Goal: Information Seeking & Learning: Understand process/instructions

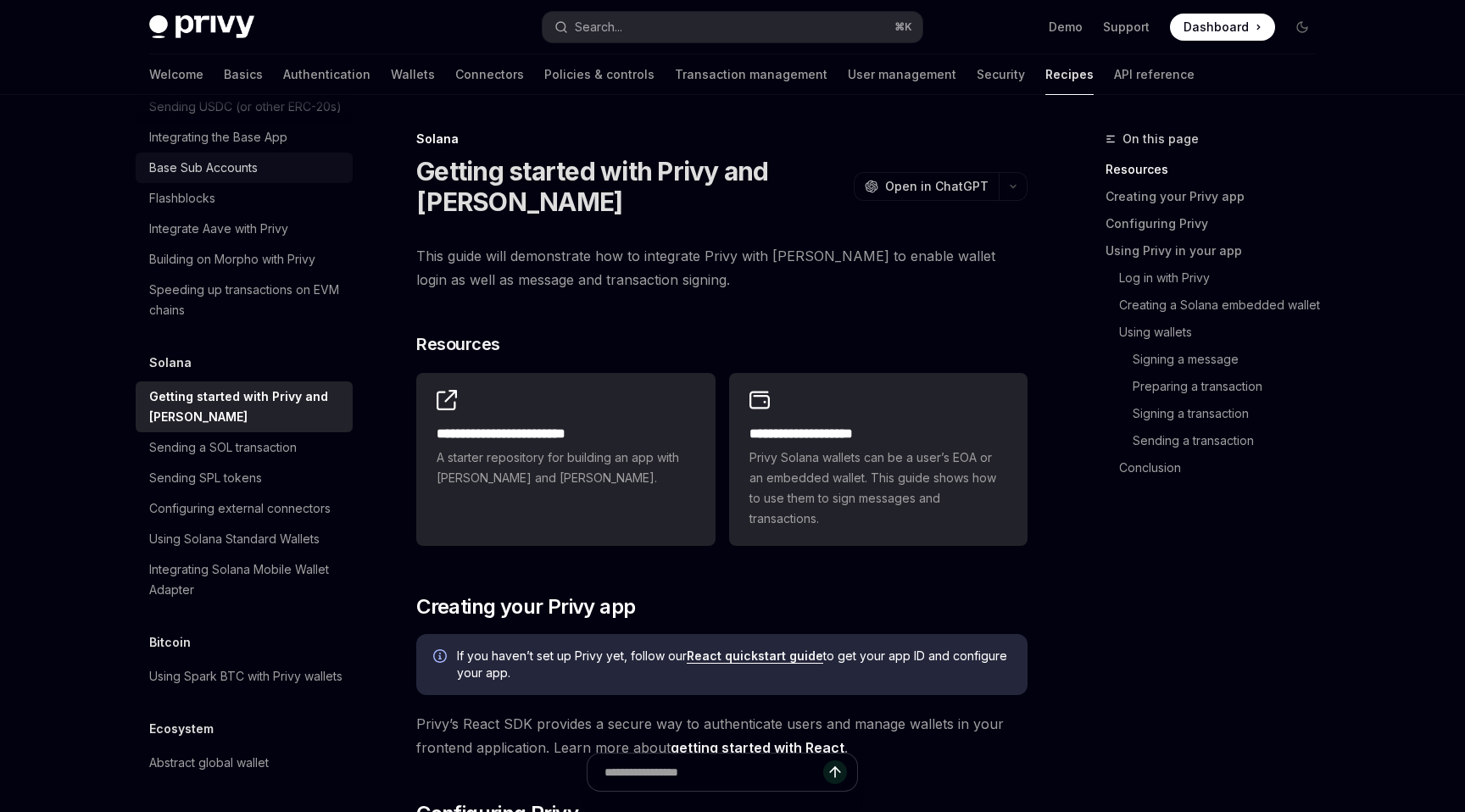
scroll to position [2450, 0]
click at [233, 434] on link "Sending a SOL transaction" at bounding box center [244, 449] width 217 height 31
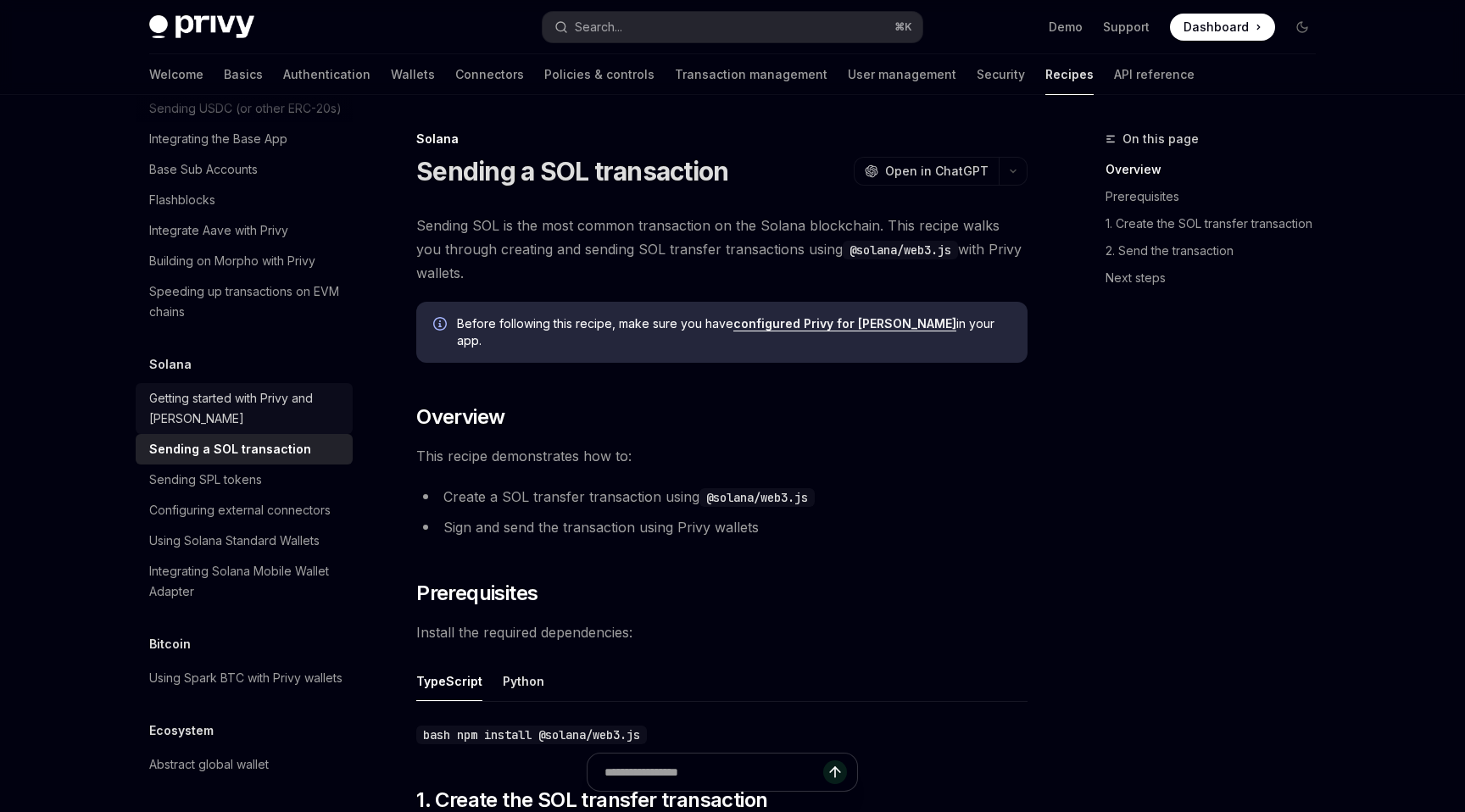
click at [251, 398] on div "Getting started with Privy and [PERSON_NAME]" at bounding box center [245, 409] width 193 height 41
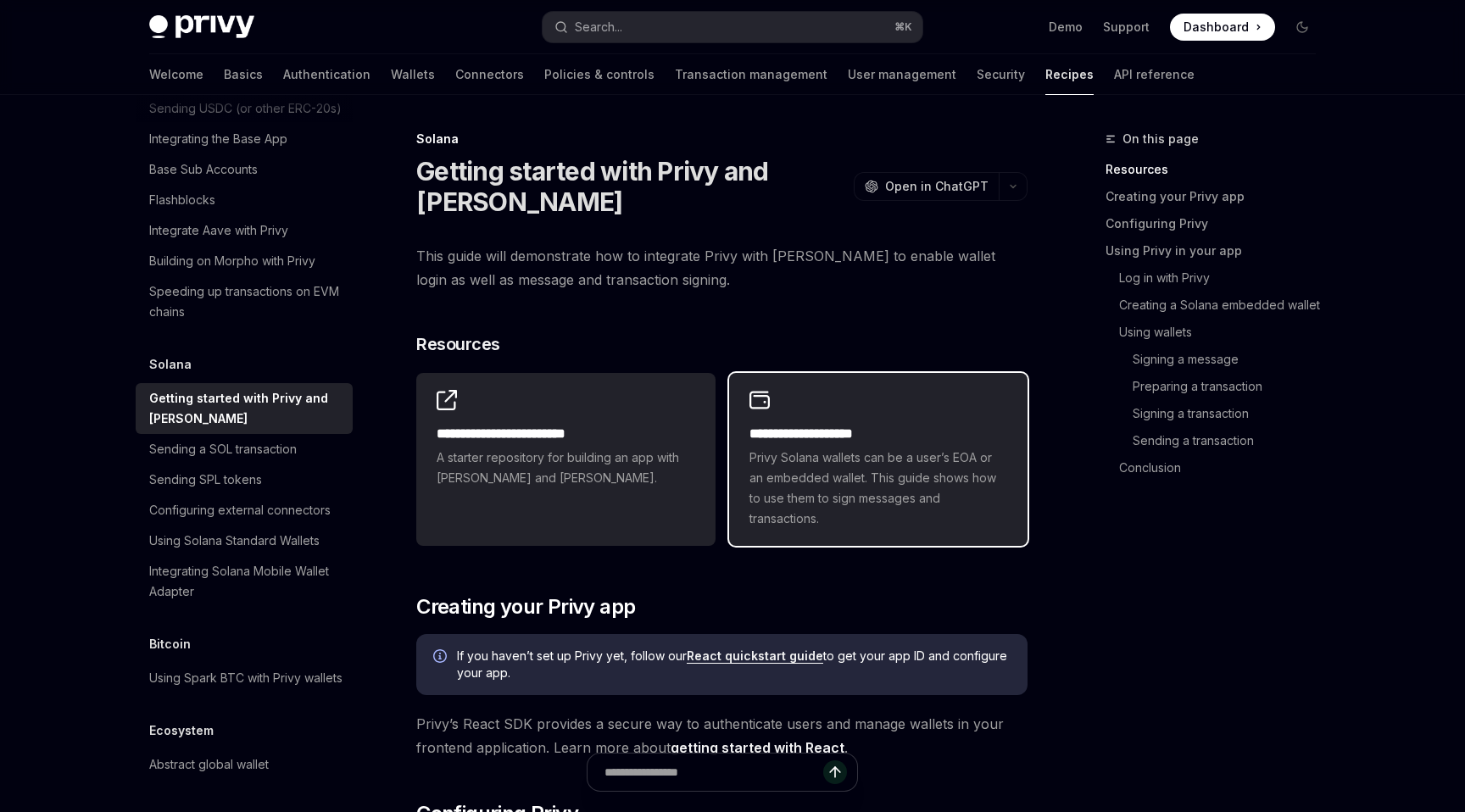
click at [820, 504] on span "Privy Solana wallets can be a user’s EOA or an embedded wallet. This guide show…" at bounding box center [878, 488] width 257 height 82
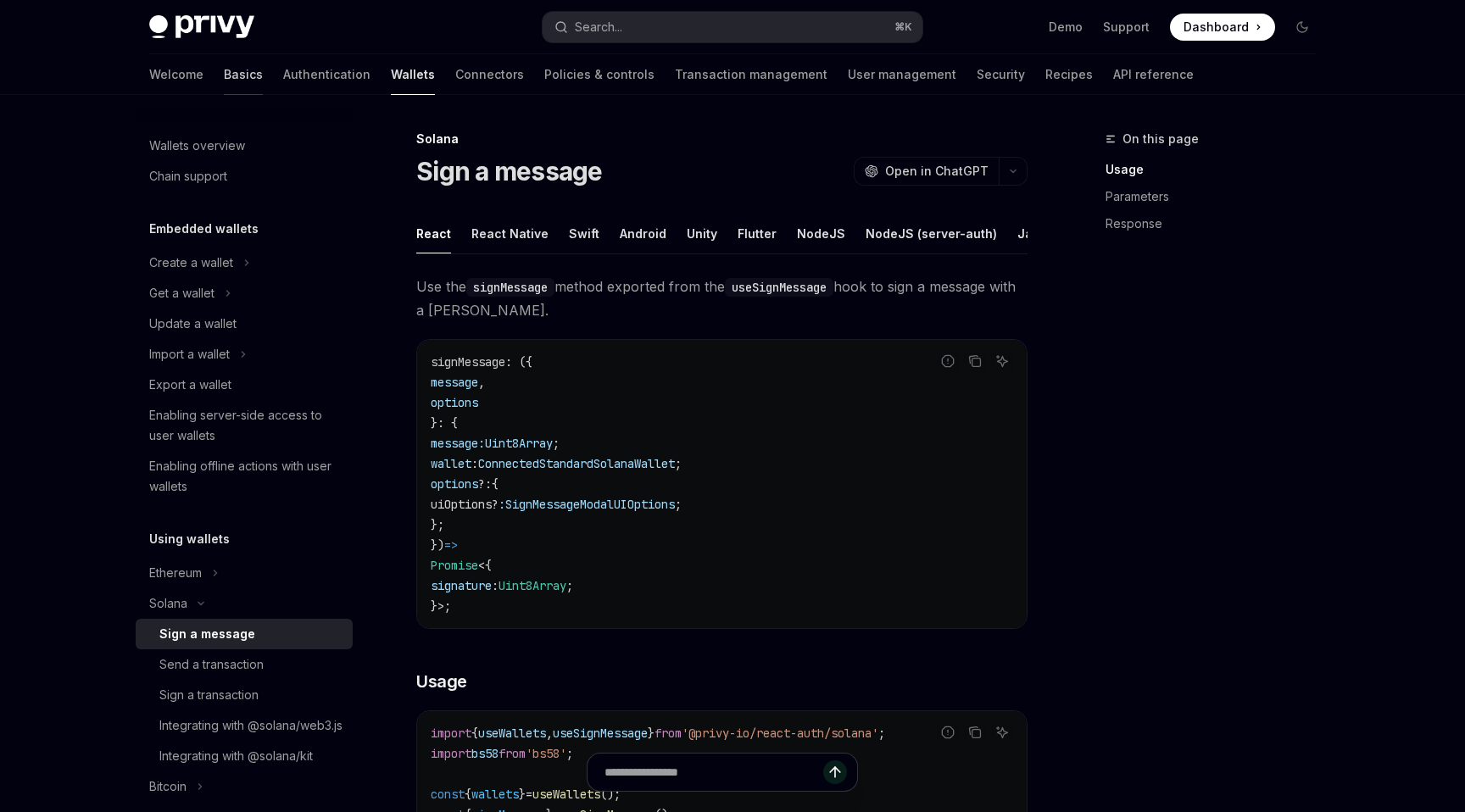
click at [224, 75] on link "Basics" at bounding box center [244, 75] width 39 height 41
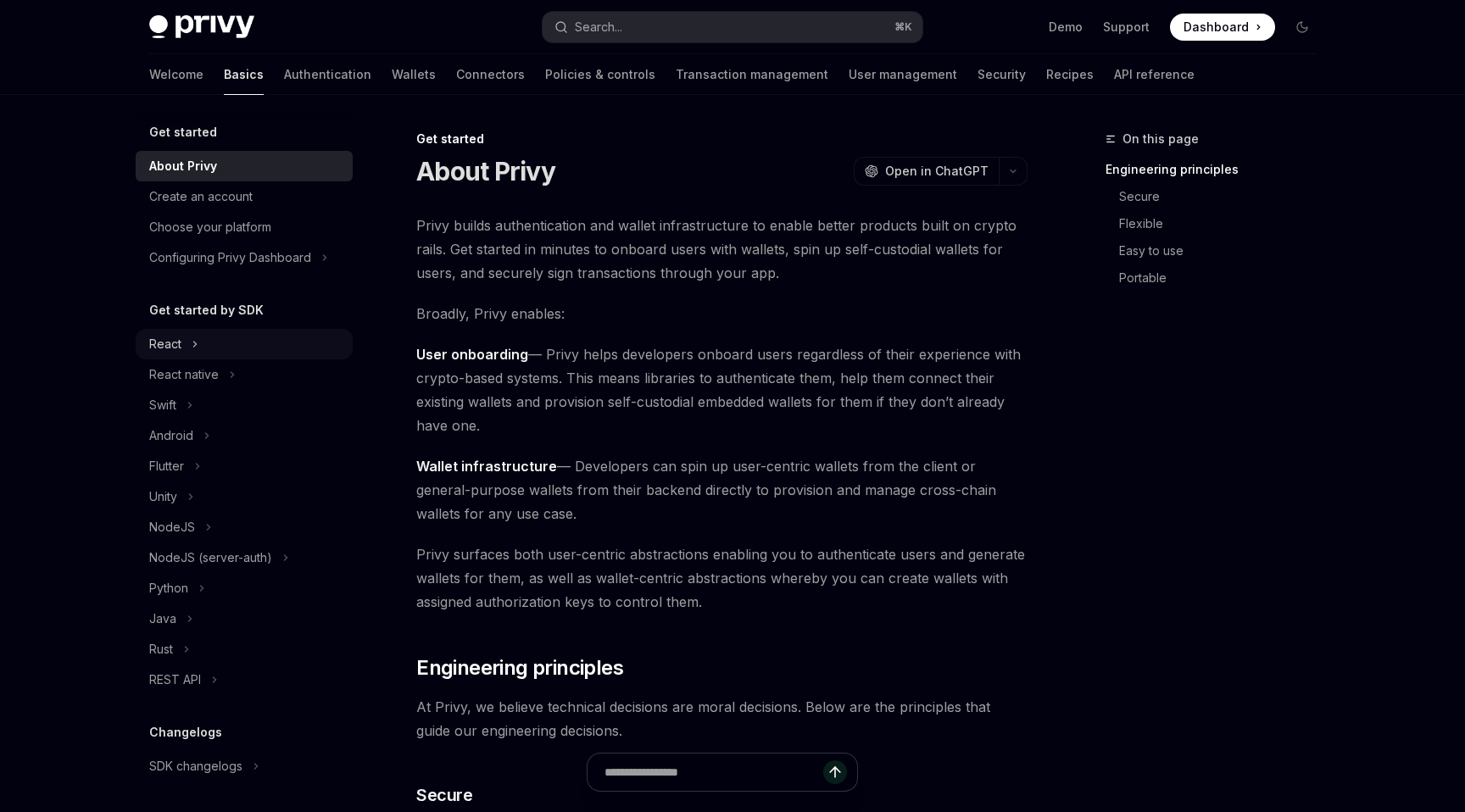
click at [177, 335] on div "React" at bounding box center [165, 344] width 32 height 20
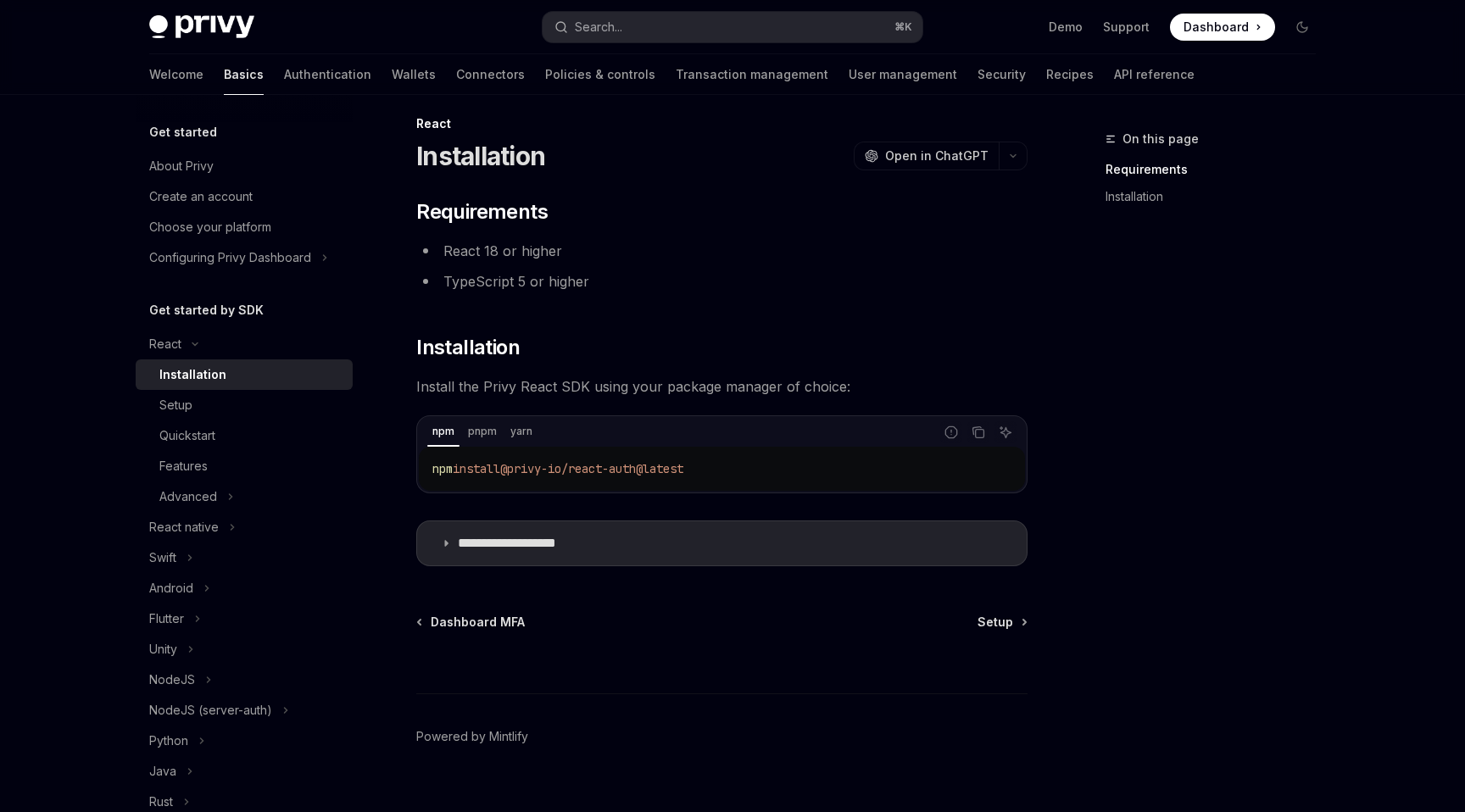
scroll to position [22, 0]
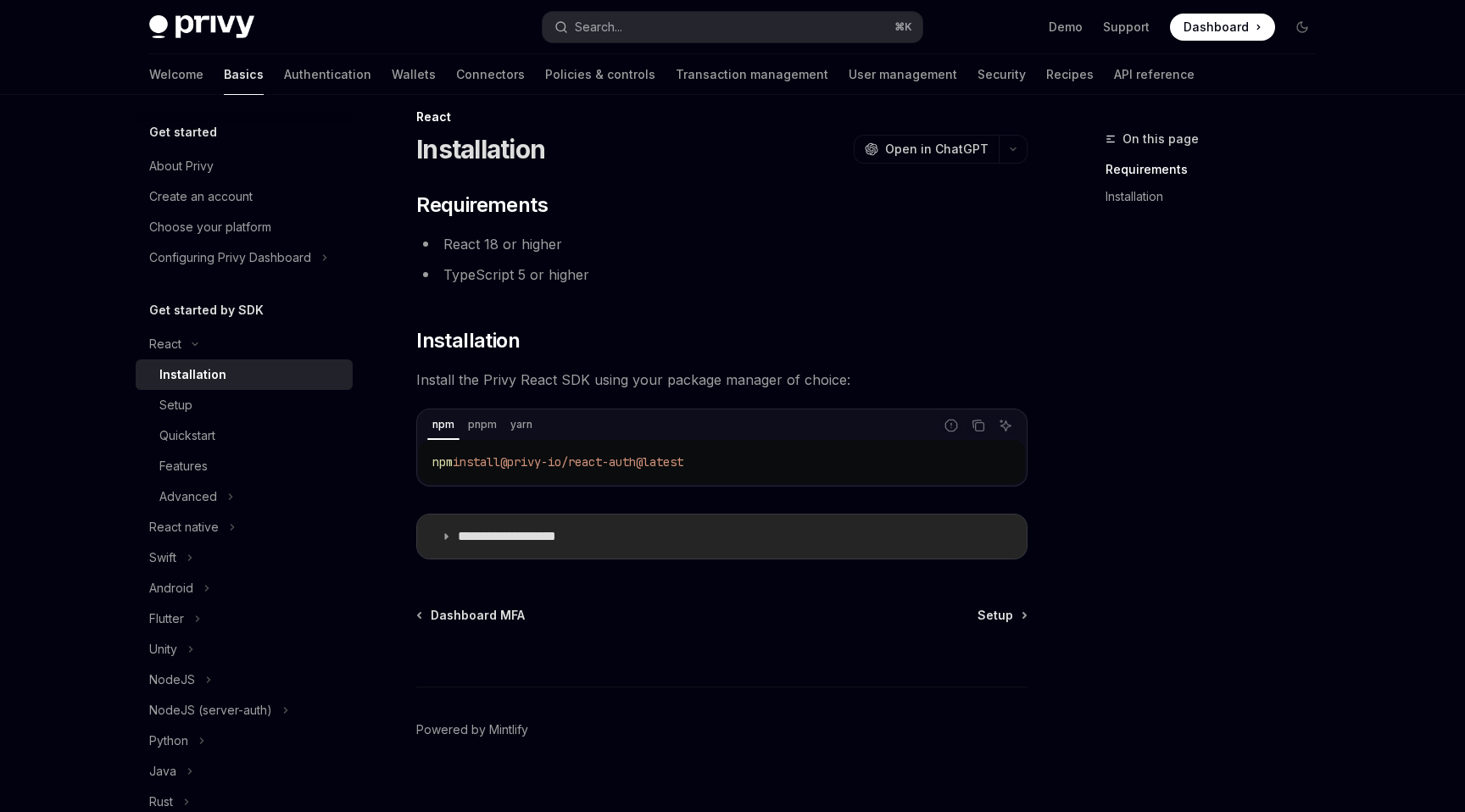
click at [601, 541] on summary "**********" at bounding box center [721, 537] width 609 height 44
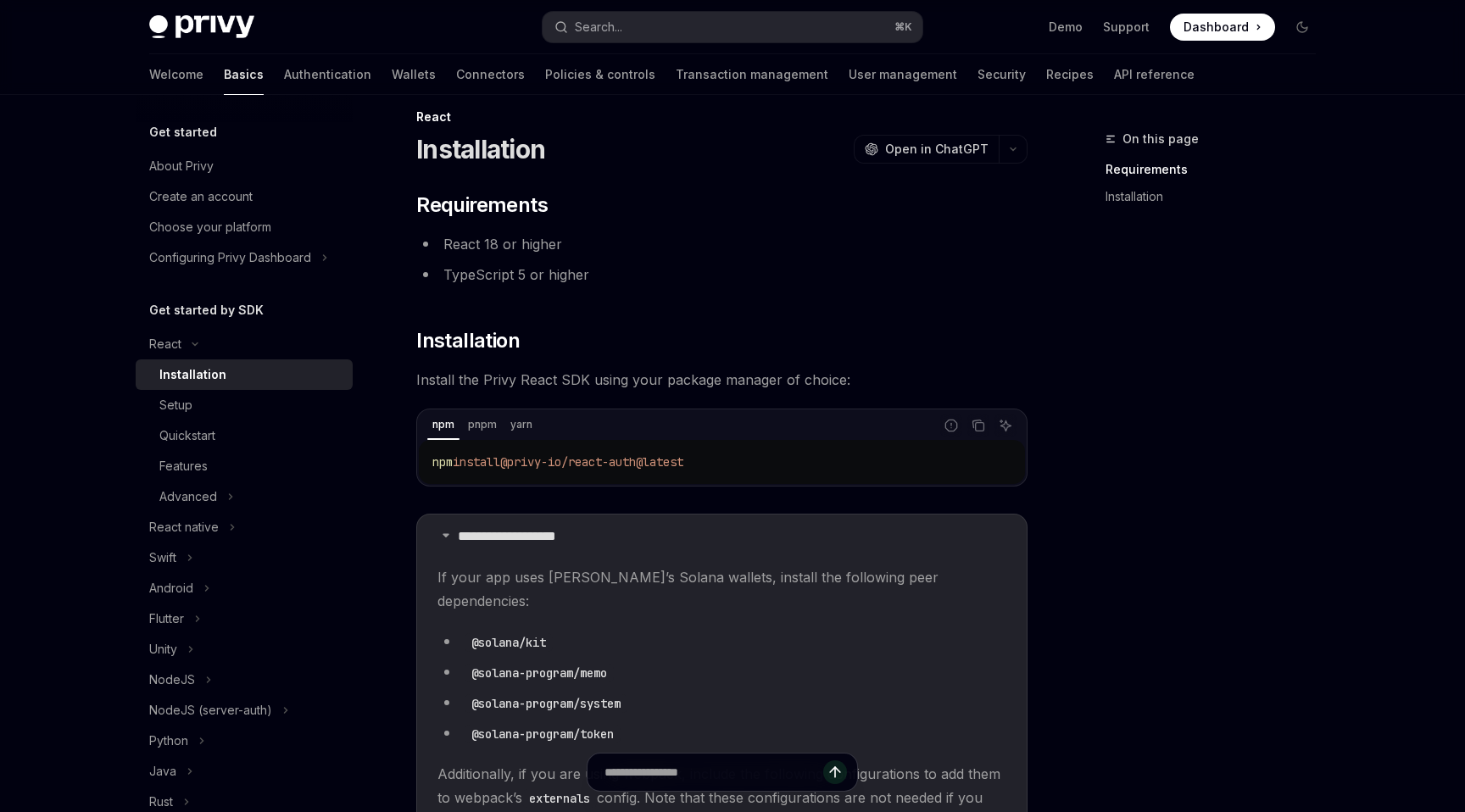
click at [611, 581] on span "If your app uses [PERSON_NAME]’s Solana wallets, install the following peer dep…" at bounding box center [722, 590] width 569 height 48
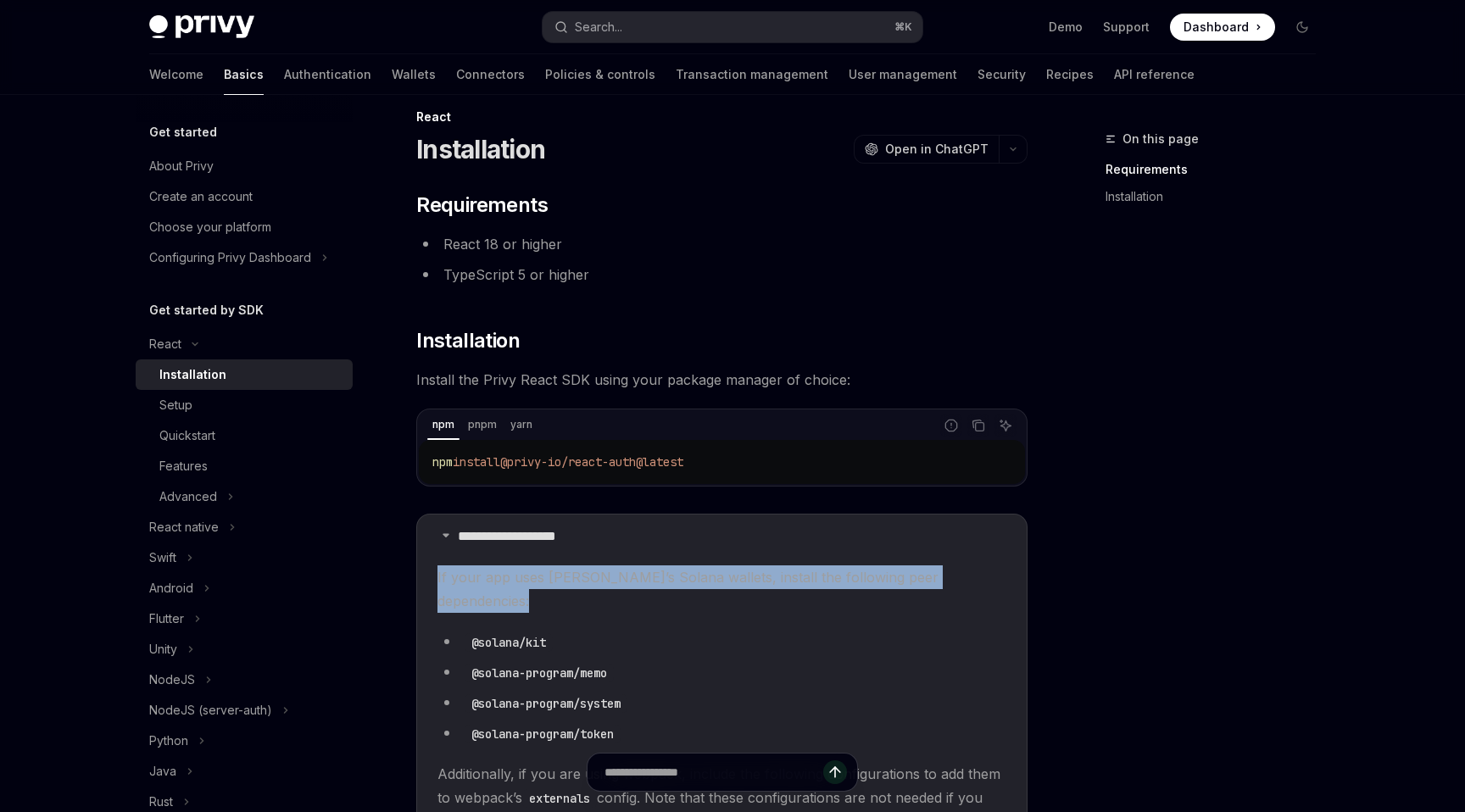
click at [611, 581] on span "If your app uses [PERSON_NAME]’s Solana wallets, install the following peer dep…" at bounding box center [722, 590] width 569 height 48
click at [648, 583] on span "If your app uses [PERSON_NAME]’s Solana wallets, install the following peer dep…" at bounding box center [722, 590] width 569 height 48
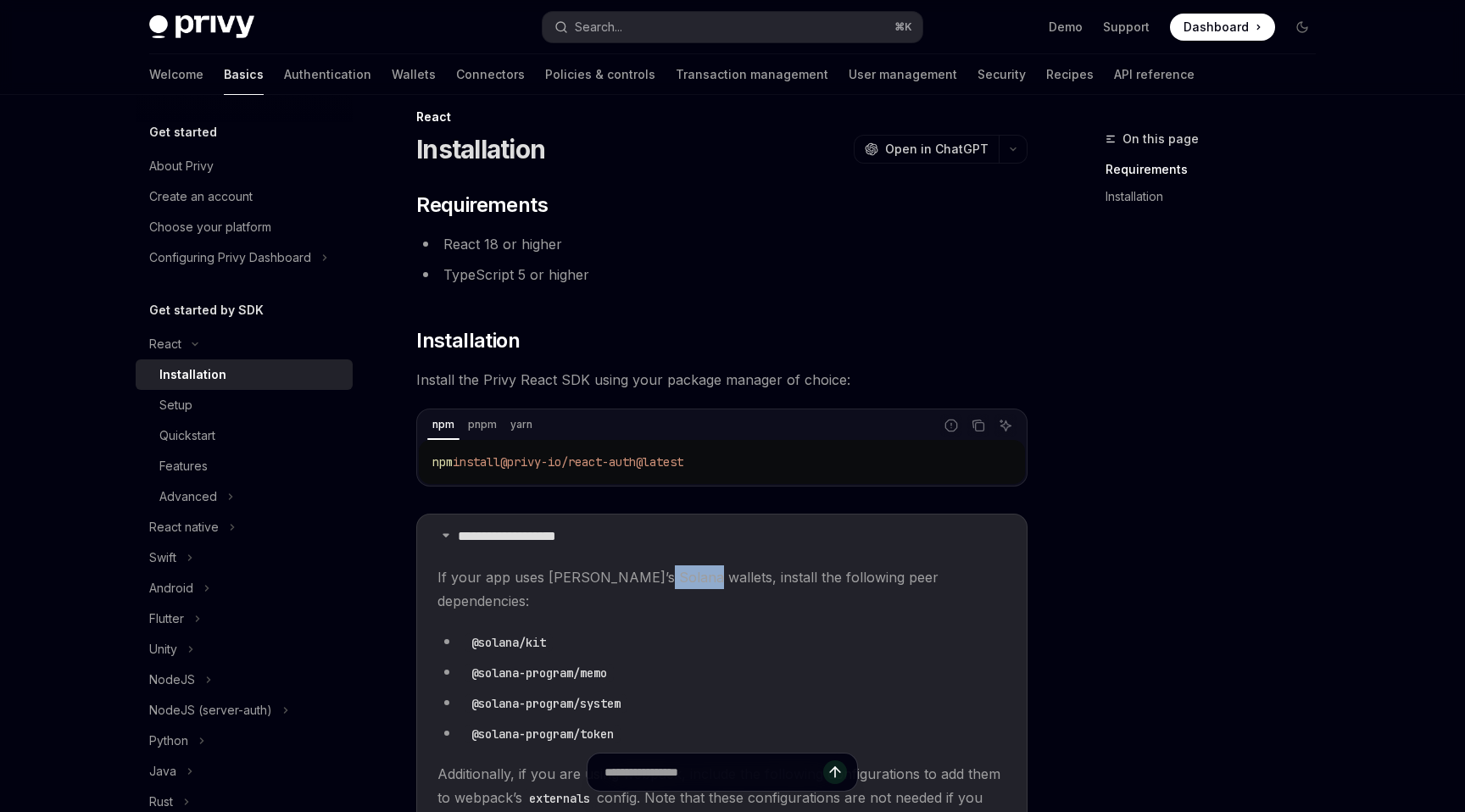
click at [648, 583] on span "If your app uses [PERSON_NAME]’s Solana wallets, install the following peer dep…" at bounding box center [722, 590] width 569 height 48
click at [665, 580] on span "If your app uses [PERSON_NAME]’s Solana wallets, install the following peer dep…" at bounding box center [722, 590] width 569 height 48
click at [695, 580] on span "If your app uses [PERSON_NAME]’s Solana wallets, install the following peer dep…" at bounding box center [722, 590] width 569 height 48
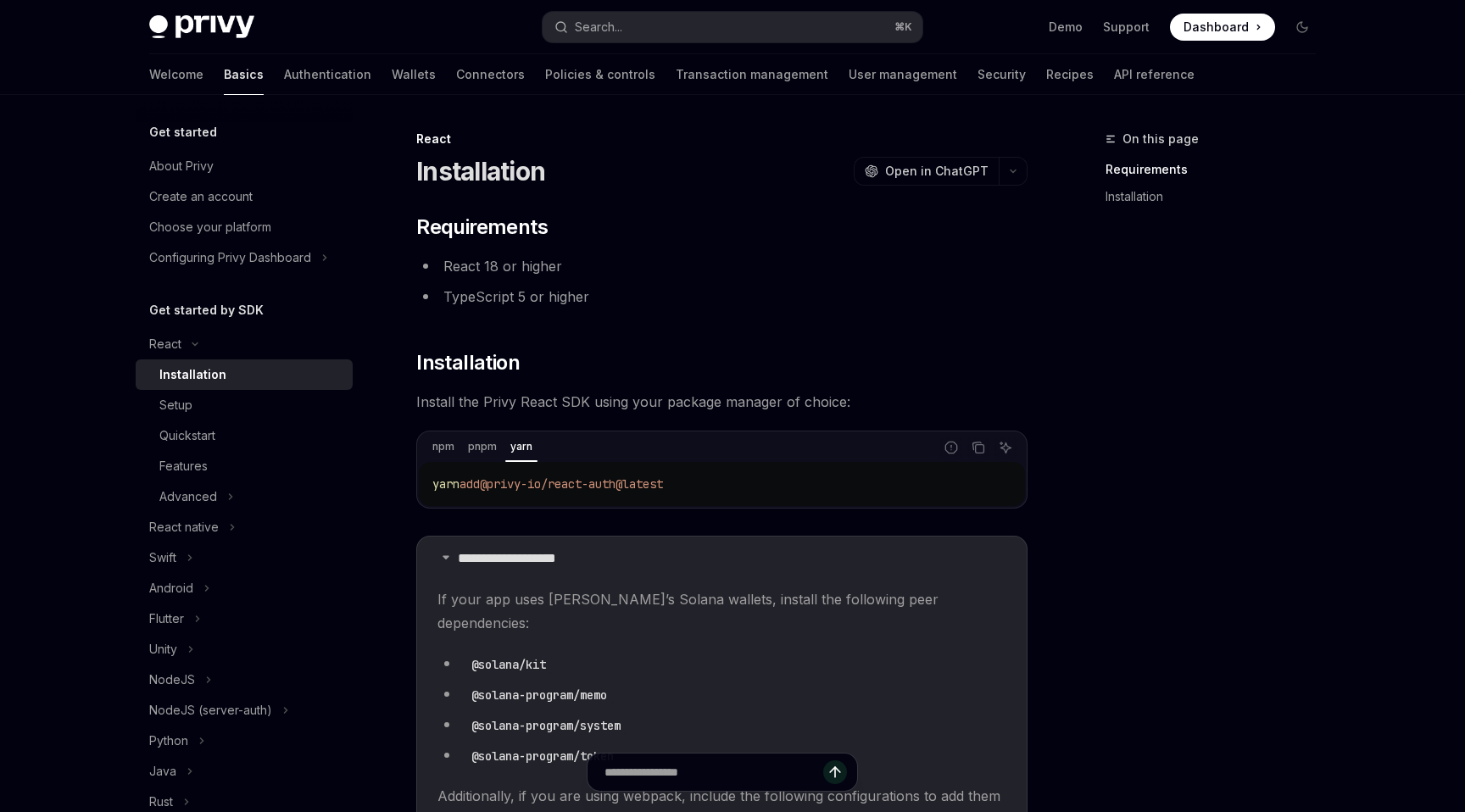
type textarea "*"
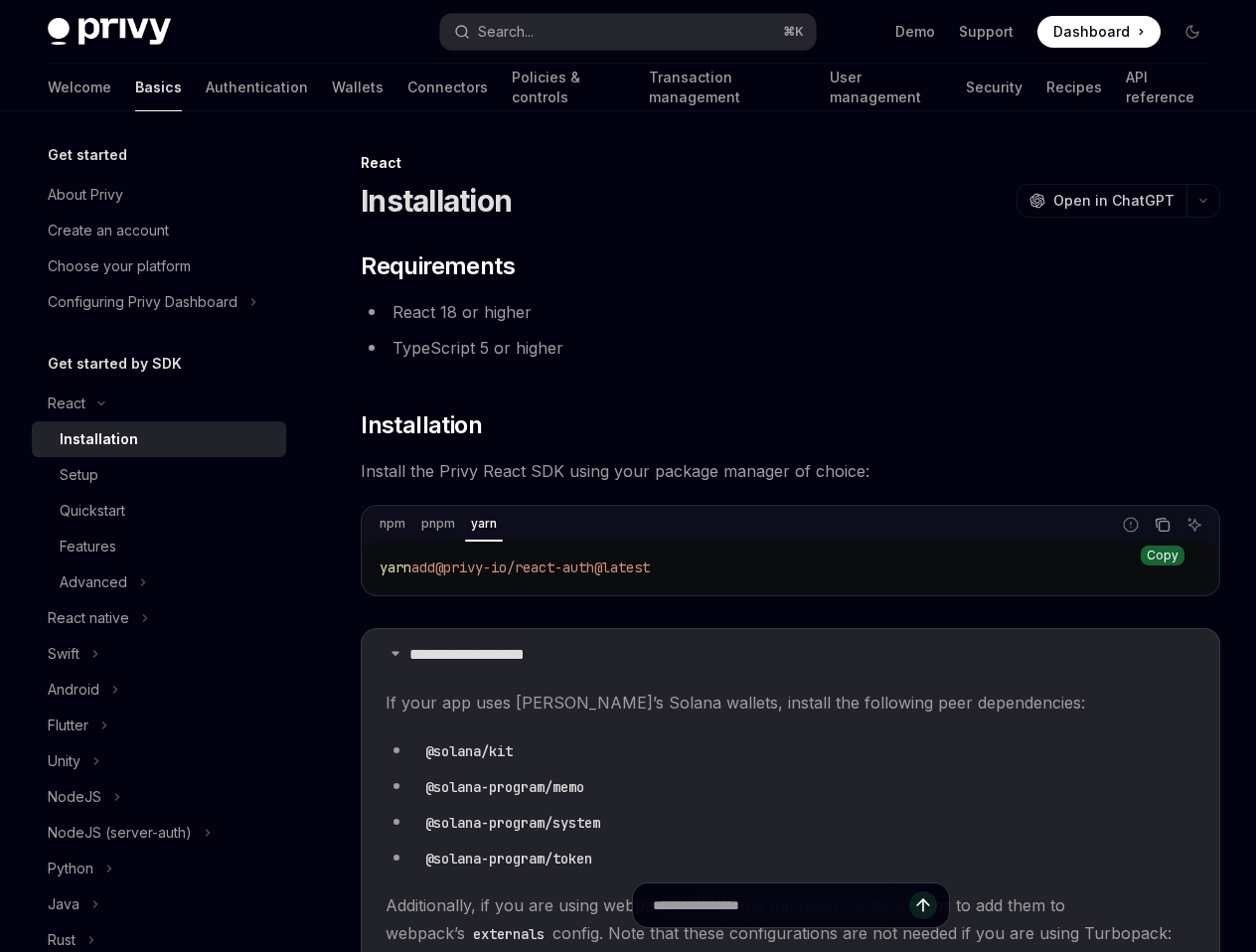
click at [1154, 516] on button "Copy the contents from the code block" at bounding box center [1163, 524] width 26 height 26
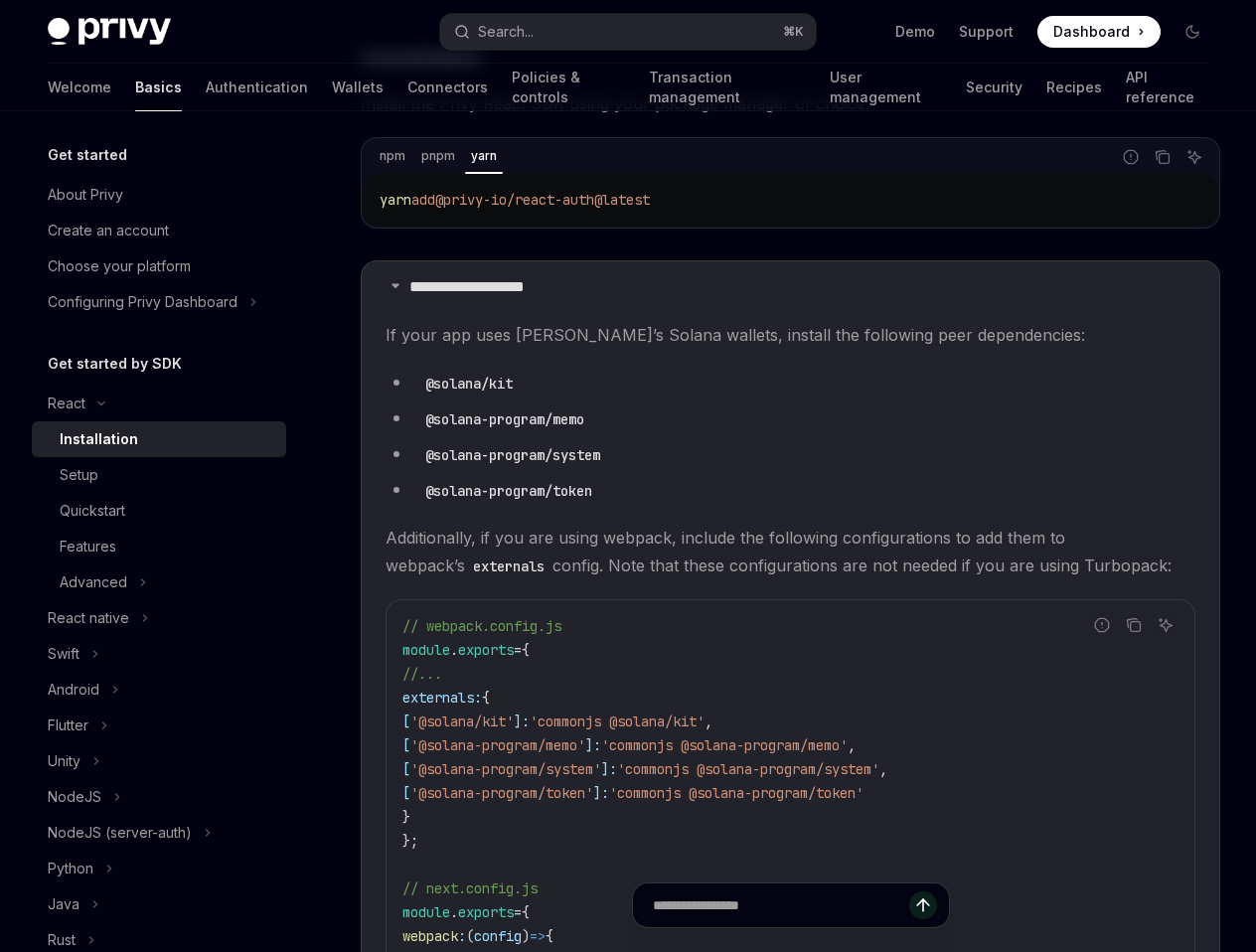
scroll to position [496, 0]
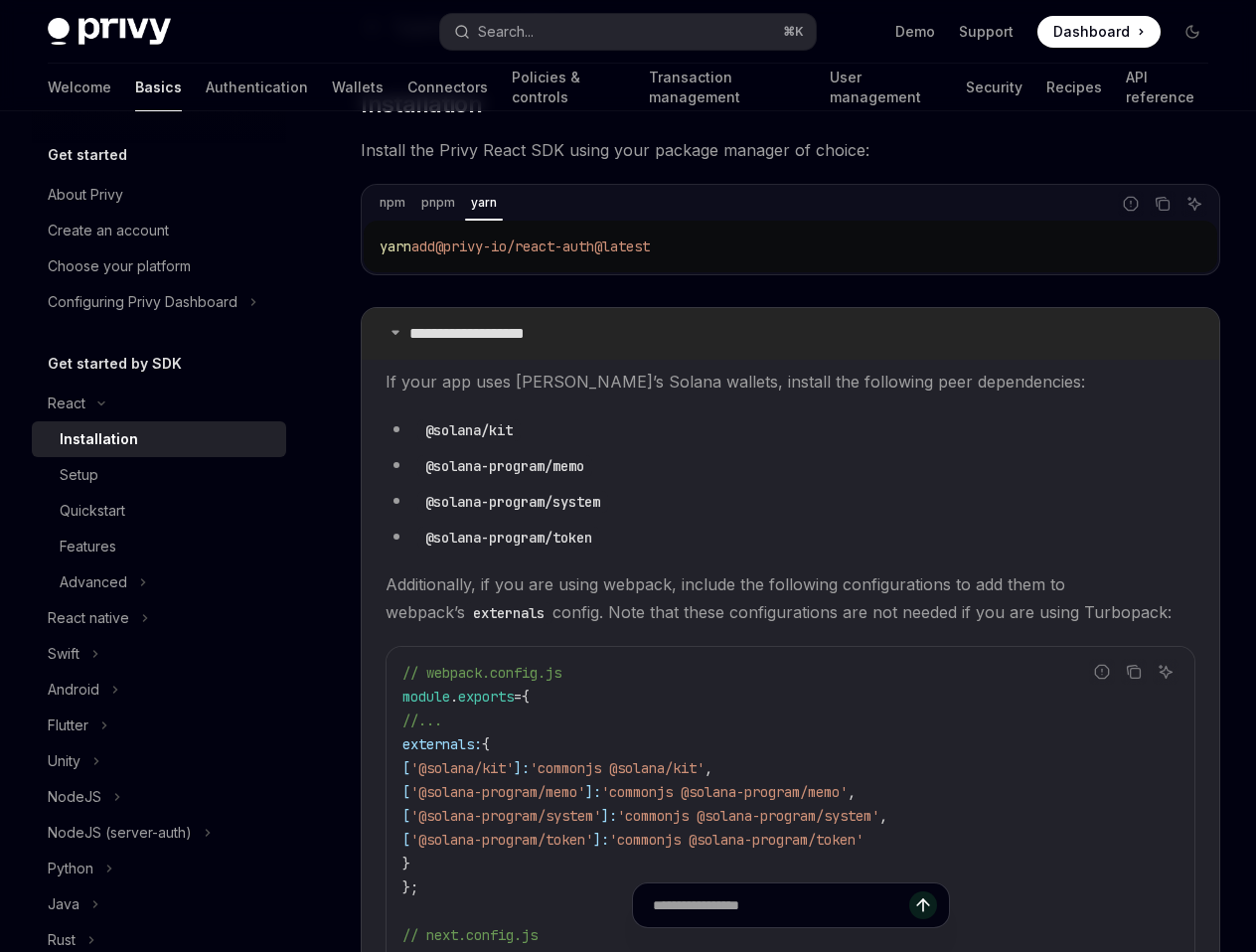
click at [492, 335] on p "**********" at bounding box center [491, 334] width 163 height 20
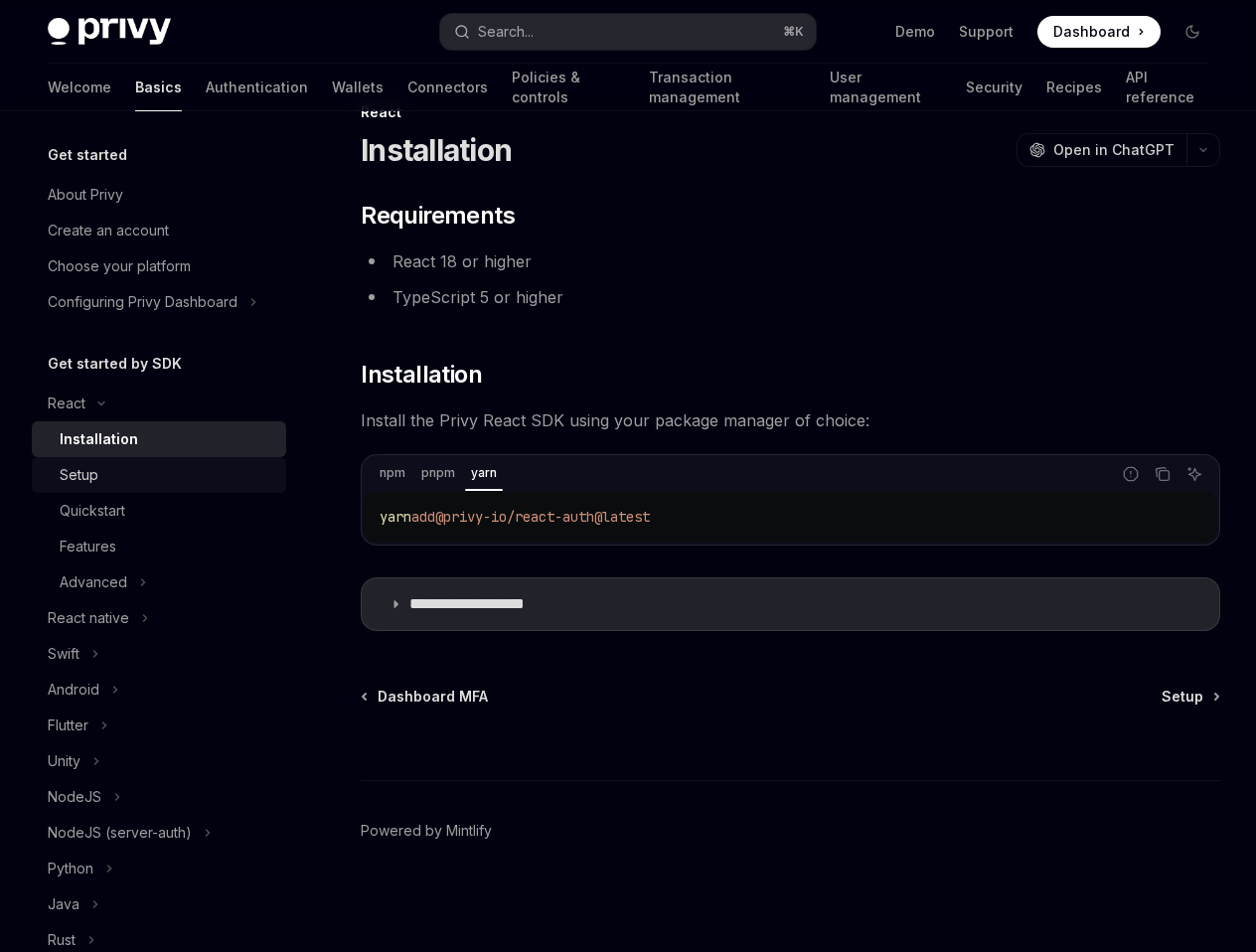
click at [176, 474] on div "Setup" at bounding box center [167, 476] width 215 height 24
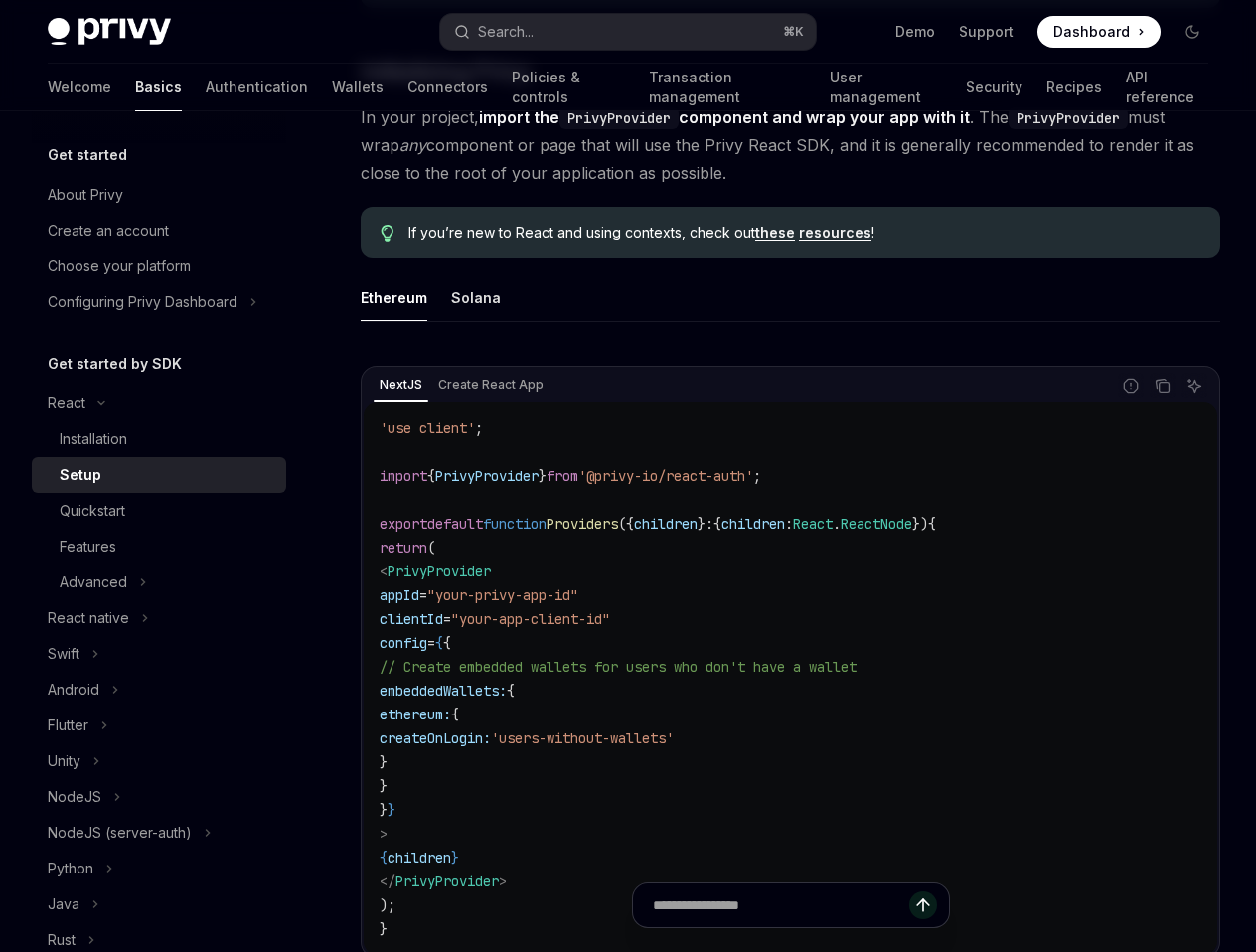
scroll to position [374, 0]
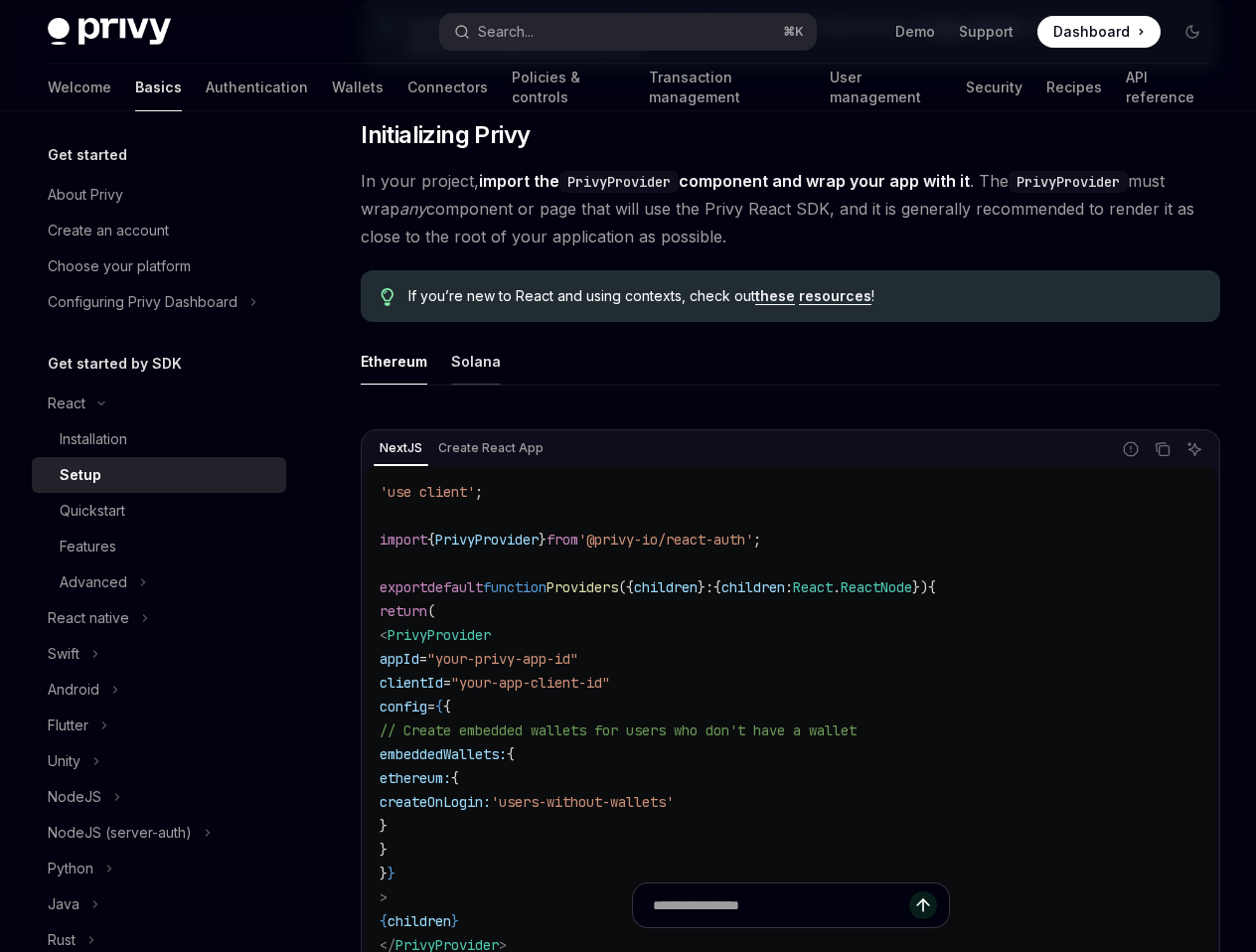
click at [483, 338] on div "Solana" at bounding box center [477, 361] width 50 height 47
click at [425, 338] on div "Ethereum" at bounding box center [394, 361] width 67 height 47
click at [475, 338] on div "Solana" at bounding box center [477, 361] width 50 height 47
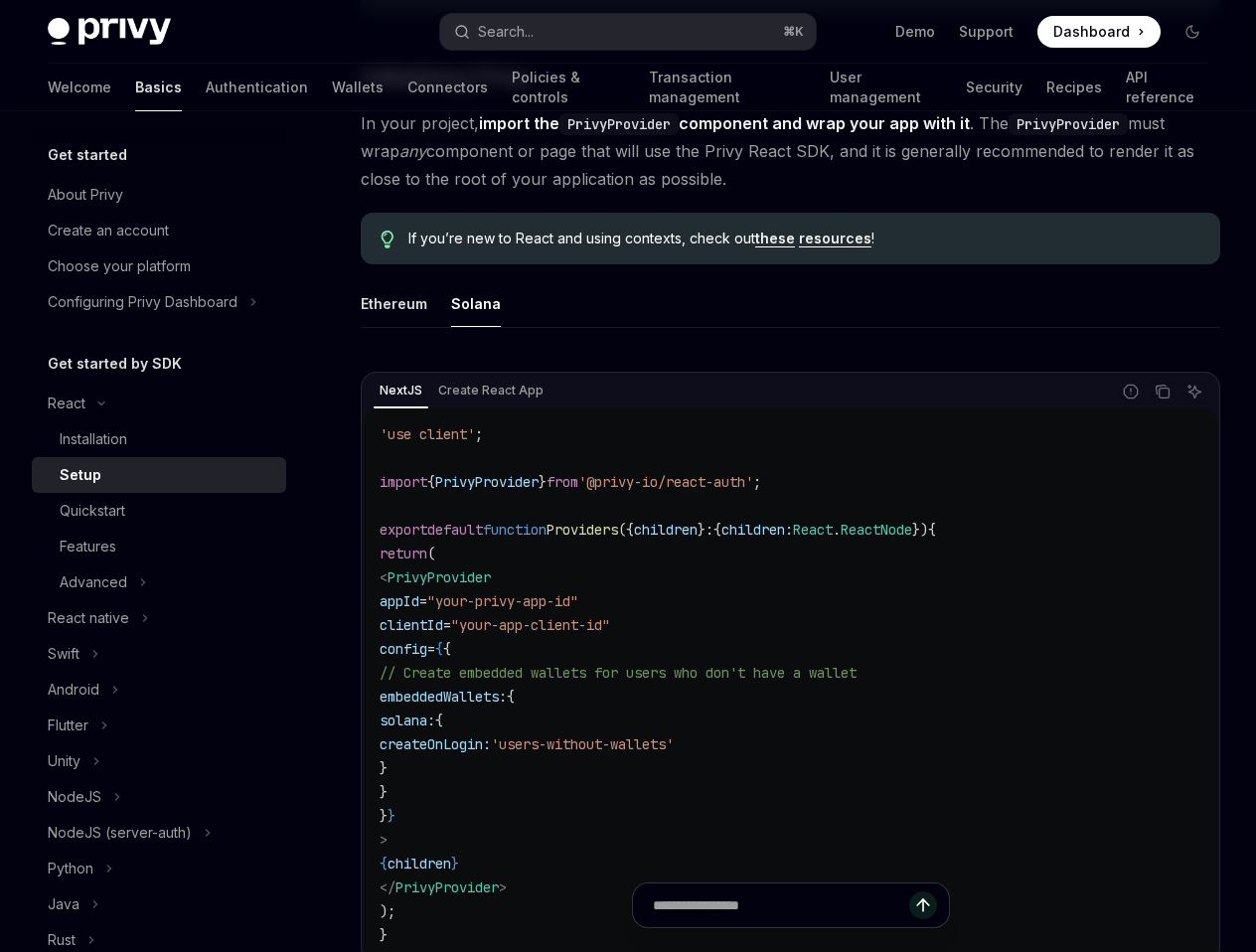
scroll to position [445, 0]
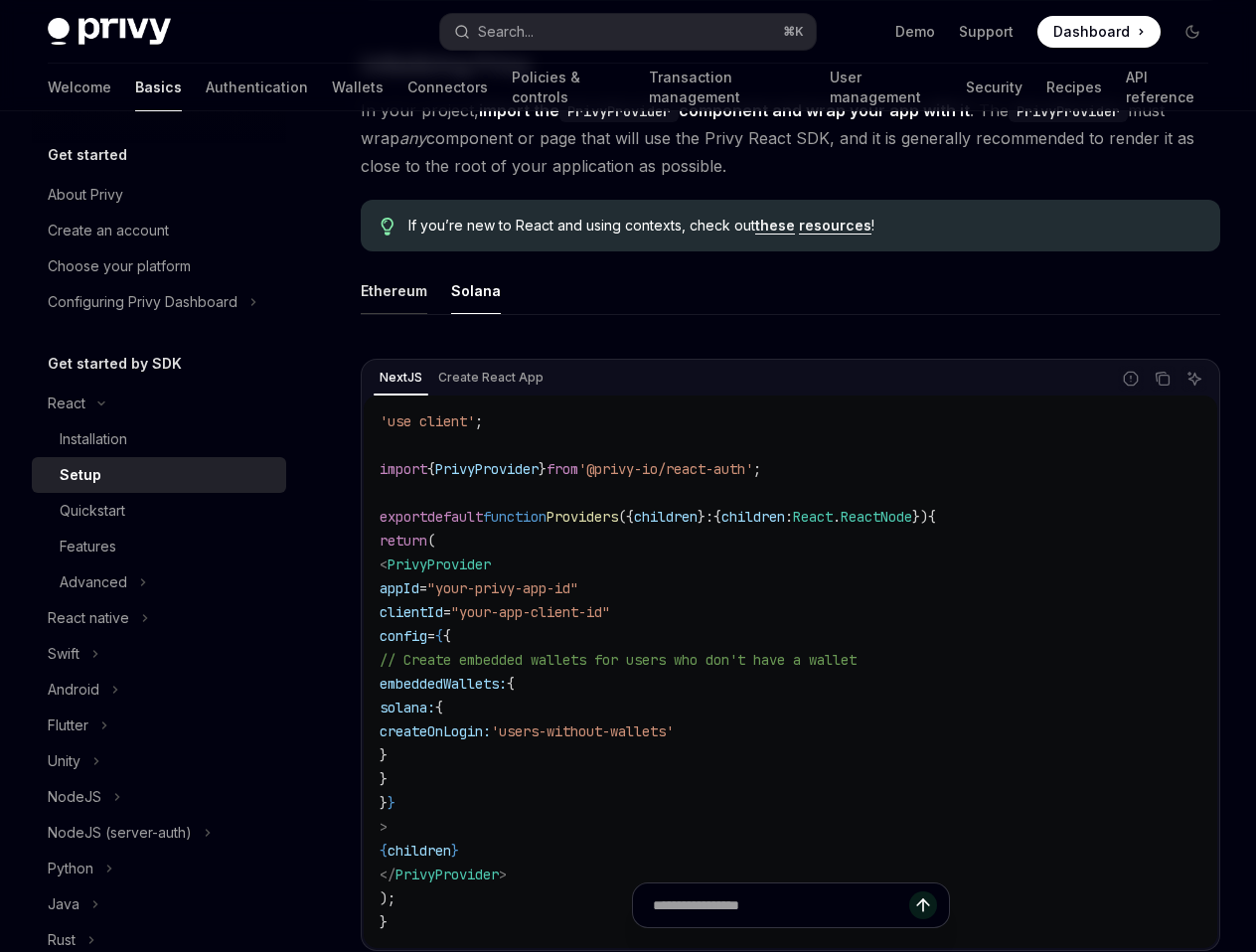
click at [418, 268] on div "Ethereum" at bounding box center [394, 291] width 67 height 47
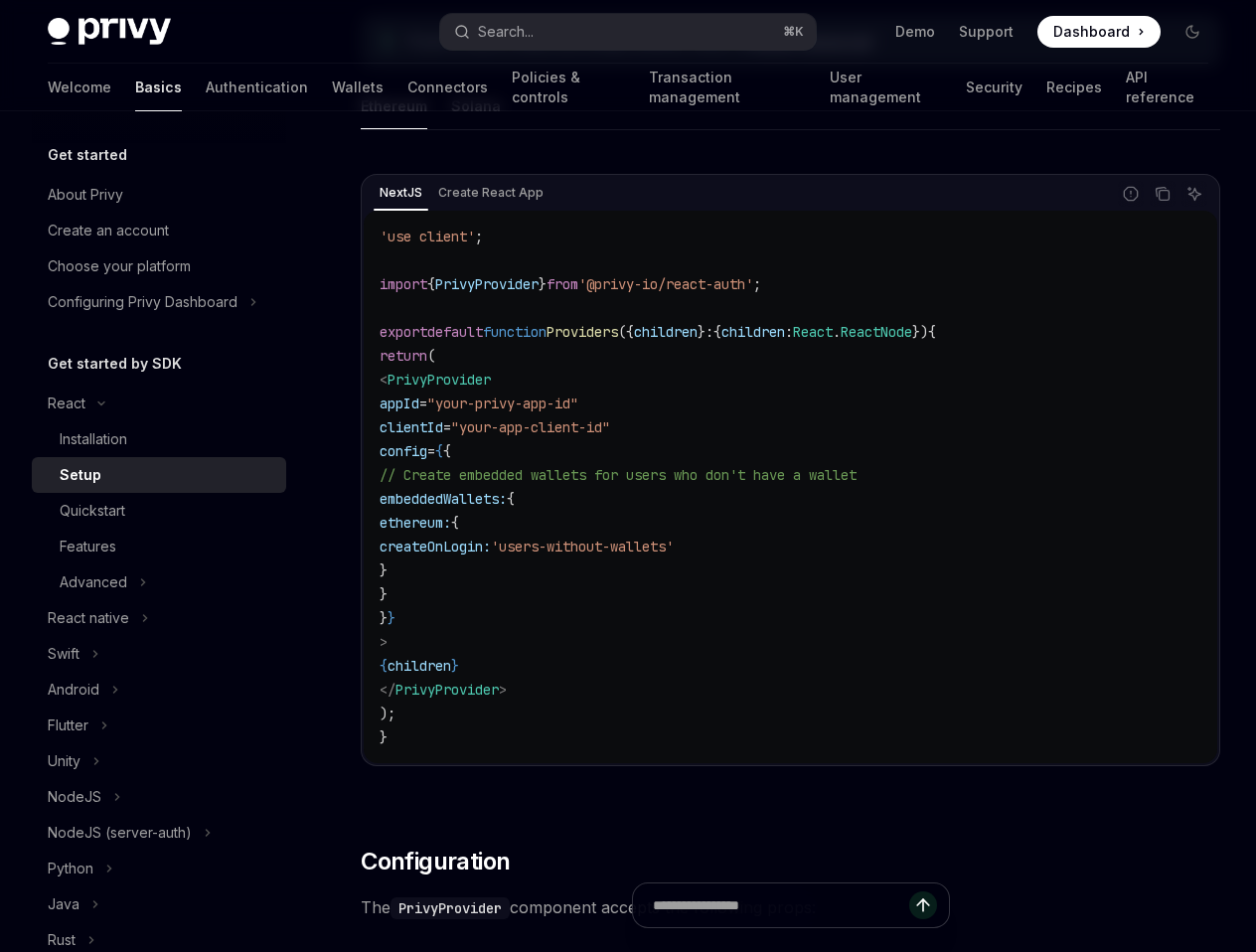
scroll to position [644, 0]
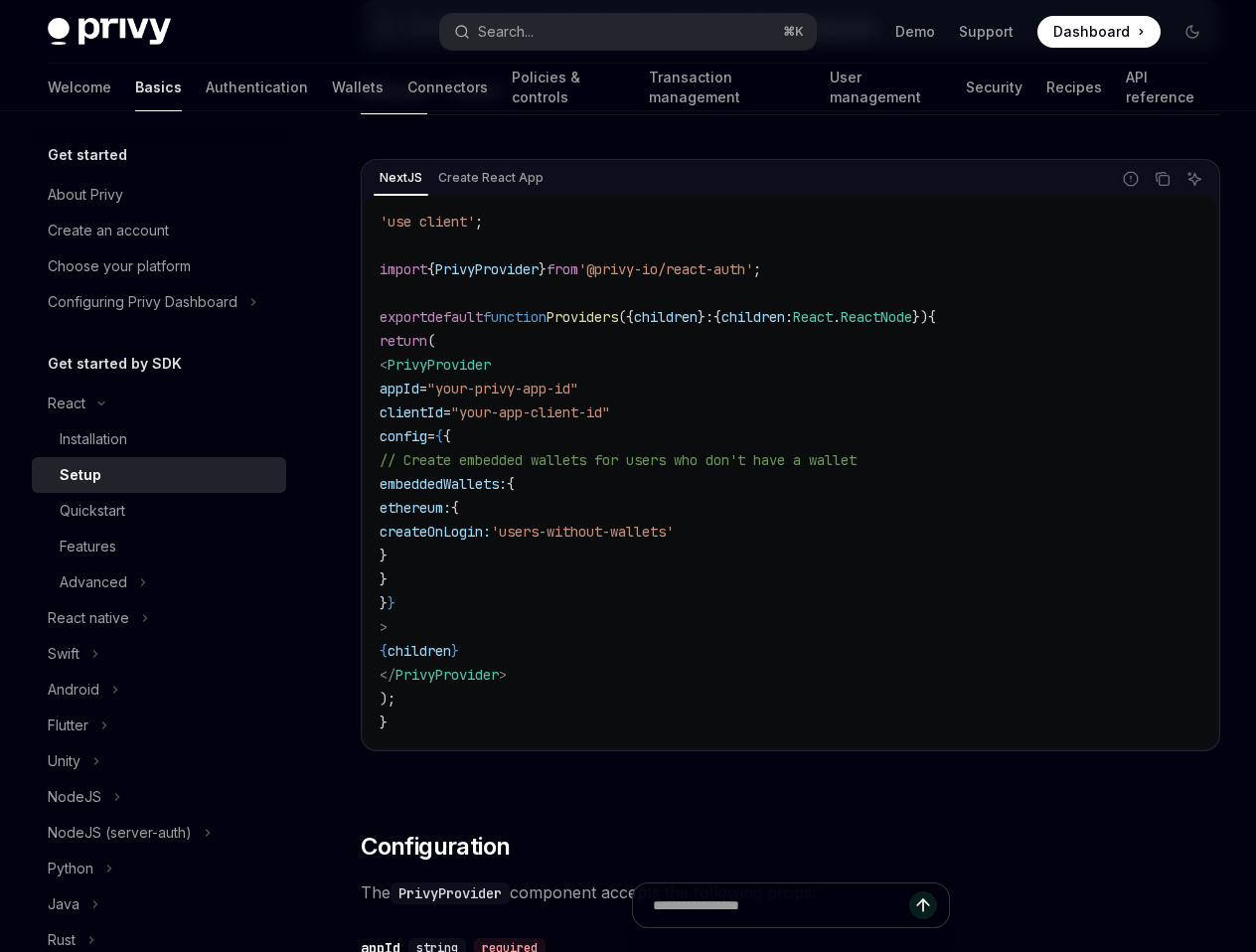
drag, startPoint x: 473, startPoint y: 555, endPoint x: 446, endPoint y: 453, distance: 105.5
click at [446, 453] on code "'use client' ; import { PrivyProvider } from '@privy-io/react-auth' ; export de…" at bounding box center [790, 472] width 822 height 524
copy code "embeddedWallets: { ethereum: { createOnLogin: 'users-without-wallets' } }"
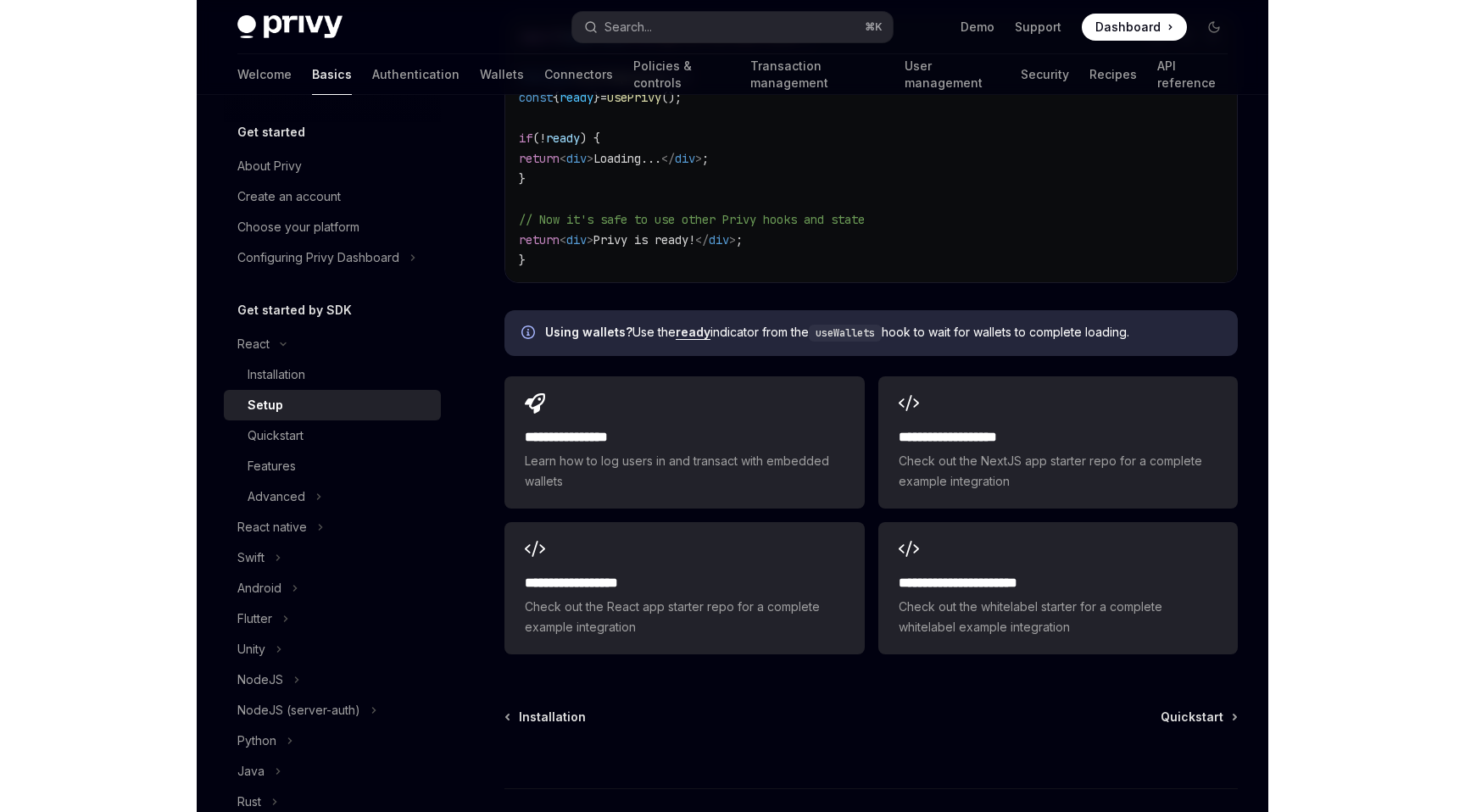
scroll to position [2080, 0]
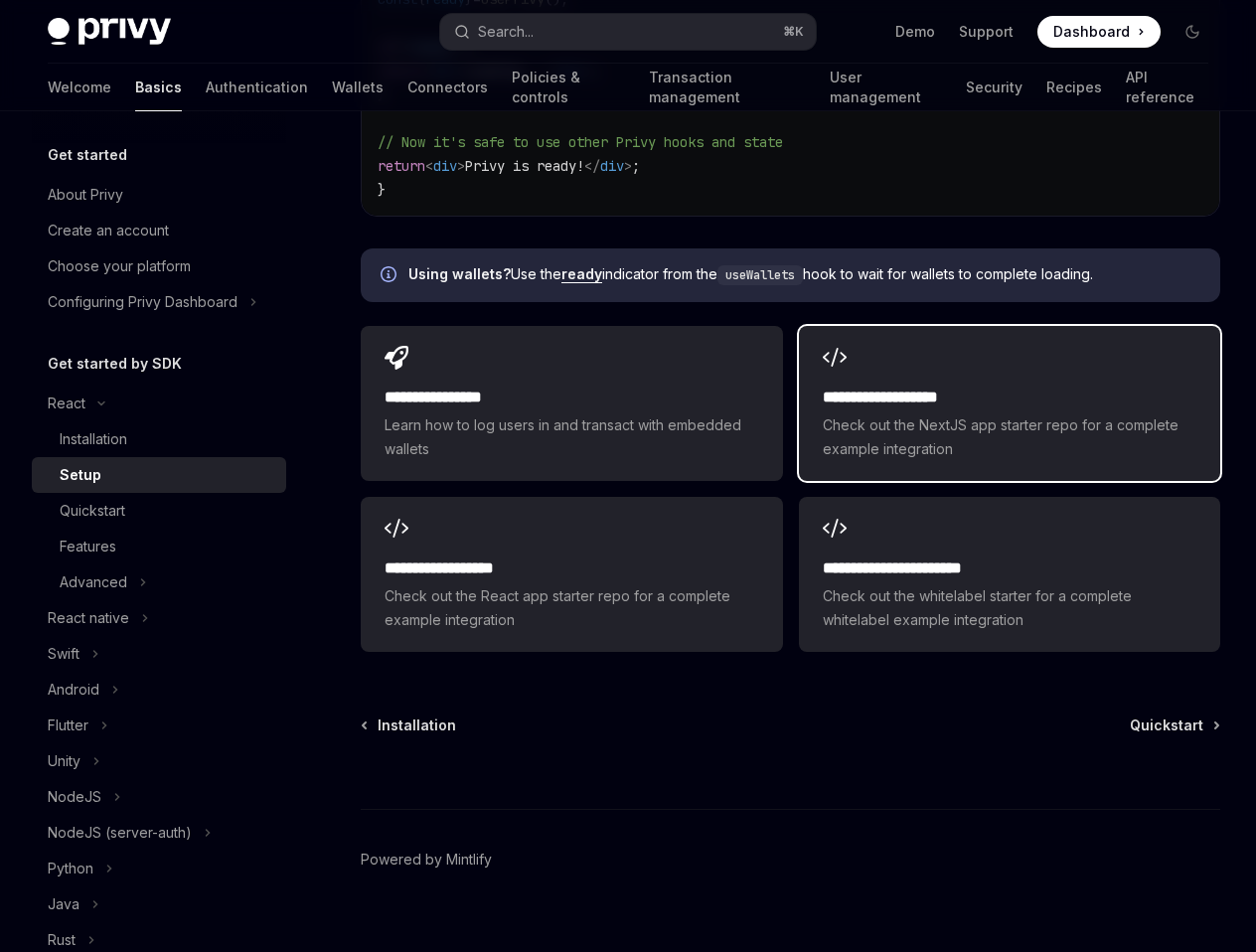
click at [858, 386] on h2 "**********" at bounding box center [1010, 398] width 374 height 24
type textarea "*"
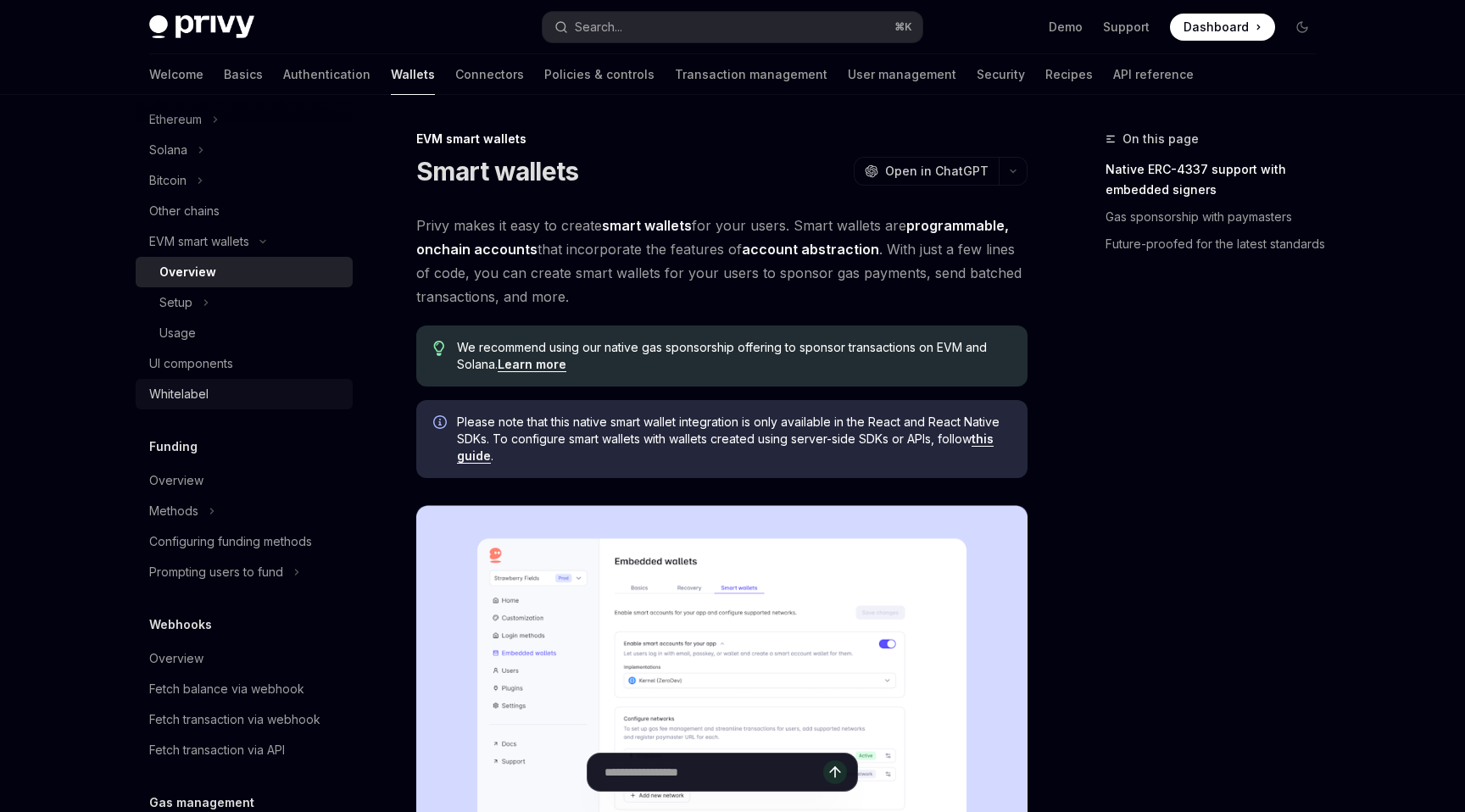
scroll to position [446, 0]
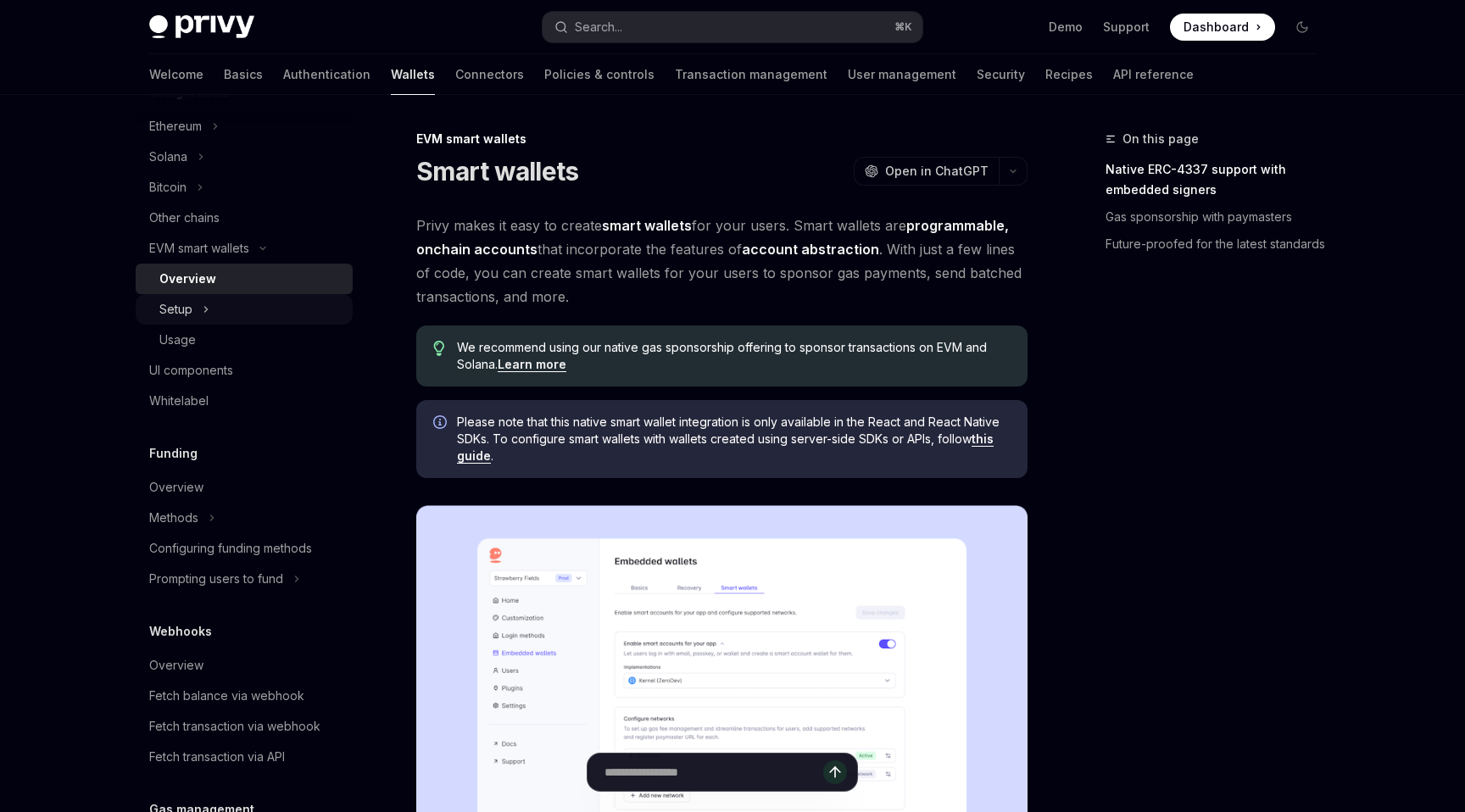
click at [208, 303] on icon "Toggle Setup section" at bounding box center [206, 309] width 7 height 20
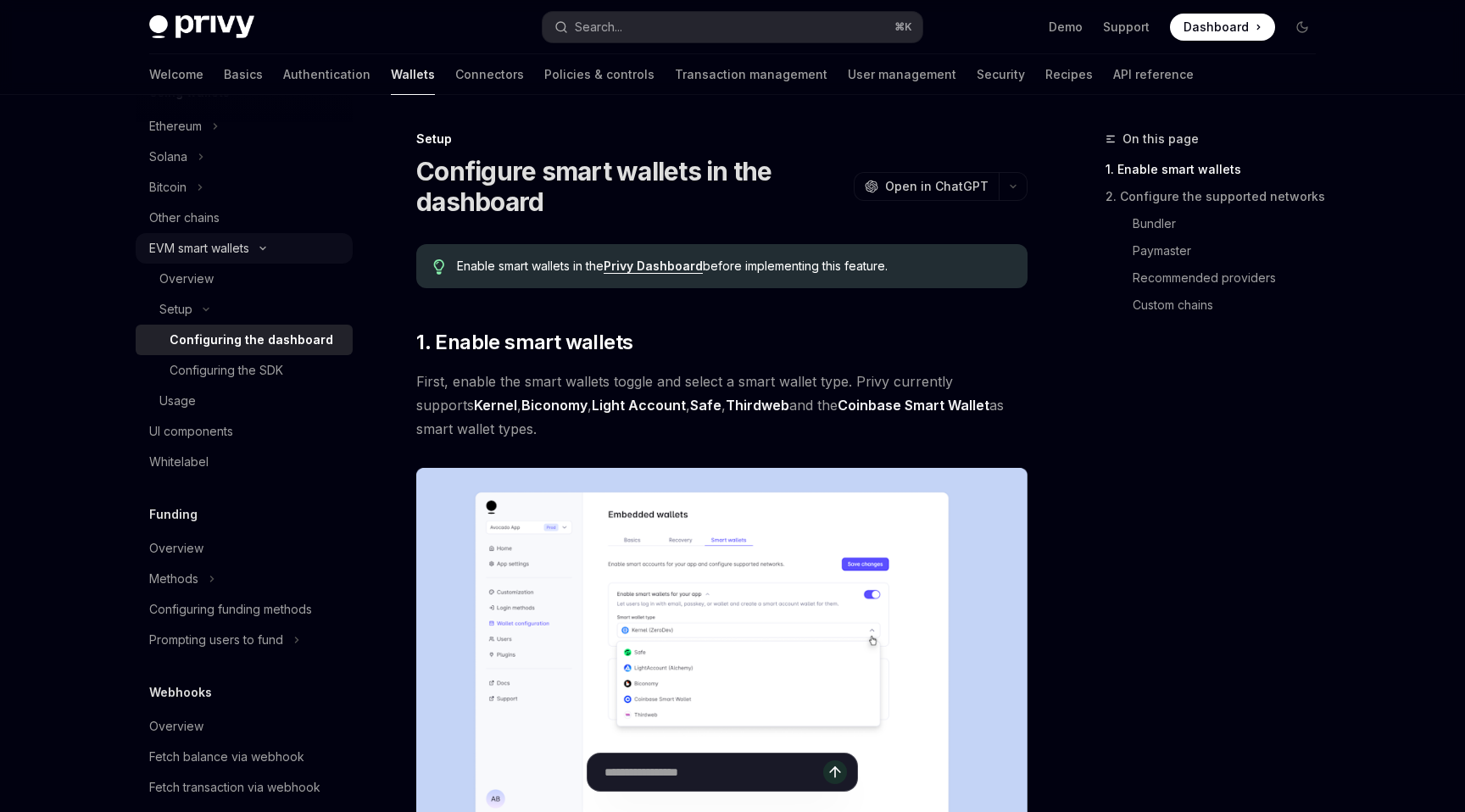
click at [239, 239] on div "EVM smart wallets" at bounding box center [199, 249] width 100 height 20
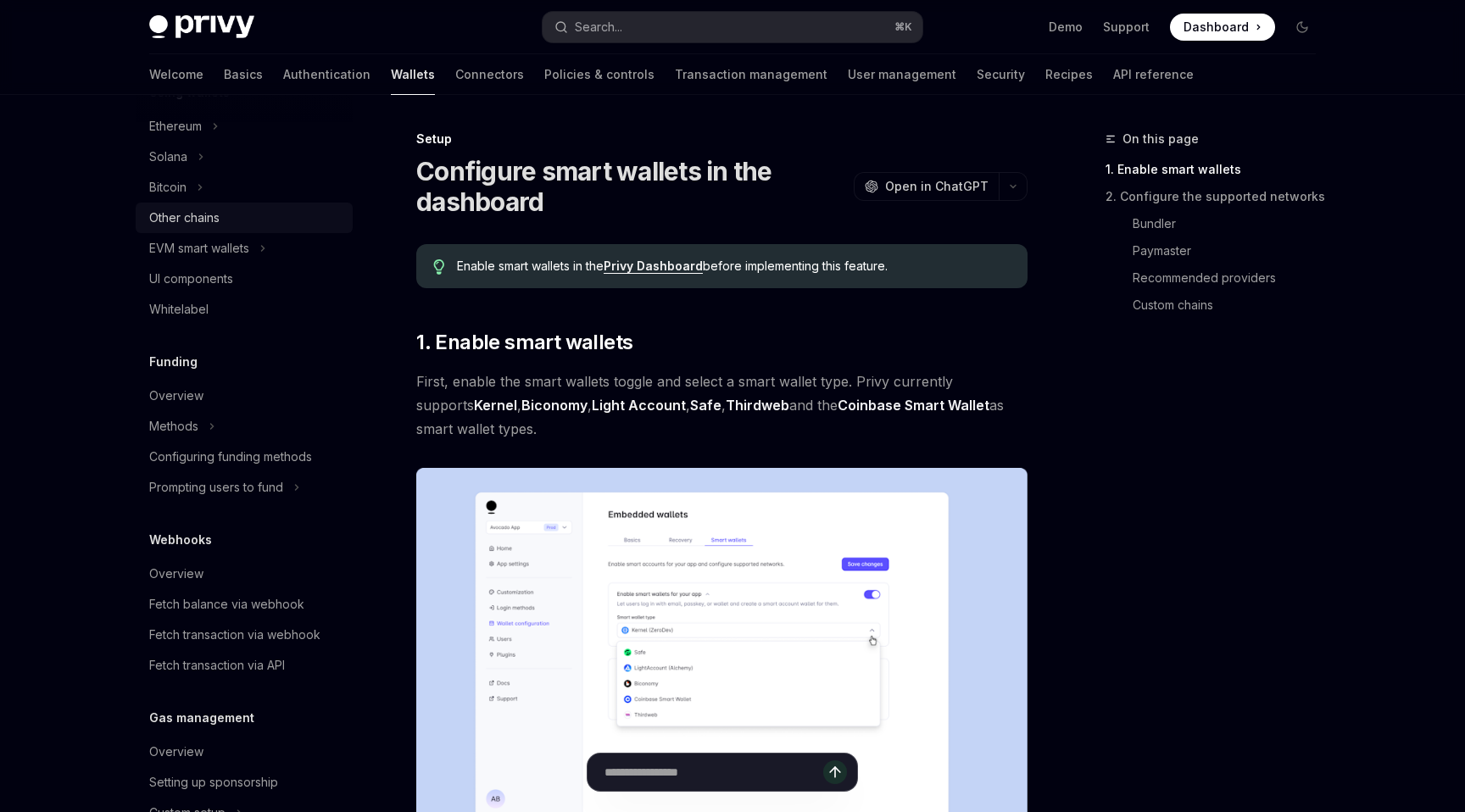
click at [217, 213] on div "Other chains" at bounding box center [184, 218] width 71 height 20
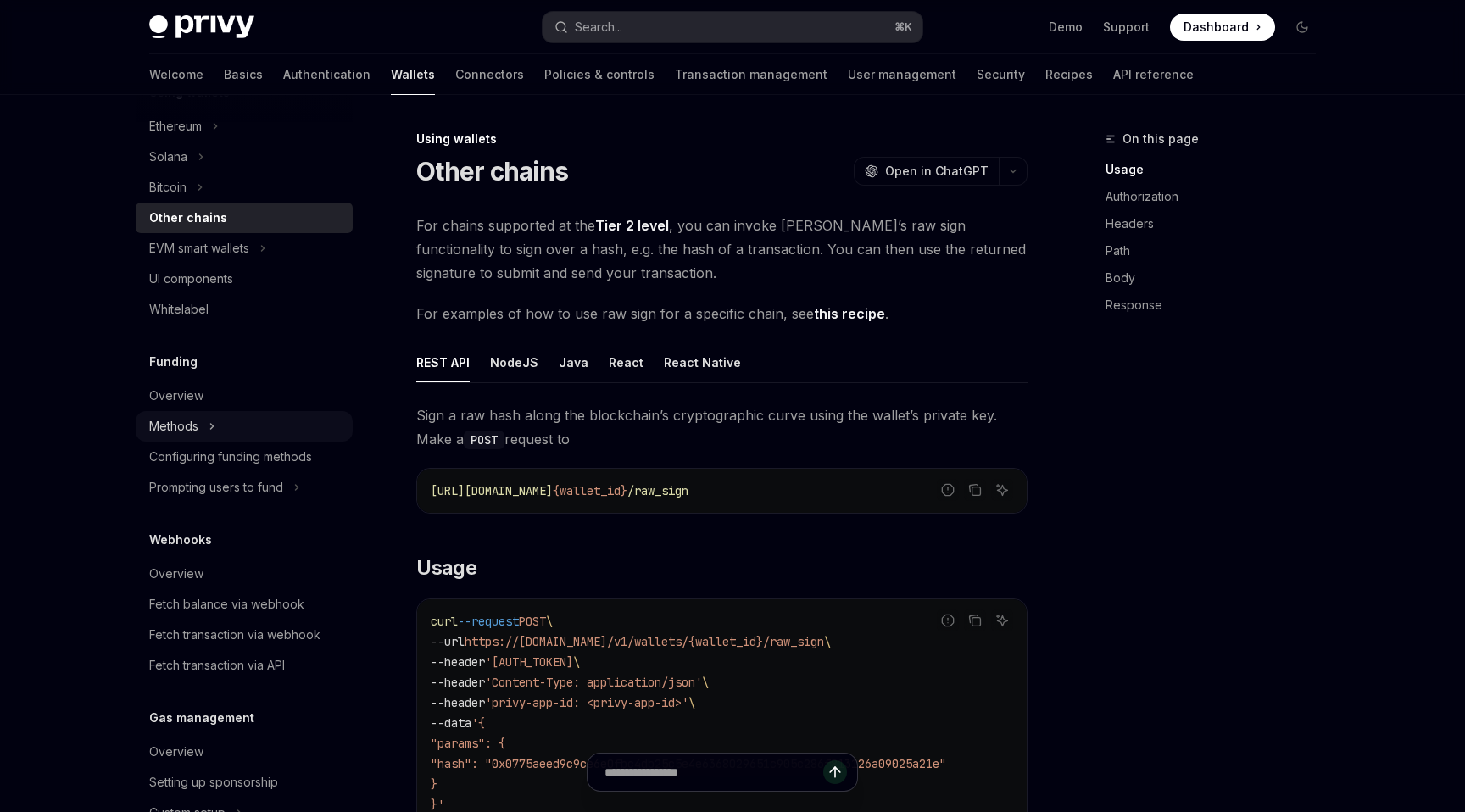
click at [214, 425] on icon "Toggle Methods section" at bounding box center [212, 426] width 7 height 20
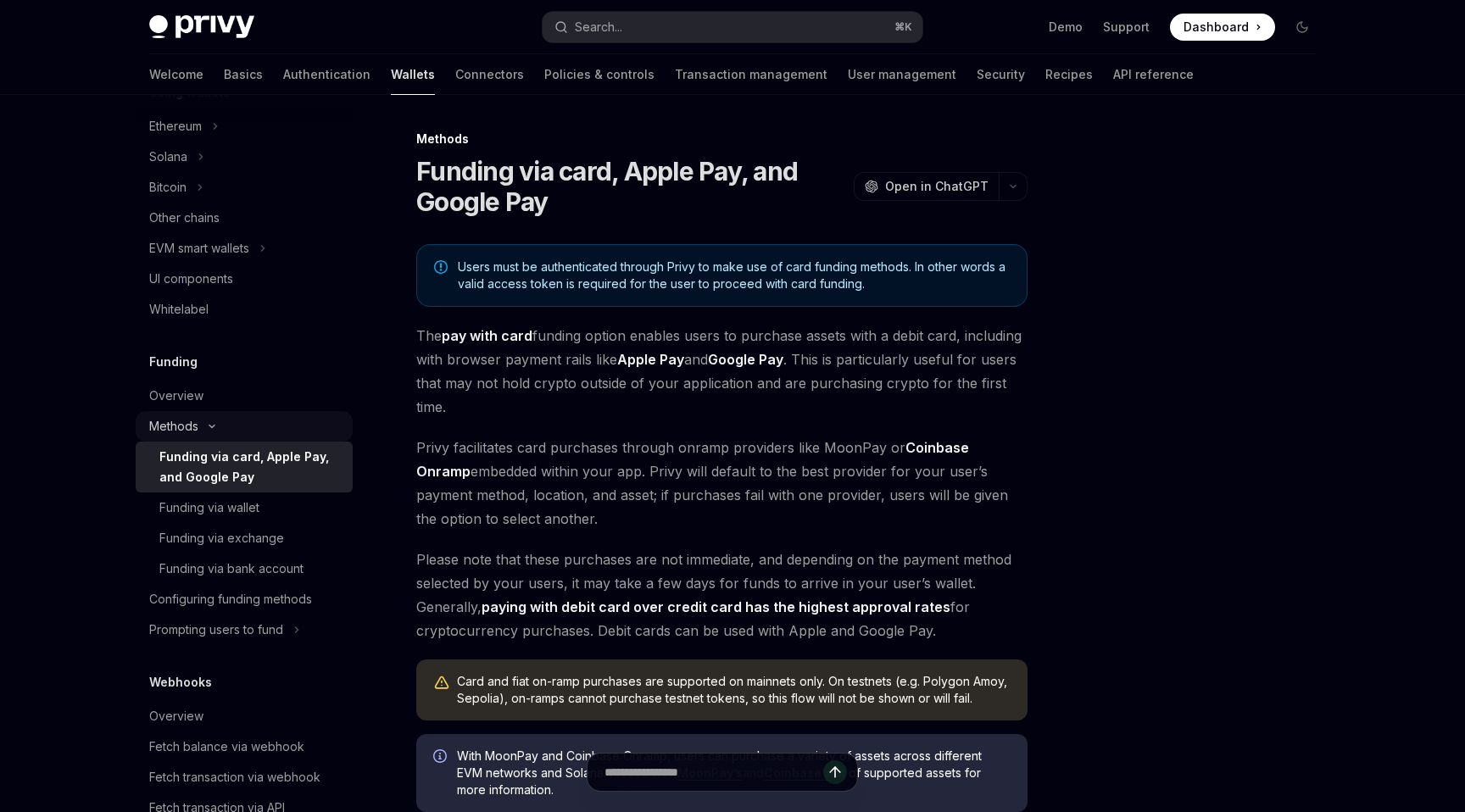
click at [192, 424] on div "Methods" at bounding box center [174, 426] width 49 height 20
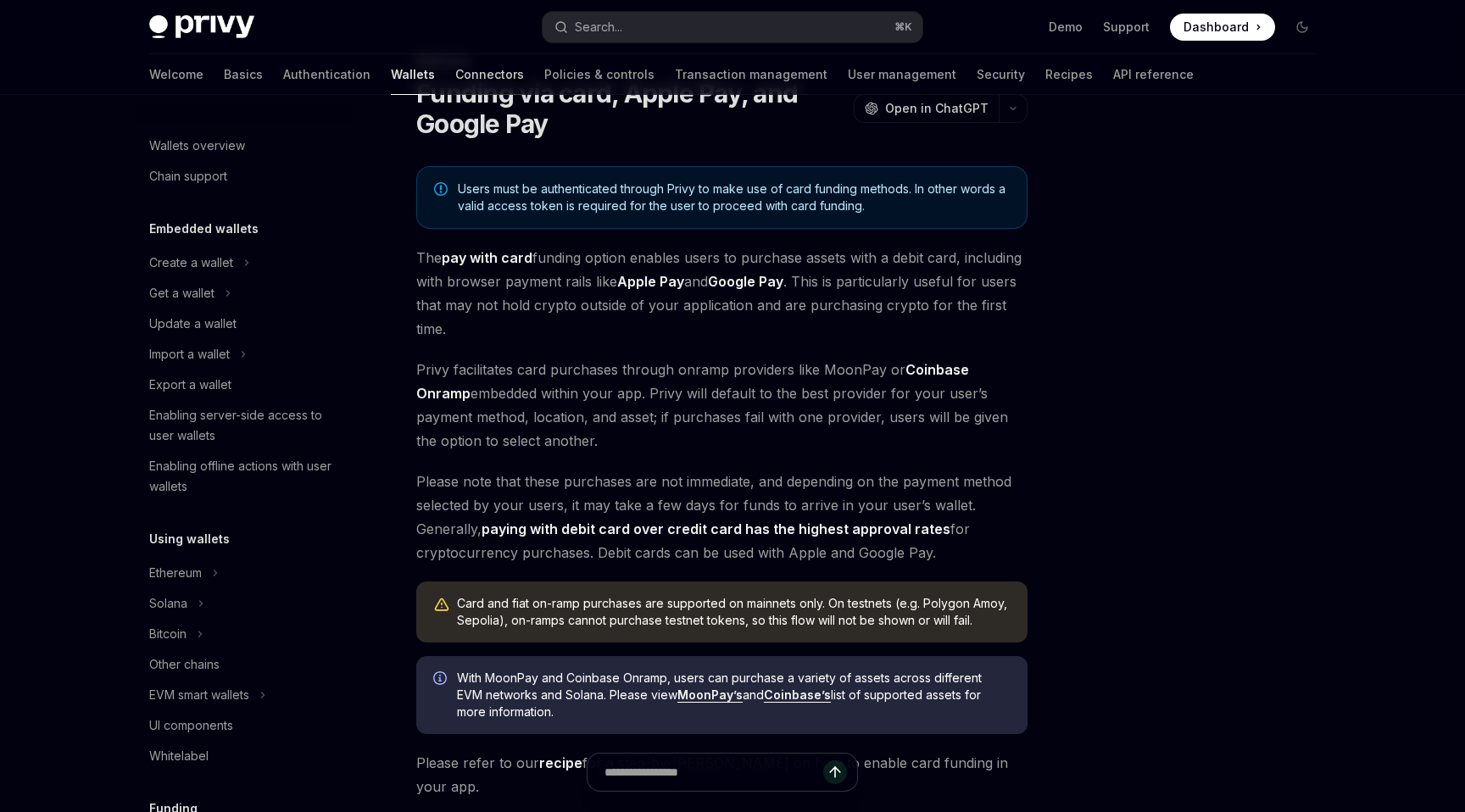
click at [455, 83] on link "Connectors" at bounding box center [489, 75] width 69 height 41
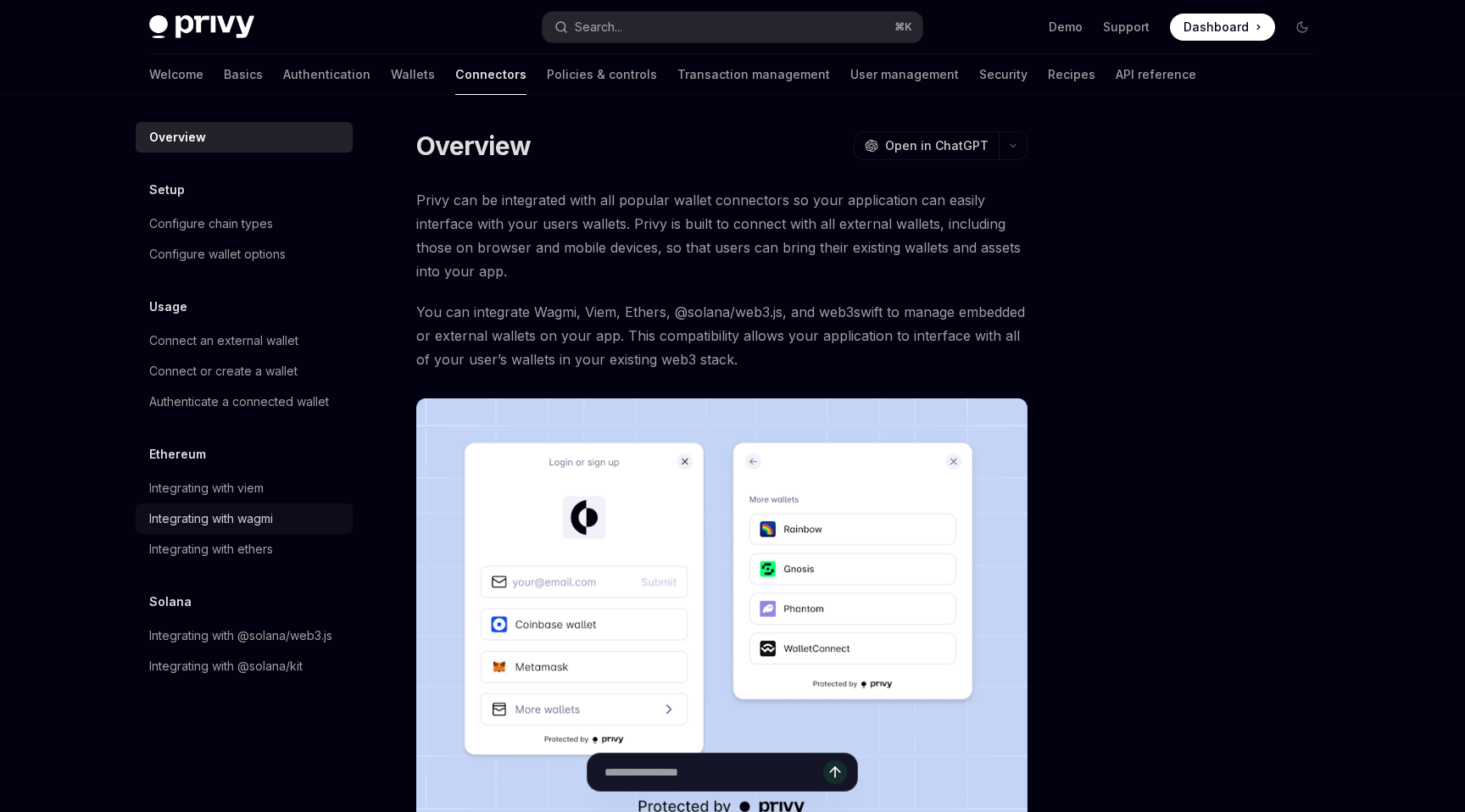
click at [258, 509] on div "Integrating with wagmi" at bounding box center [211, 519] width 124 height 20
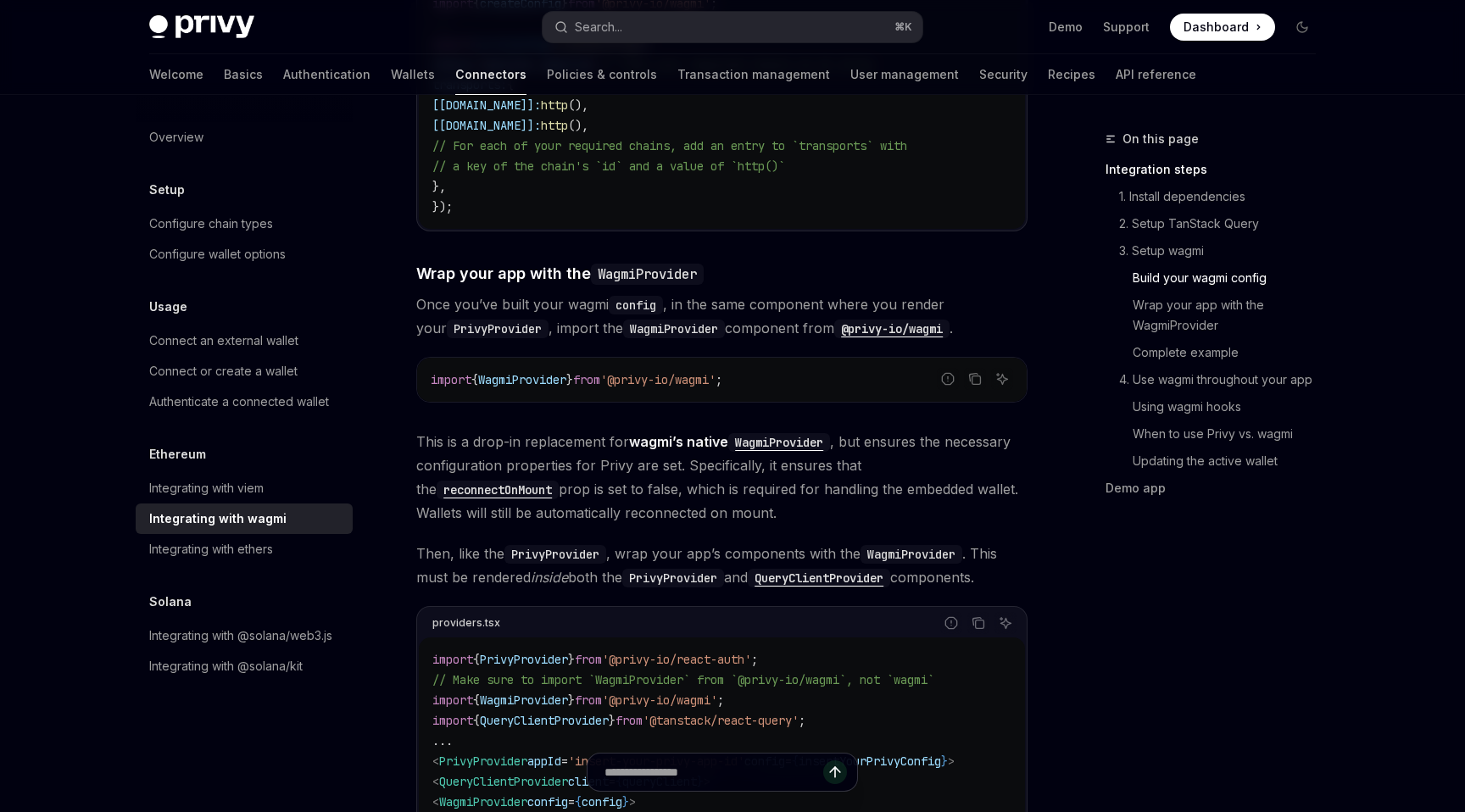
scroll to position [2165, 0]
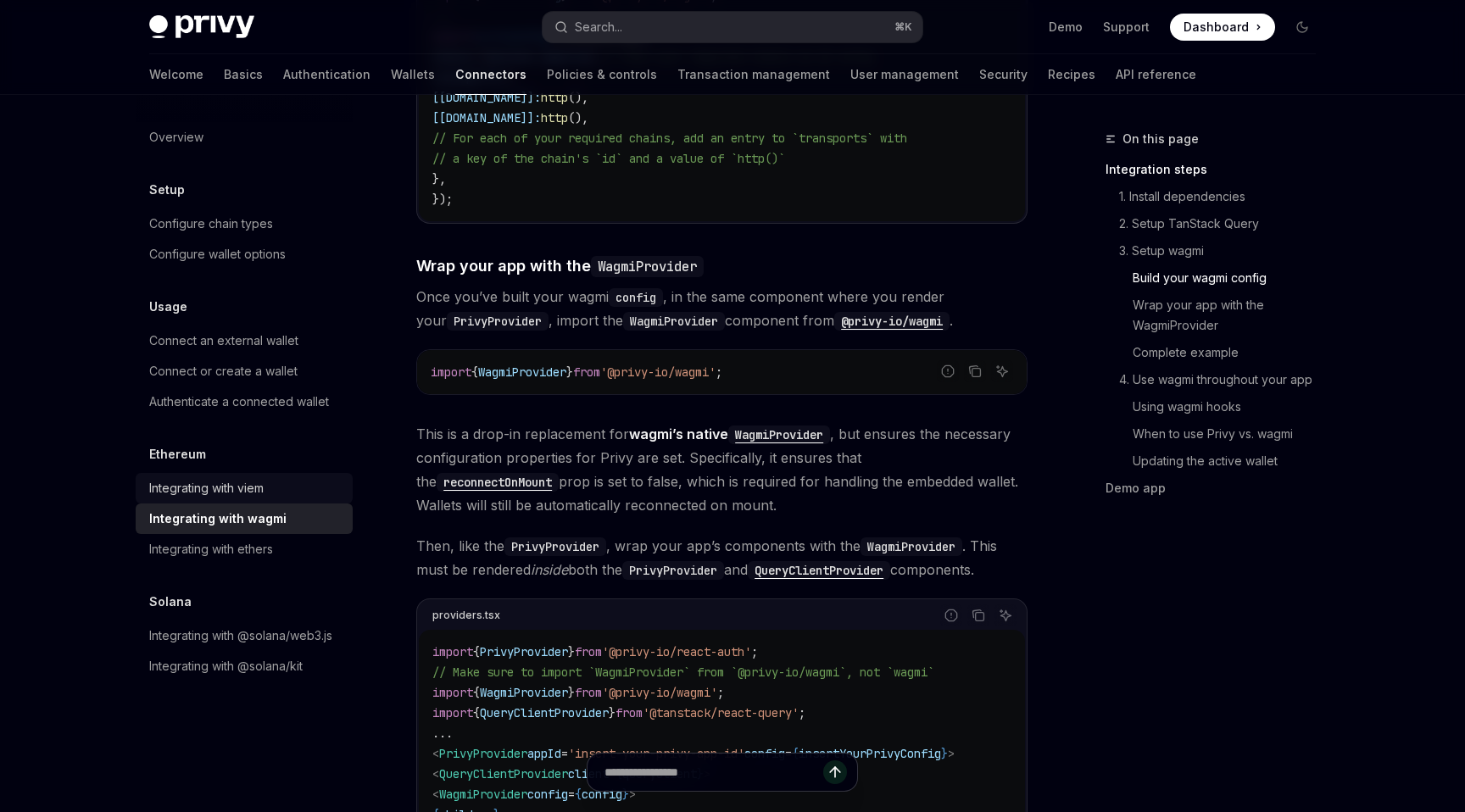
click at [257, 495] on div "Integrating with viem" at bounding box center [206, 488] width 114 height 20
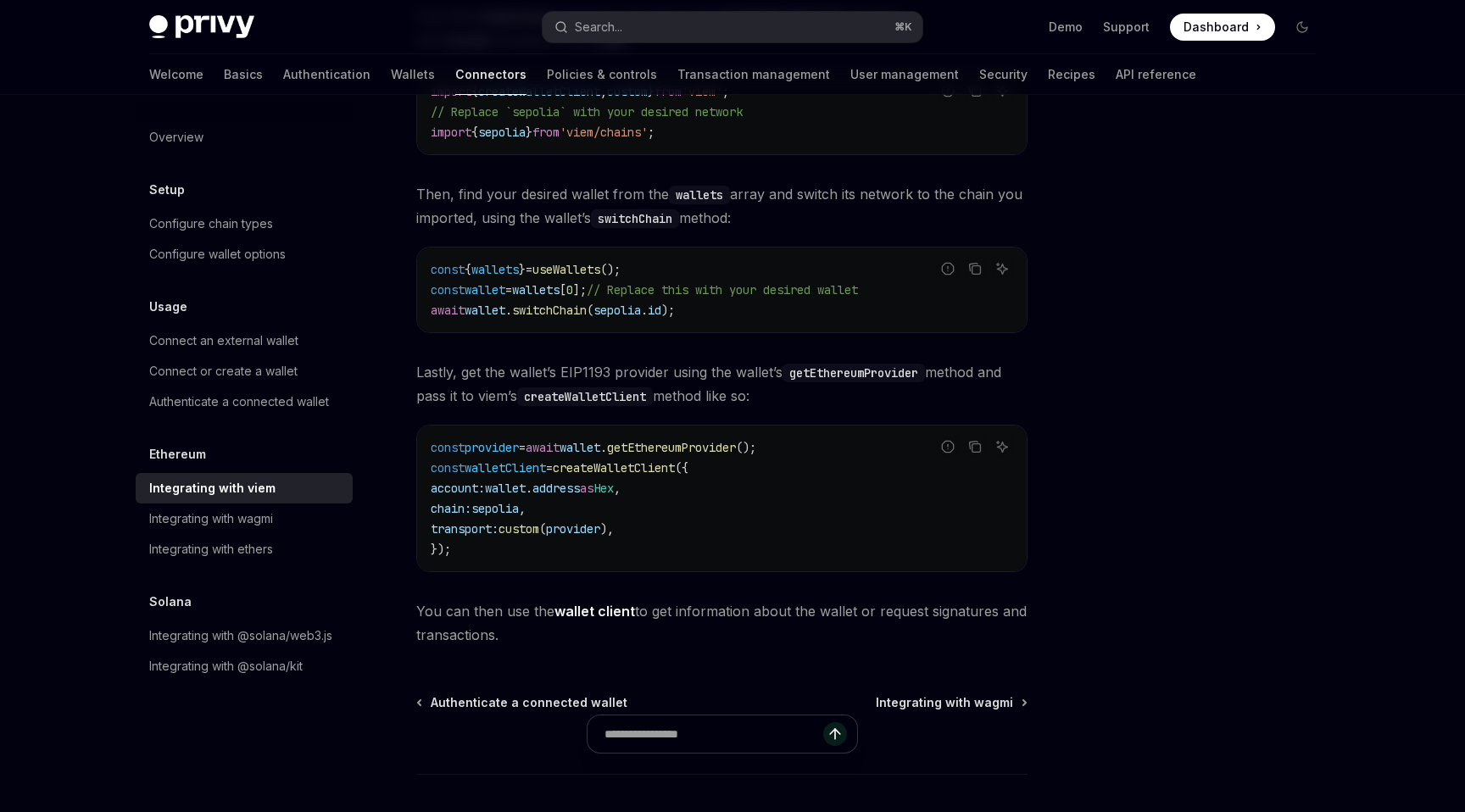
scroll to position [406, 0]
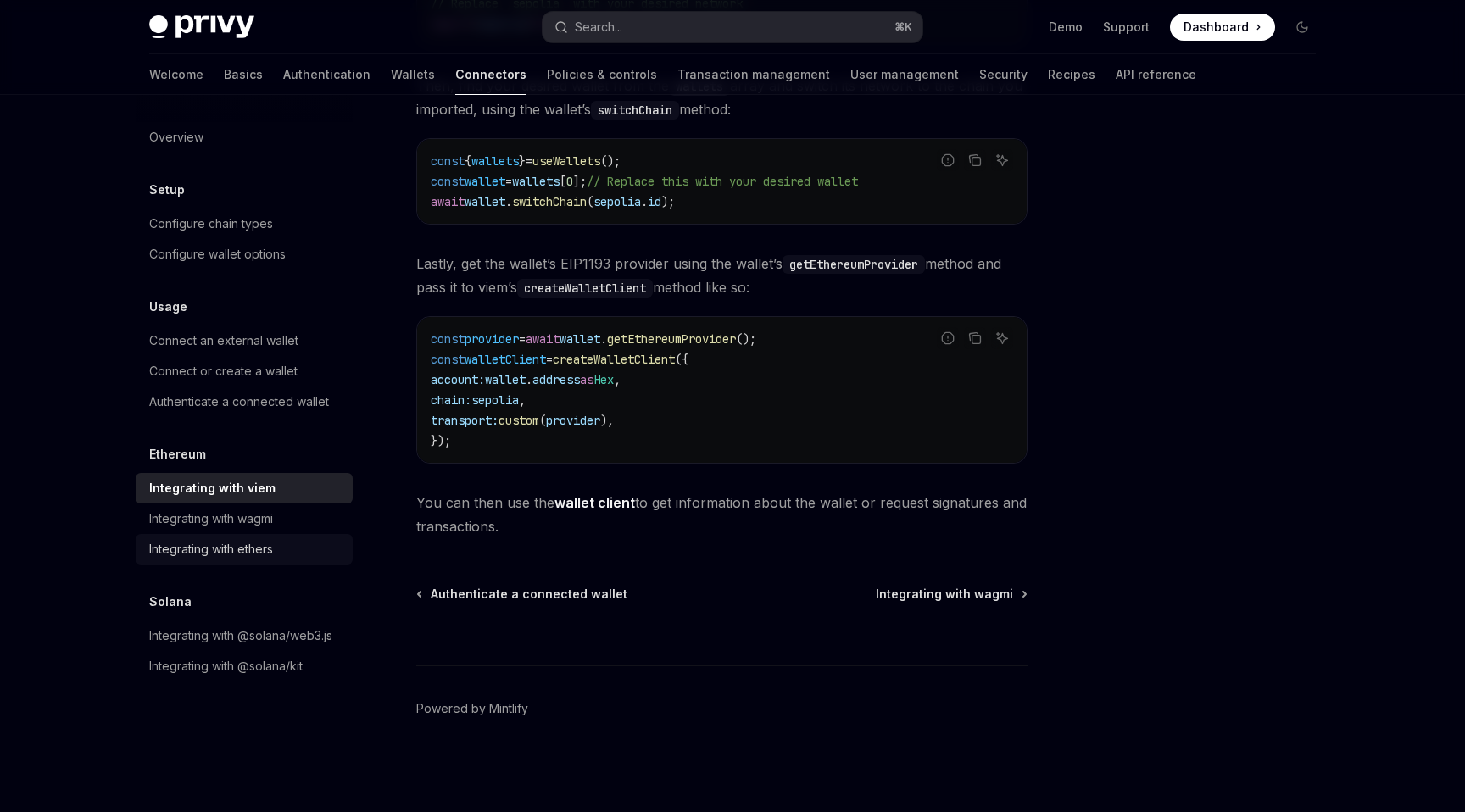
click at [253, 551] on div "Integrating with ethers" at bounding box center [211, 550] width 124 height 20
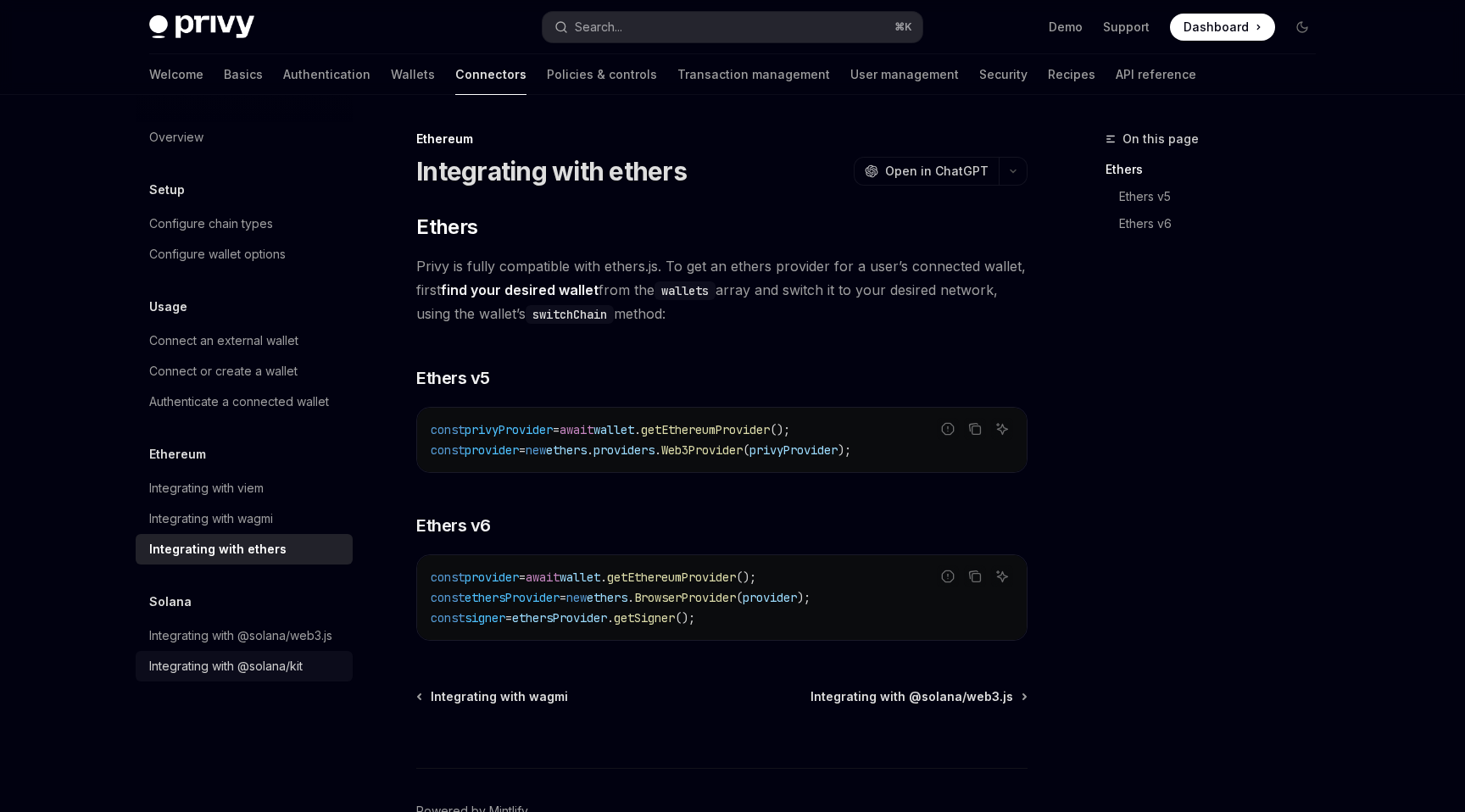
click at [257, 656] on div "Integrating with @solana/kit" at bounding box center [226, 666] width 153 height 20
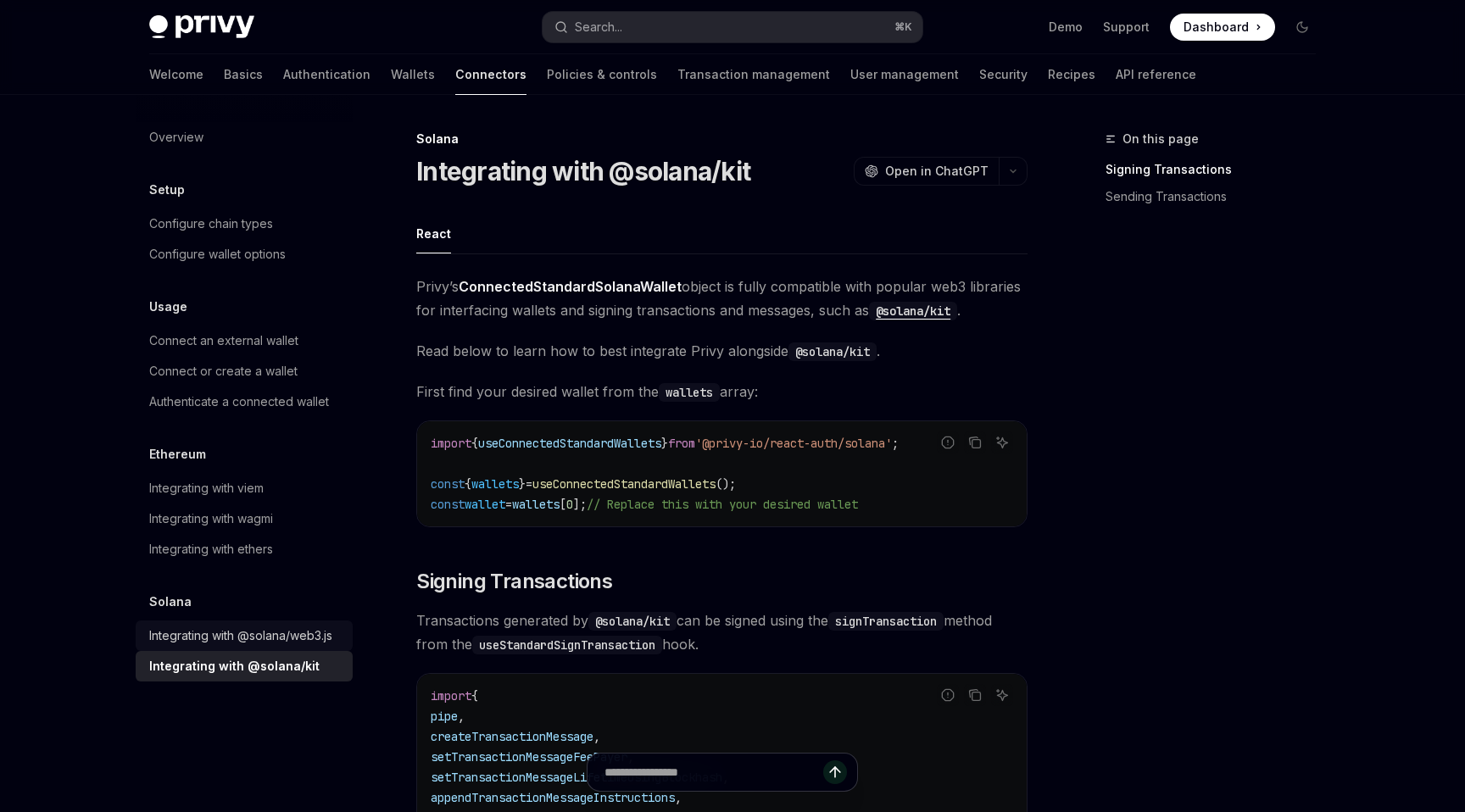
click at [309, 629] on div "Integrating with @solana/web3.js" at bounding box center [240, 636] width 183 height 20
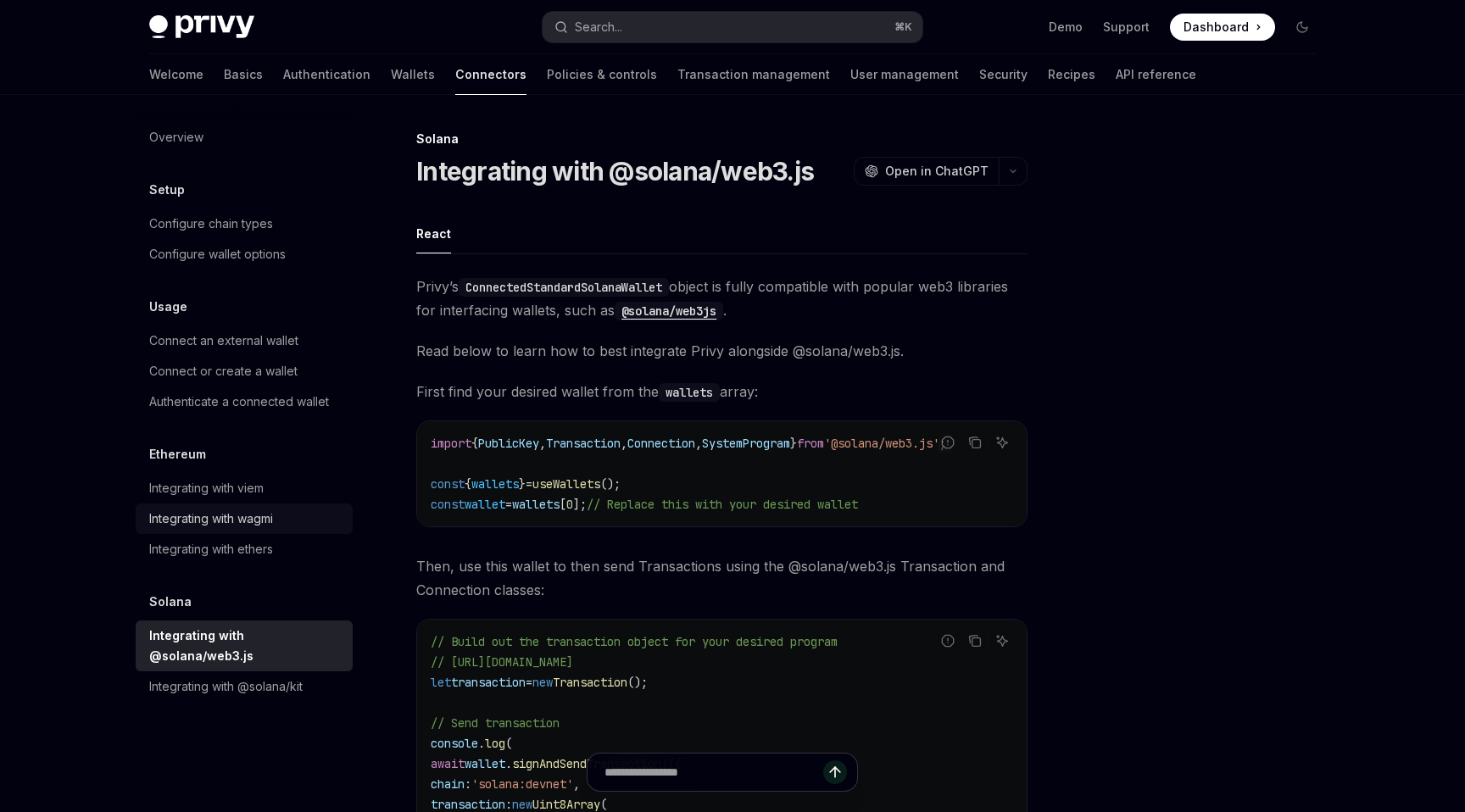
click at [263, 507] on link "Integrating with wagmi" at bounding box center [244, 519] width 217 height 31
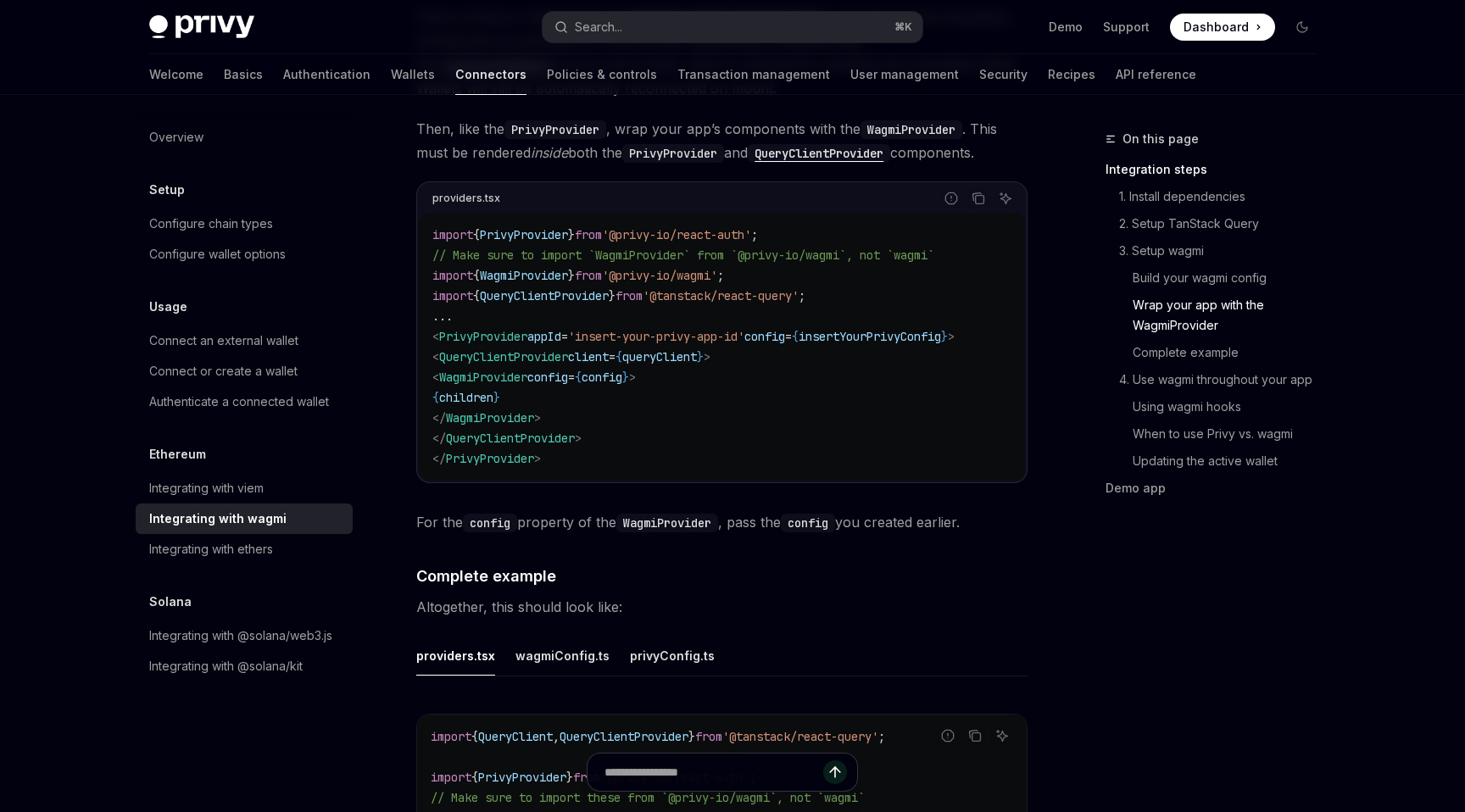
scroll to position [3023, 0]
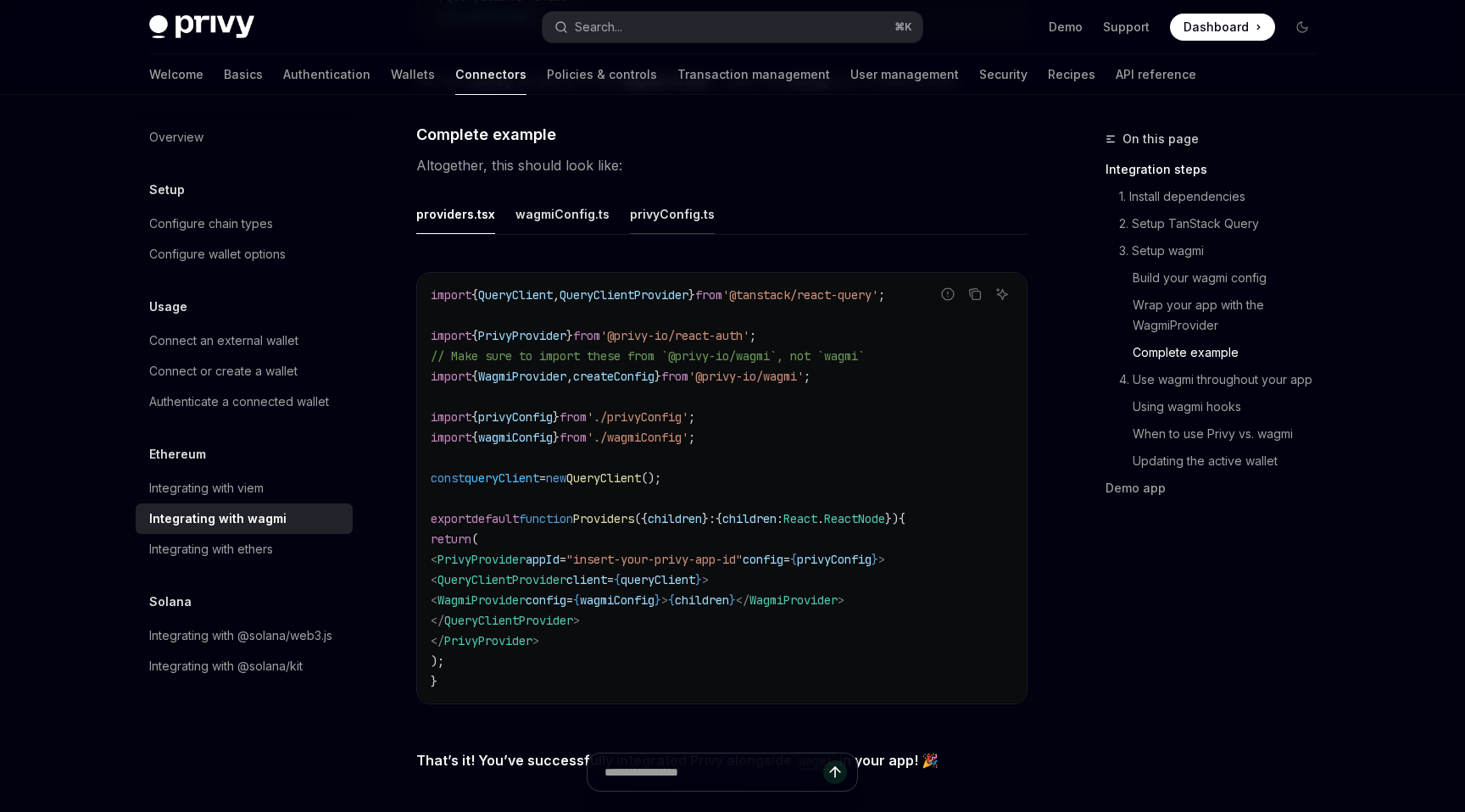
click at [637, 200] on div "privyConfig.ts" at bounding box center [672, 214] width 84 height 40
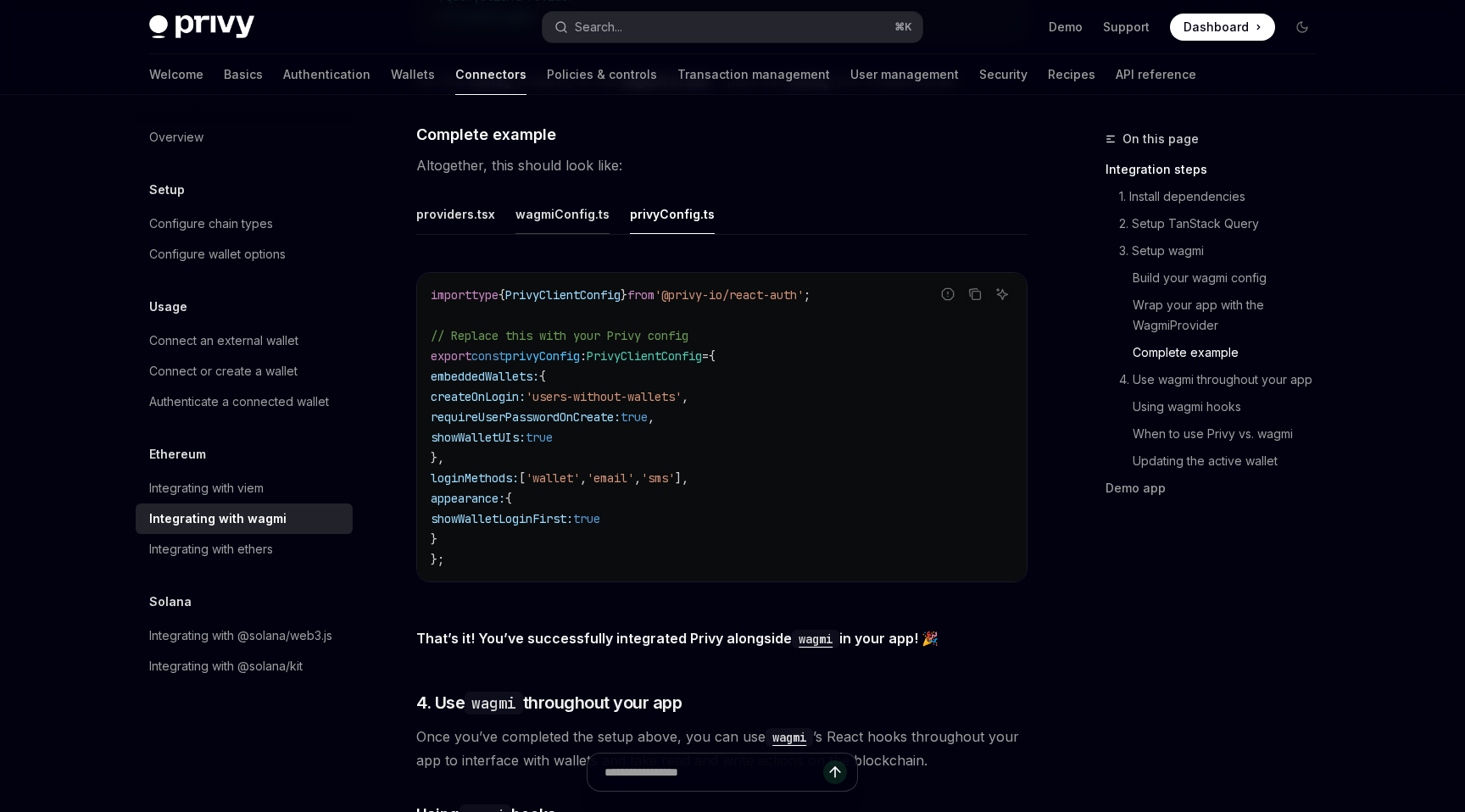
click at [562, 204] on div "wagmiConfig.ts" at bounding box center [562, 214] width 94 height 40
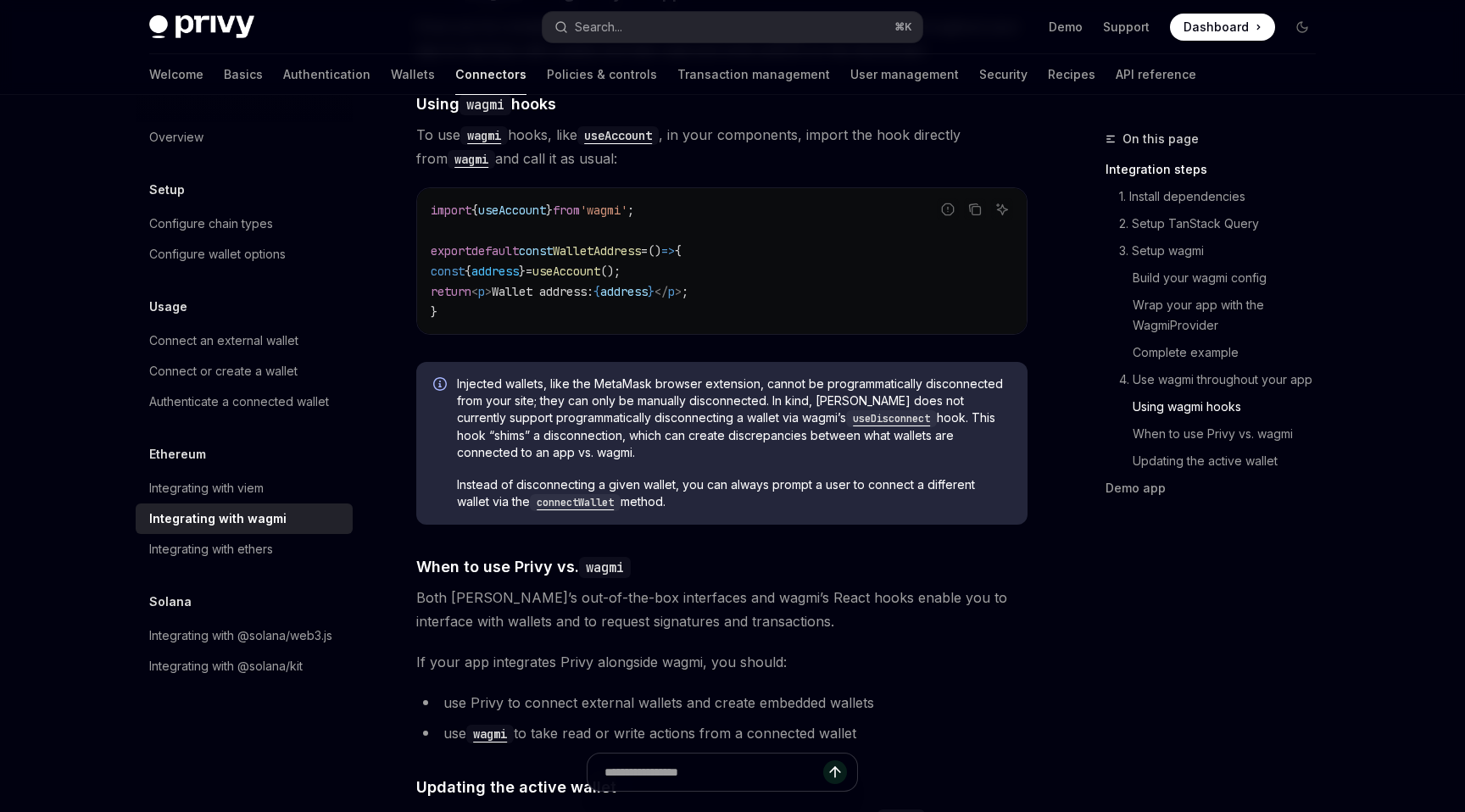
scroll to position [3903, 0]
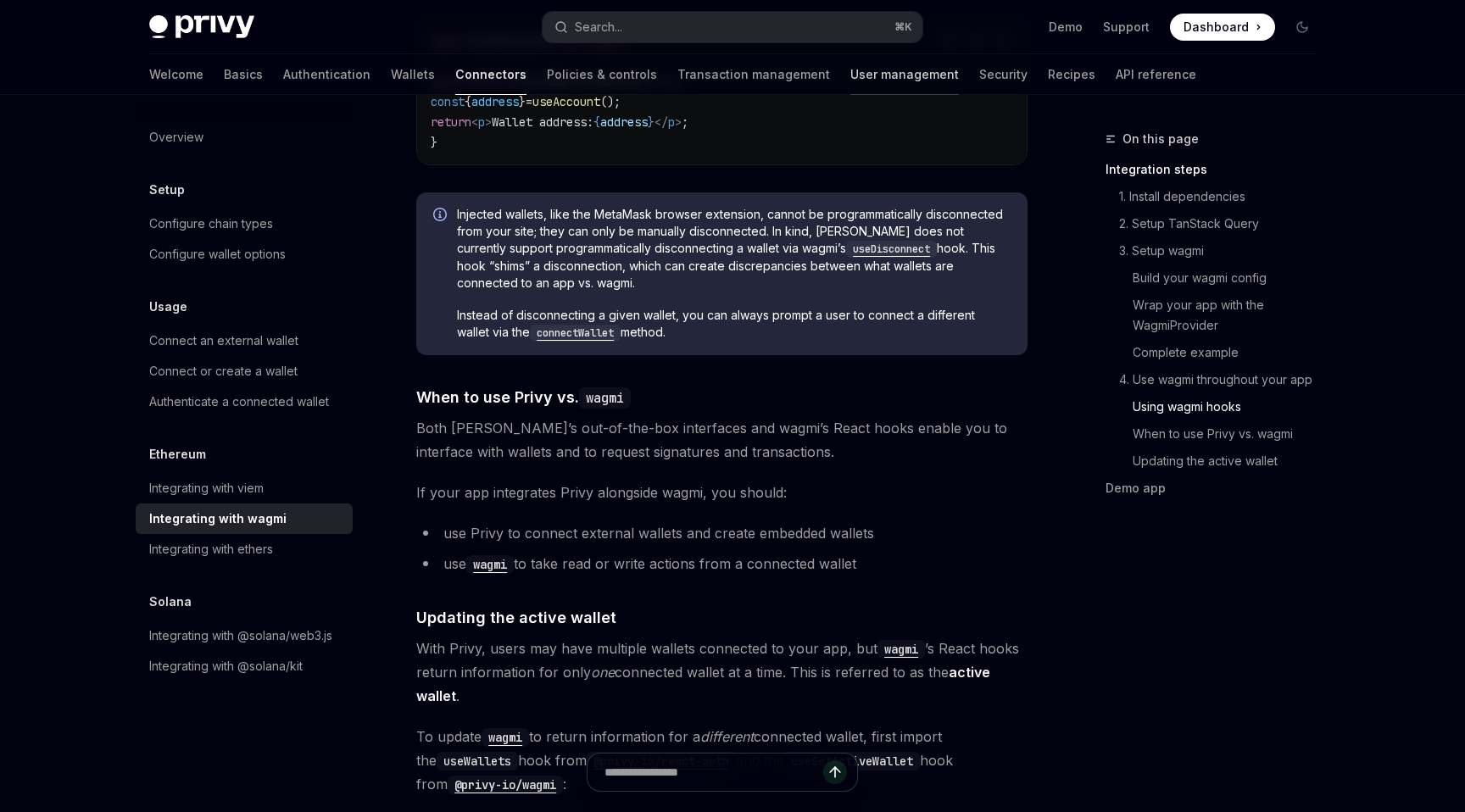
click at [851, 78] on link "User management" at bounding box center [904, 75] width 108 height 41
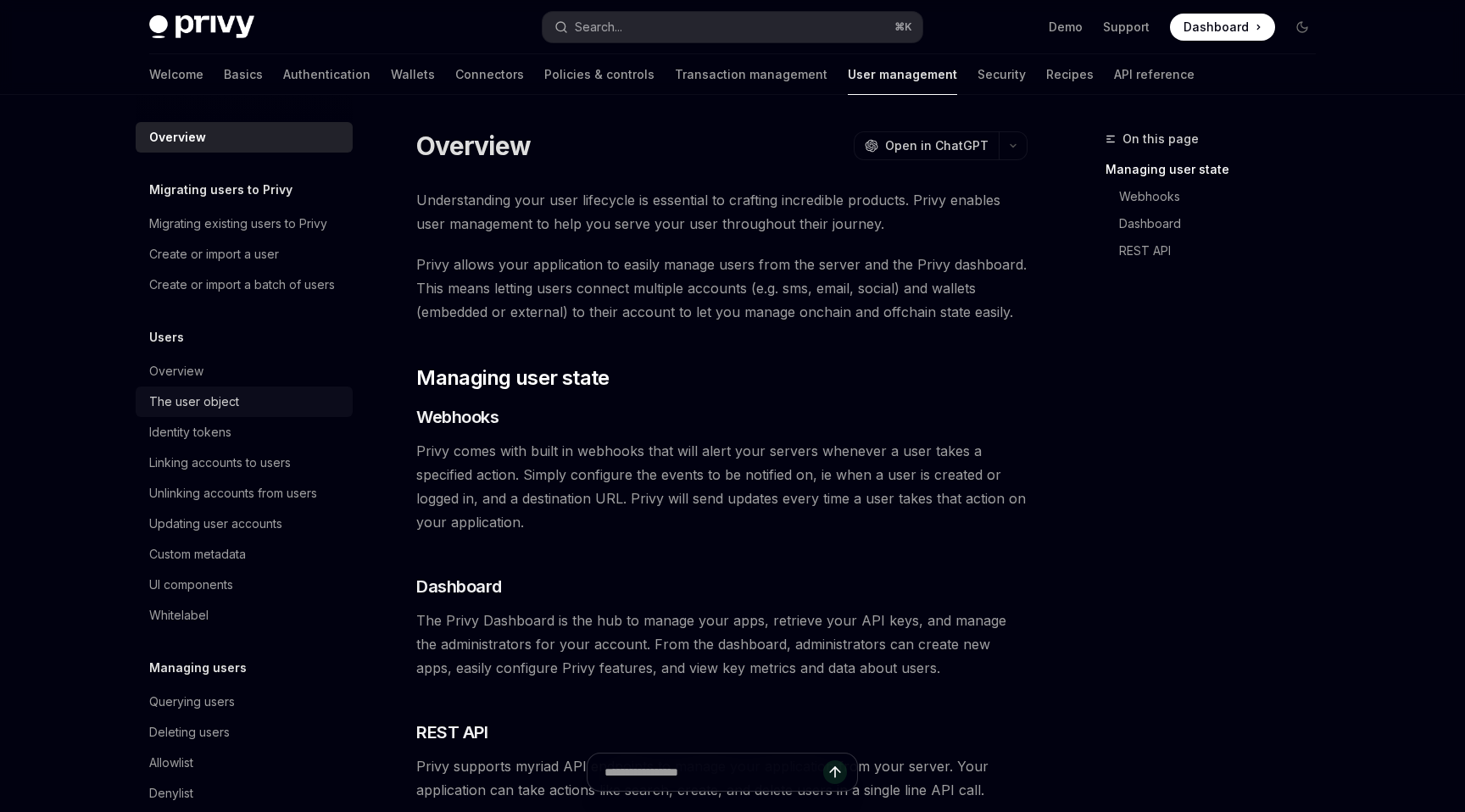
click at [238, 389] on link "The user object" at bounding box center [244, 402] width 217 height 31
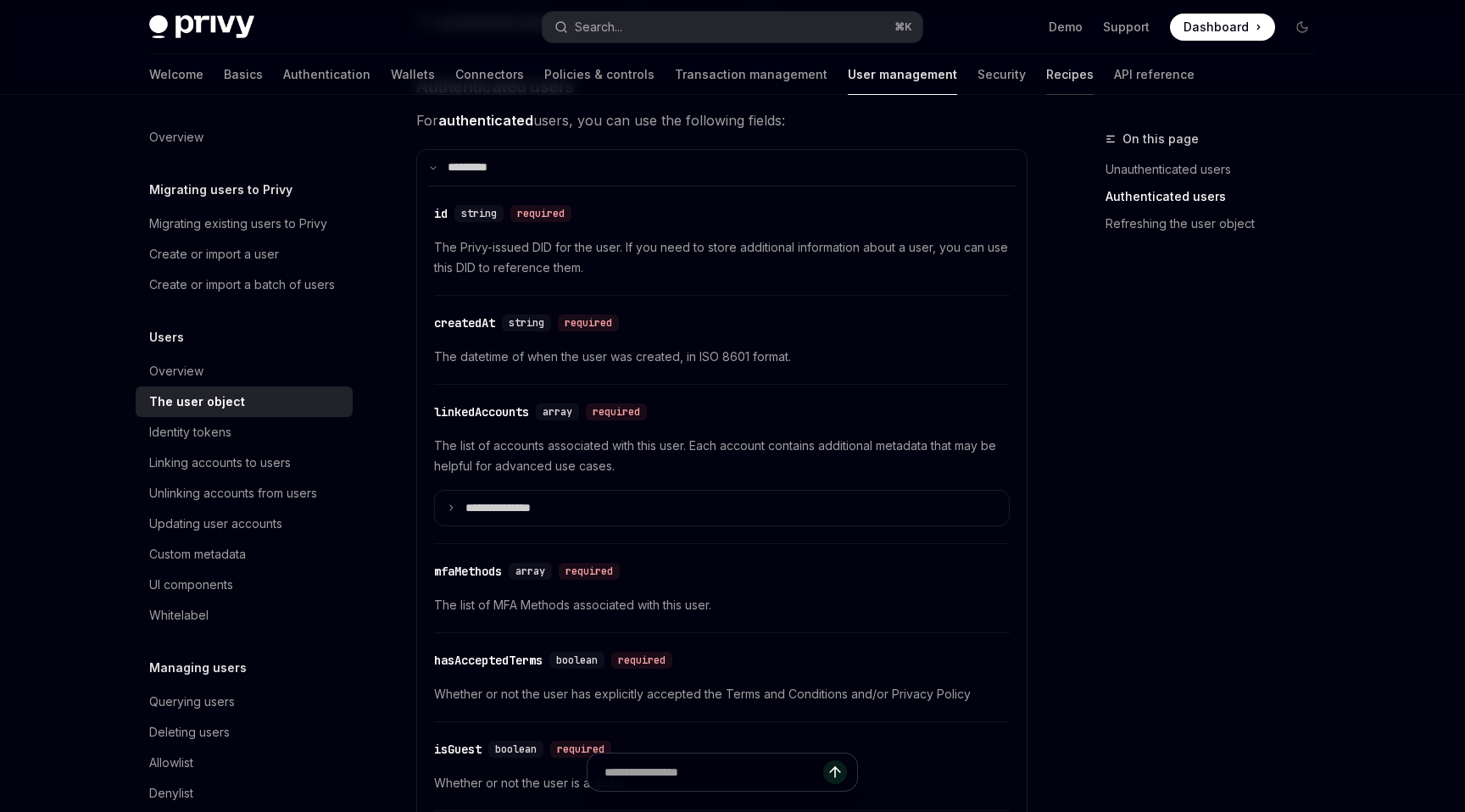
click at [1047, 76] on link "Recipes" at bounding box center [1070, 75] width 48 height 41
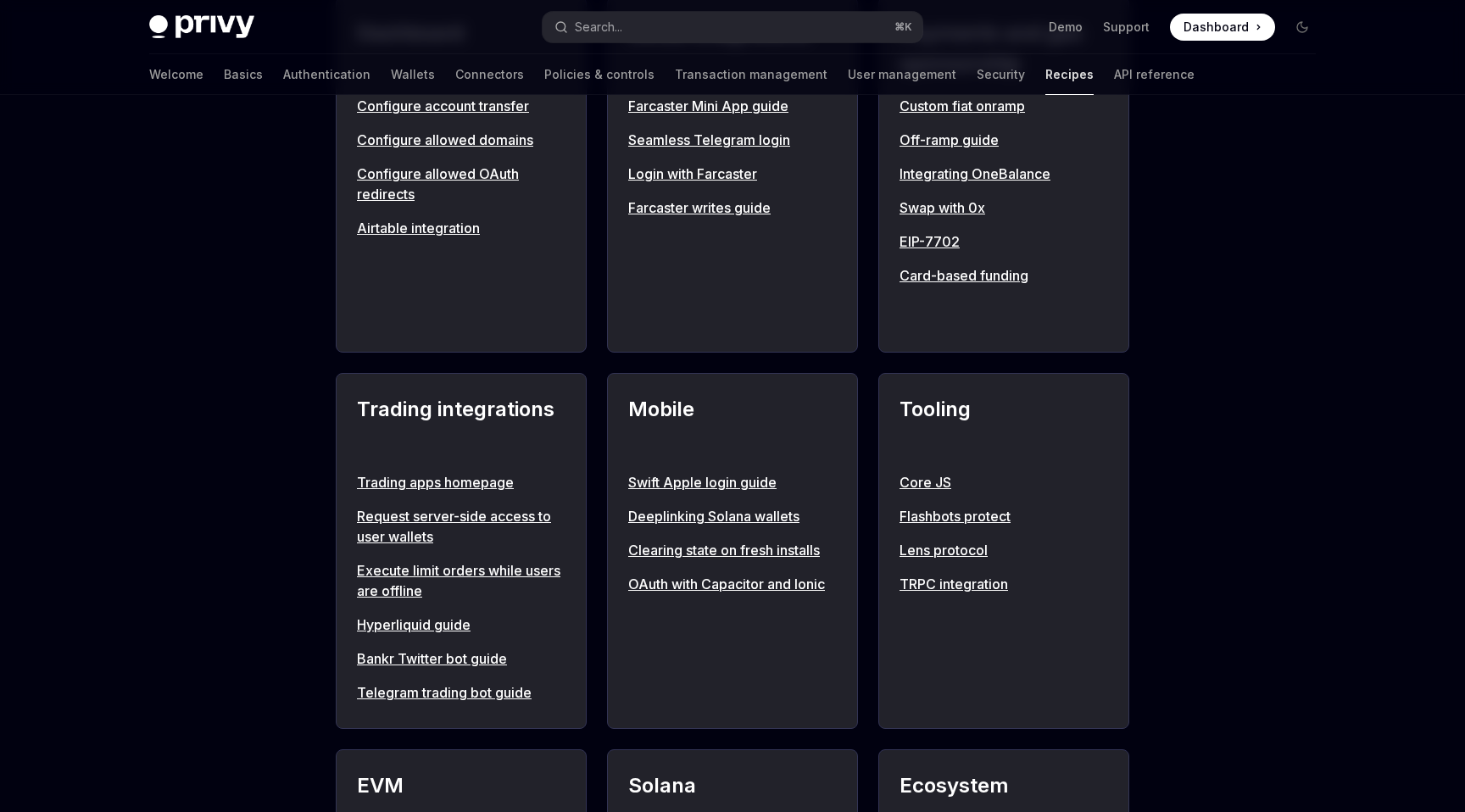
scroll to position [845, 0]
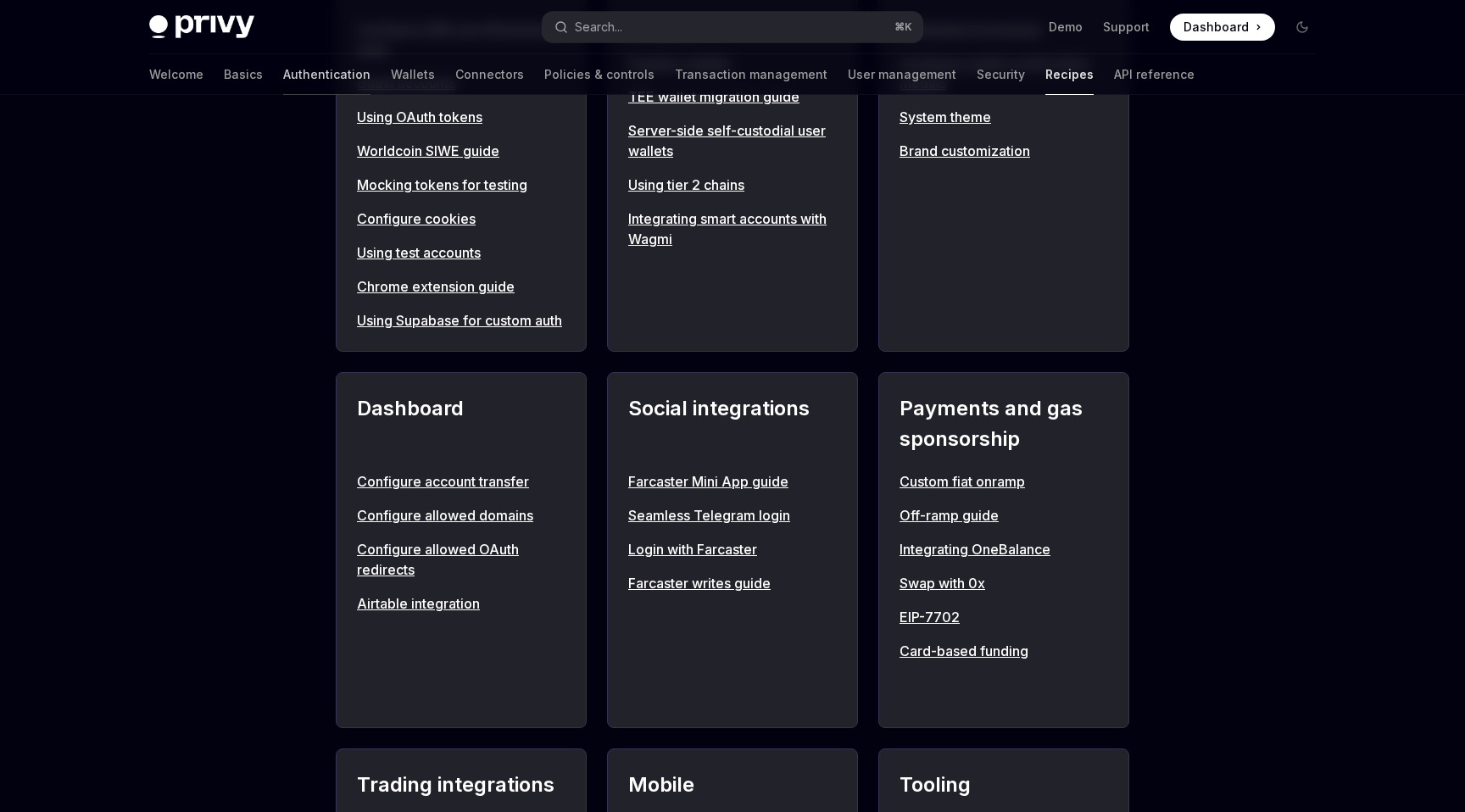
click at [283, 66] on link "Authentication" at bounding box center [326, 75] width 87 height 41
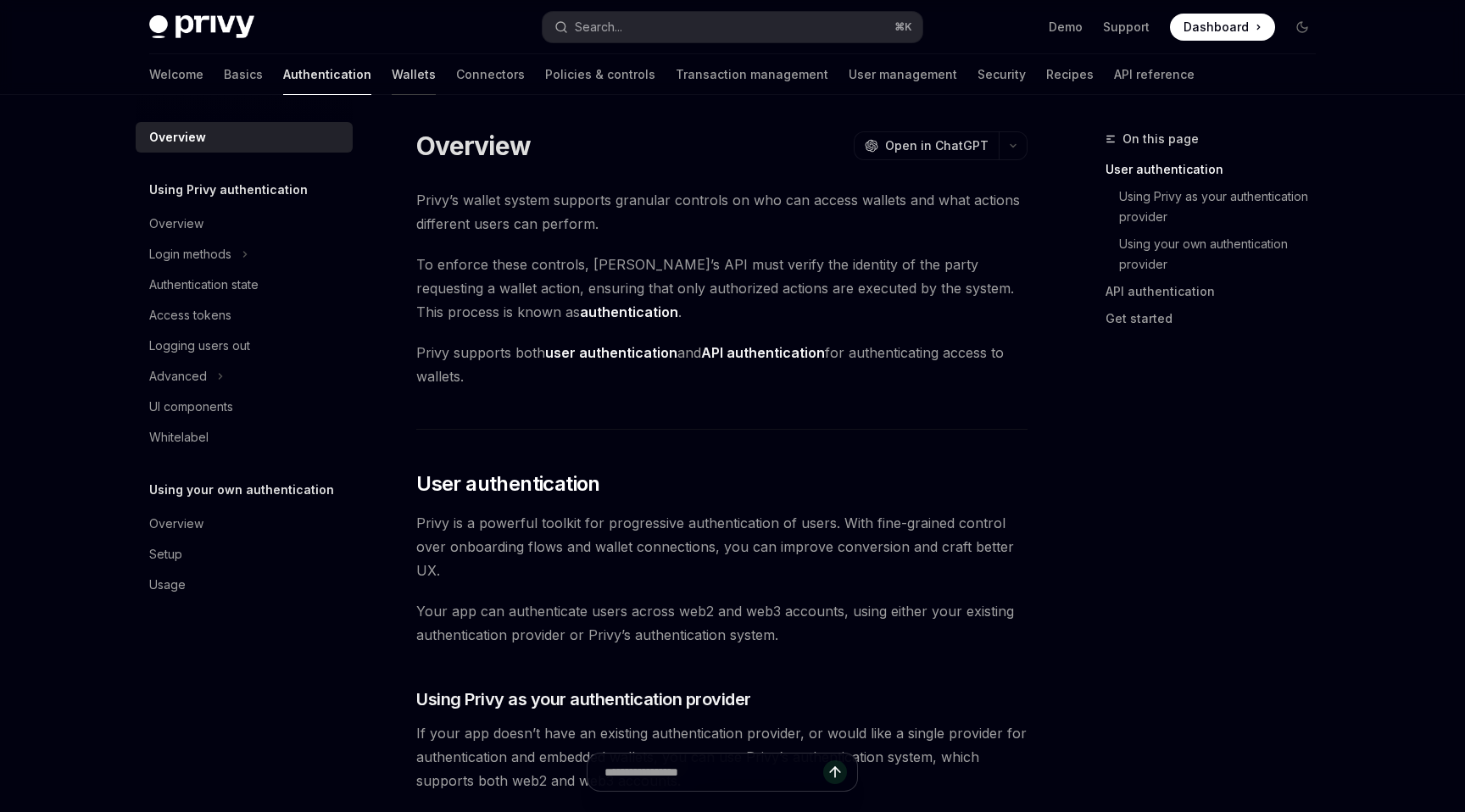
click at [392, 72] on link "Wallets" at bounding box center [414, 75] width 44 height 41
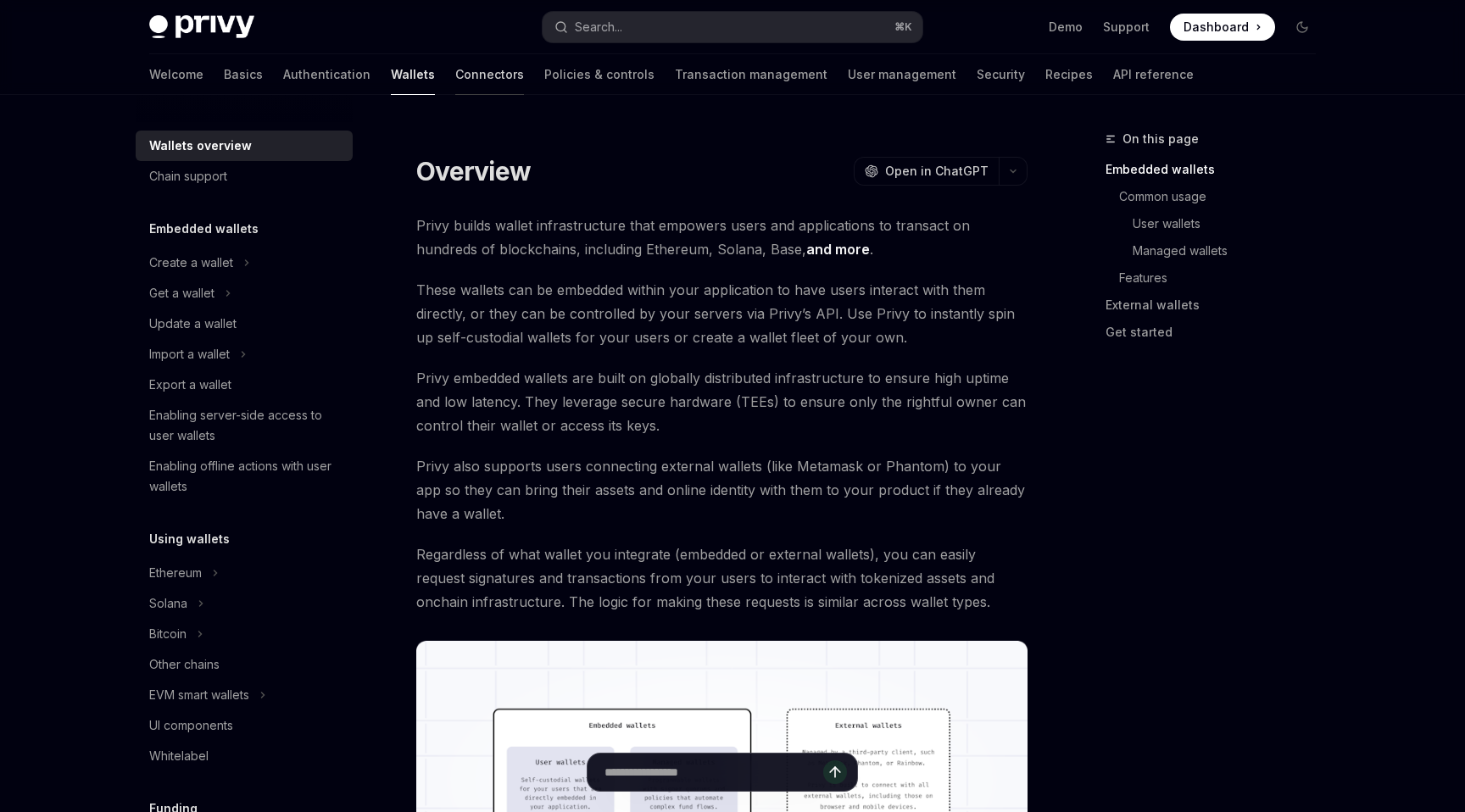
click at [455, 69] on link "Connectors" at bounding box center [489, 75] width 69 height 41
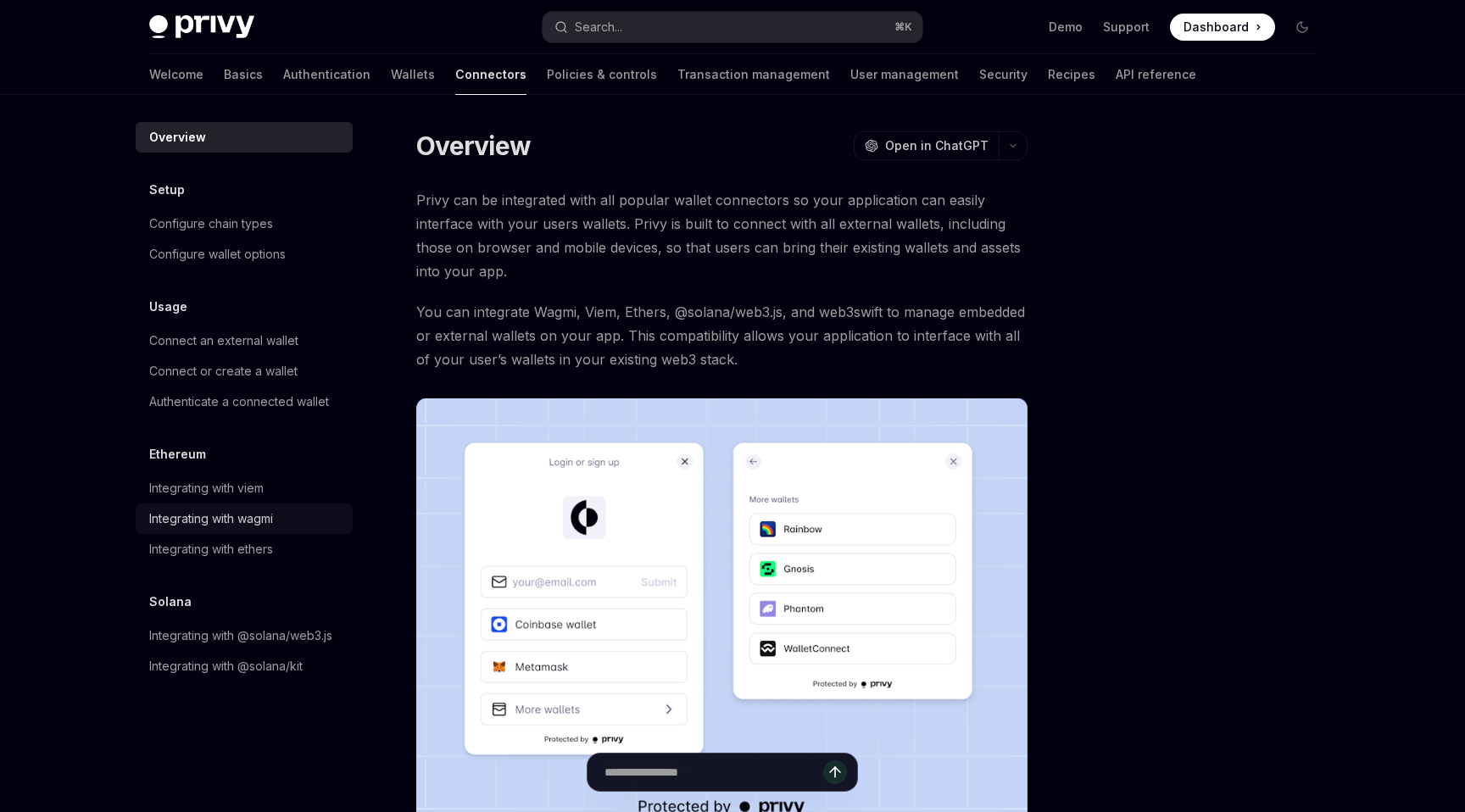
click at [251, 525] on div "Integrating with wagmi" at bounding box center [211, 519] width 124 height 20
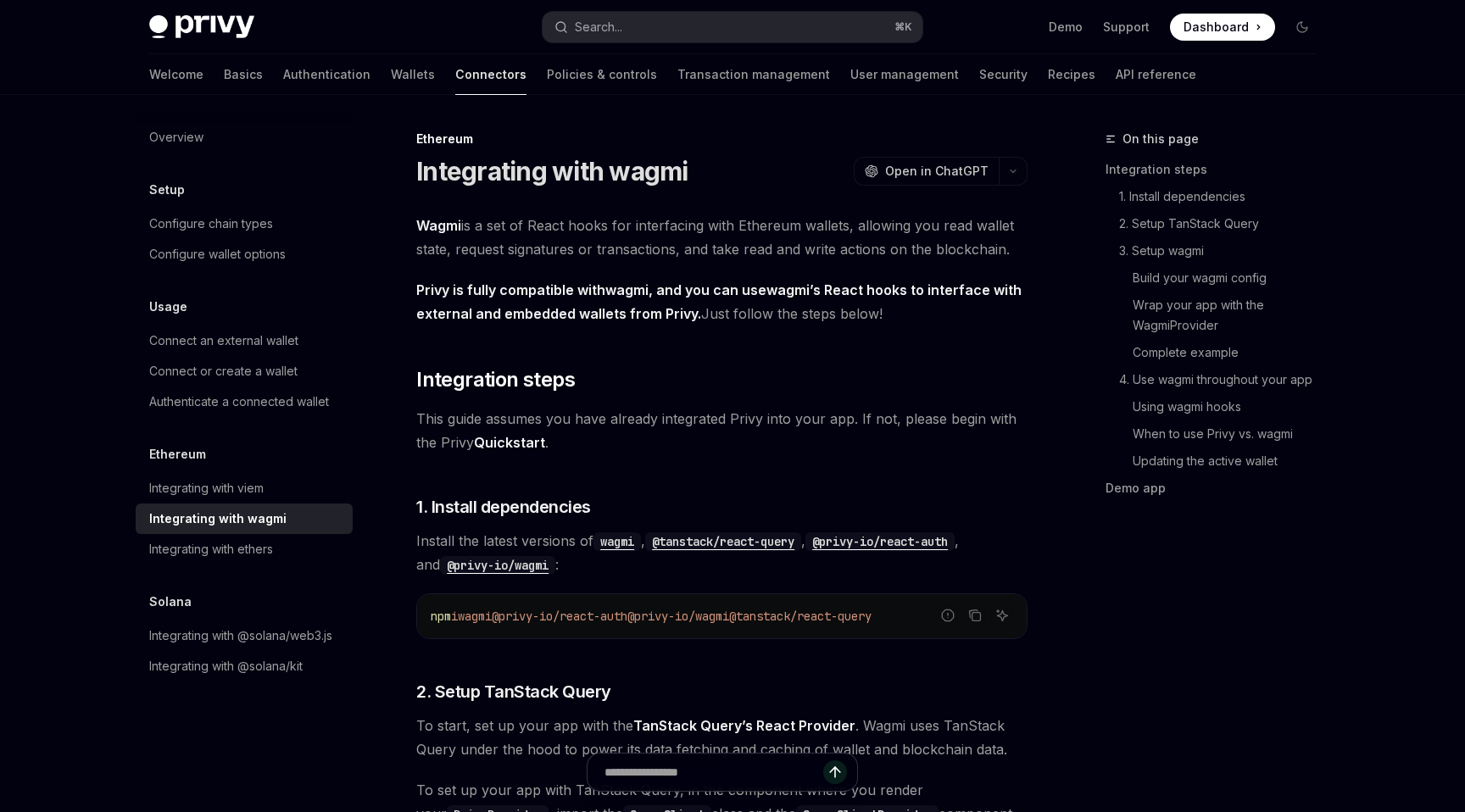
type textarea "*"
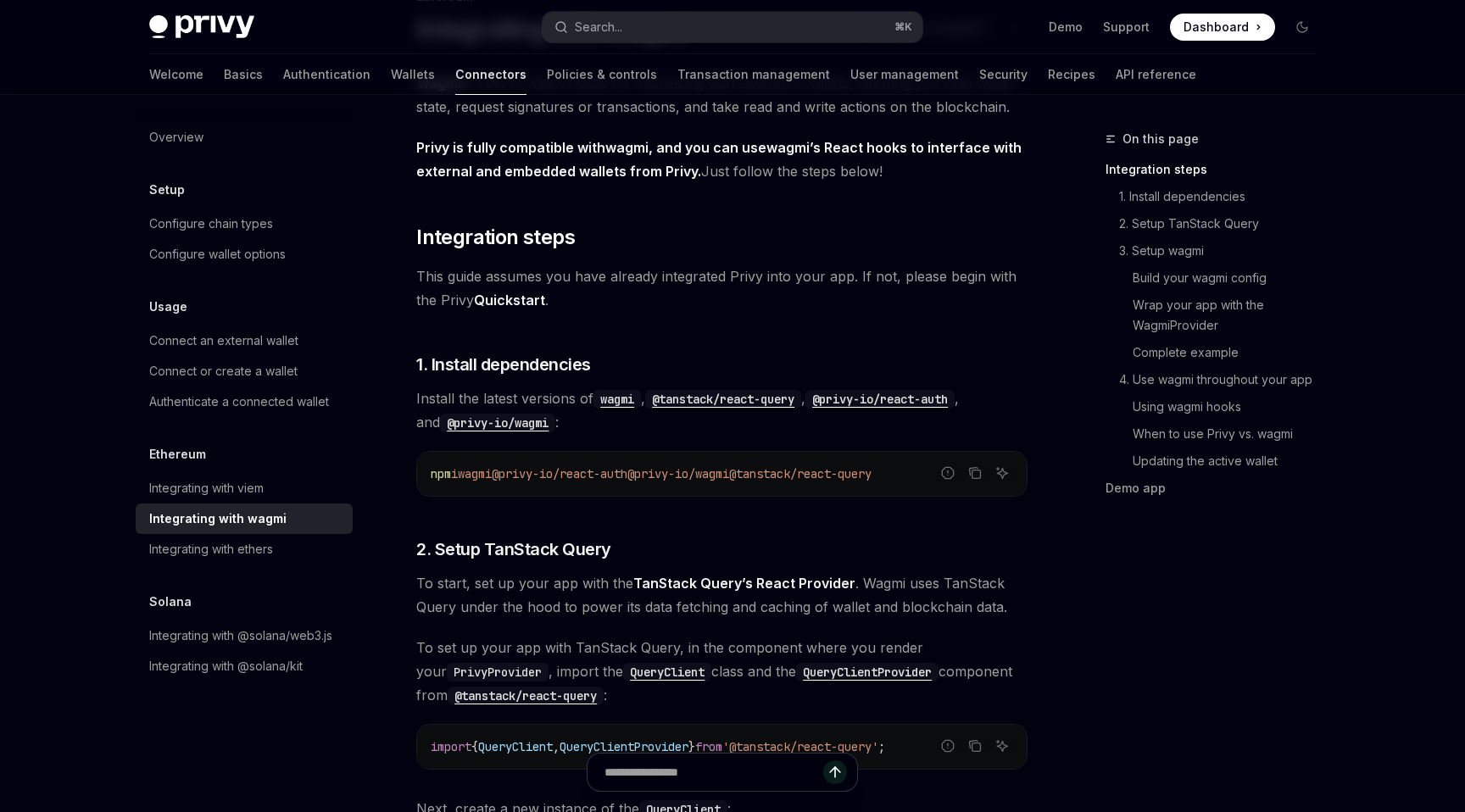
scroll to position [149, 0]
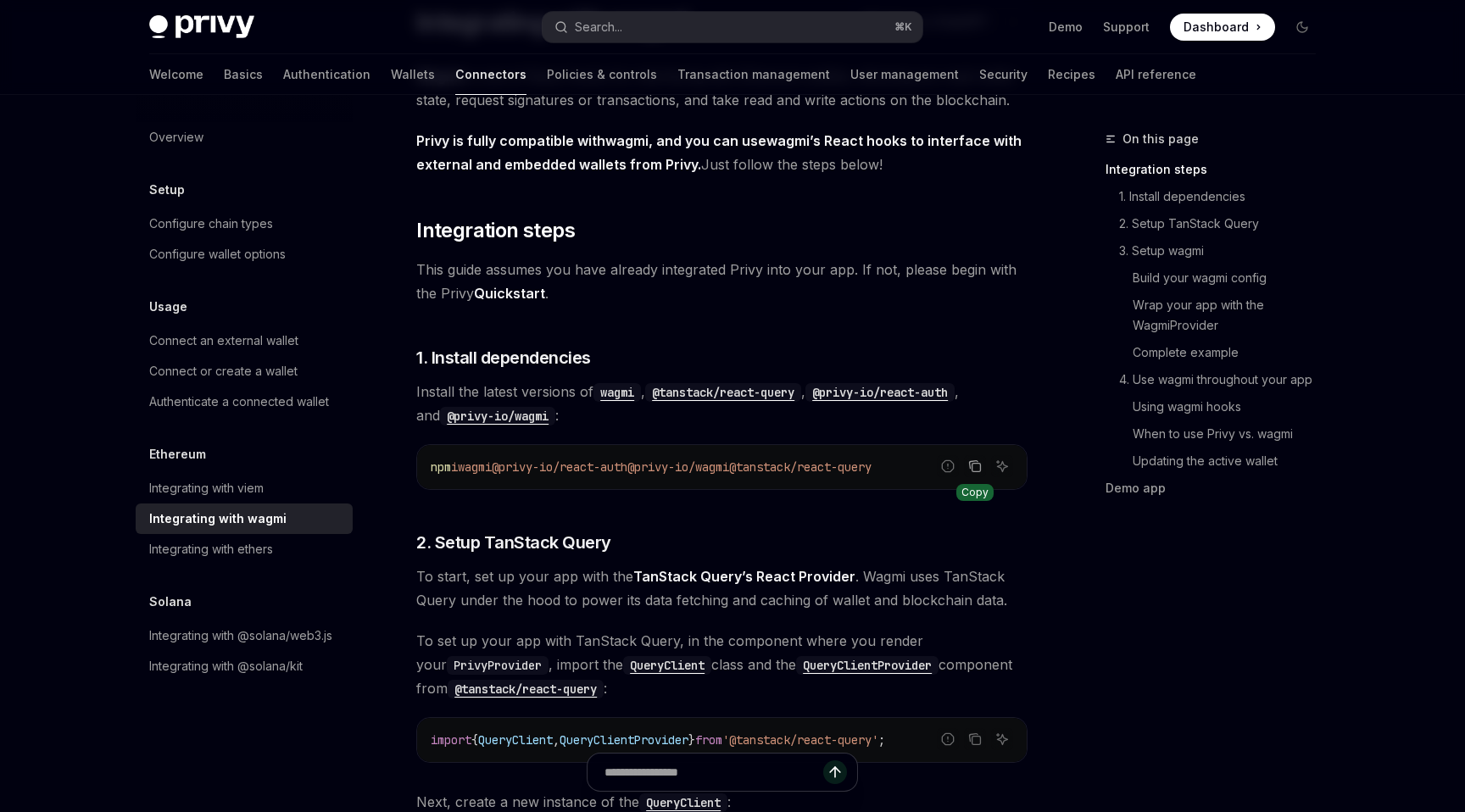
click at [983, 469] on button "Copy the contents from the code block" at bounding box center [975, 466] width 22 height 22
click at [974, 470] on icon "Copy the contents from the code block" at bounding box center [977, 468] width 9 height 9
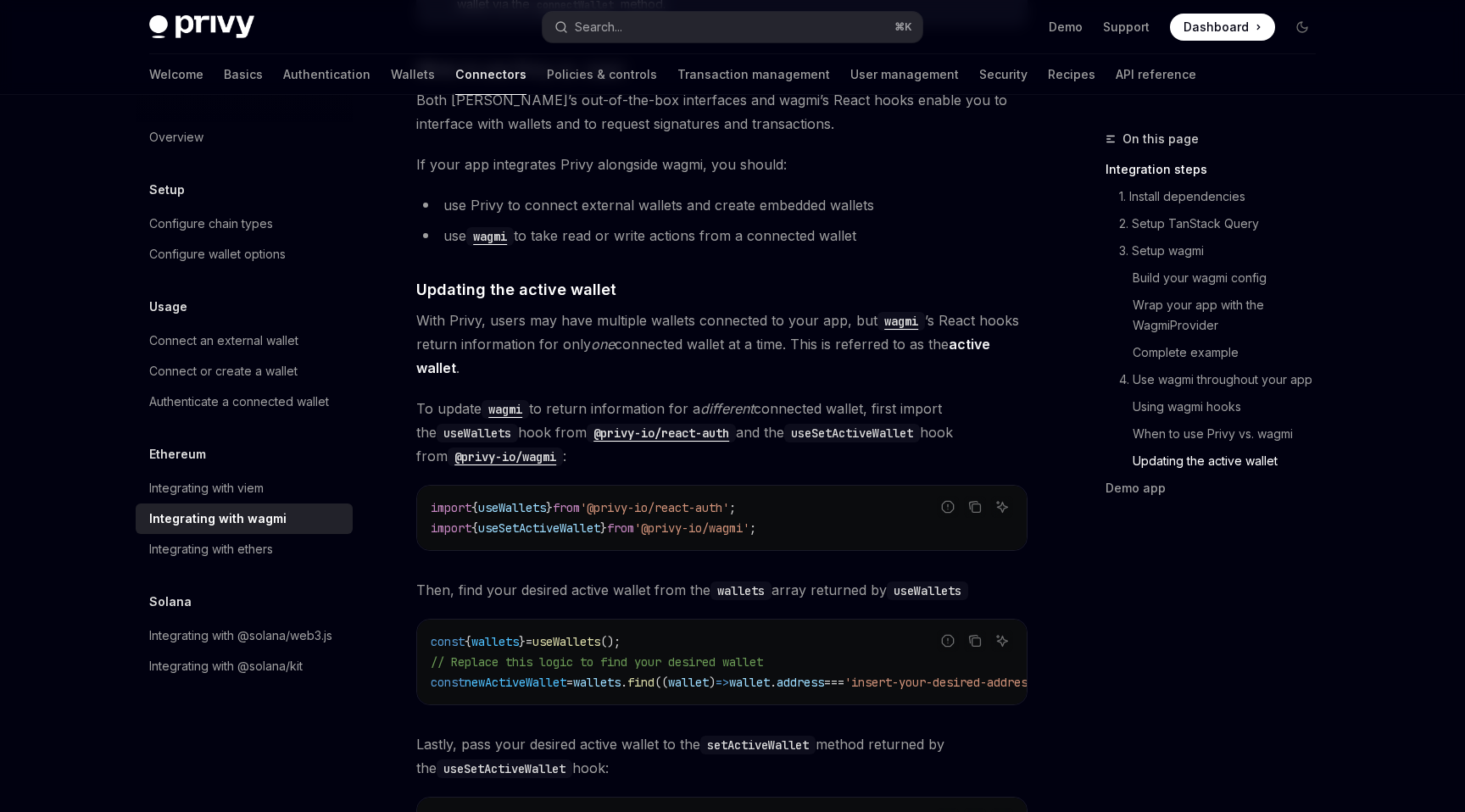
scroll to position [4821, 0]
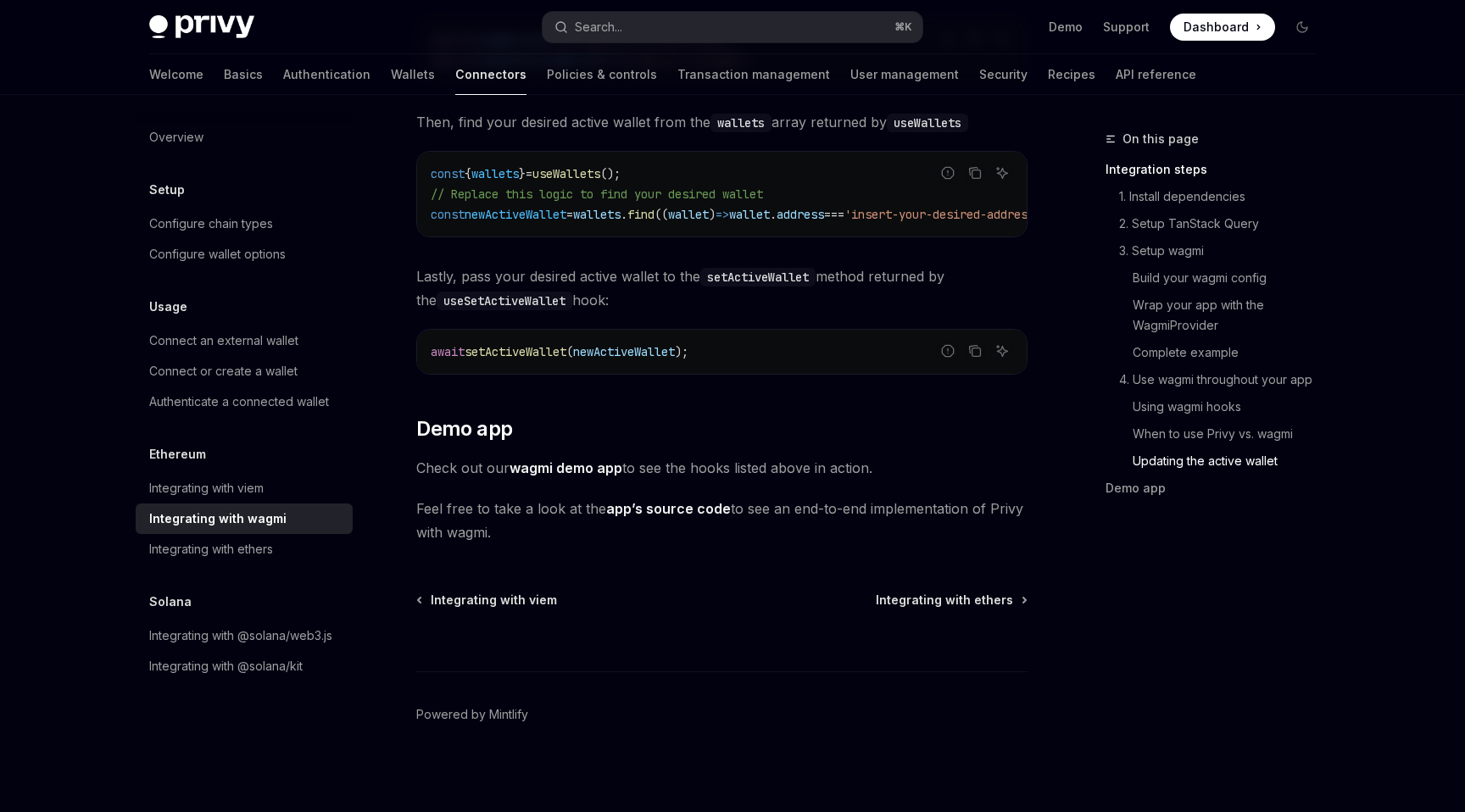
click at [584, 460] on link "wagmi demo app" at bounding box center [566, 468] width 112 height 18
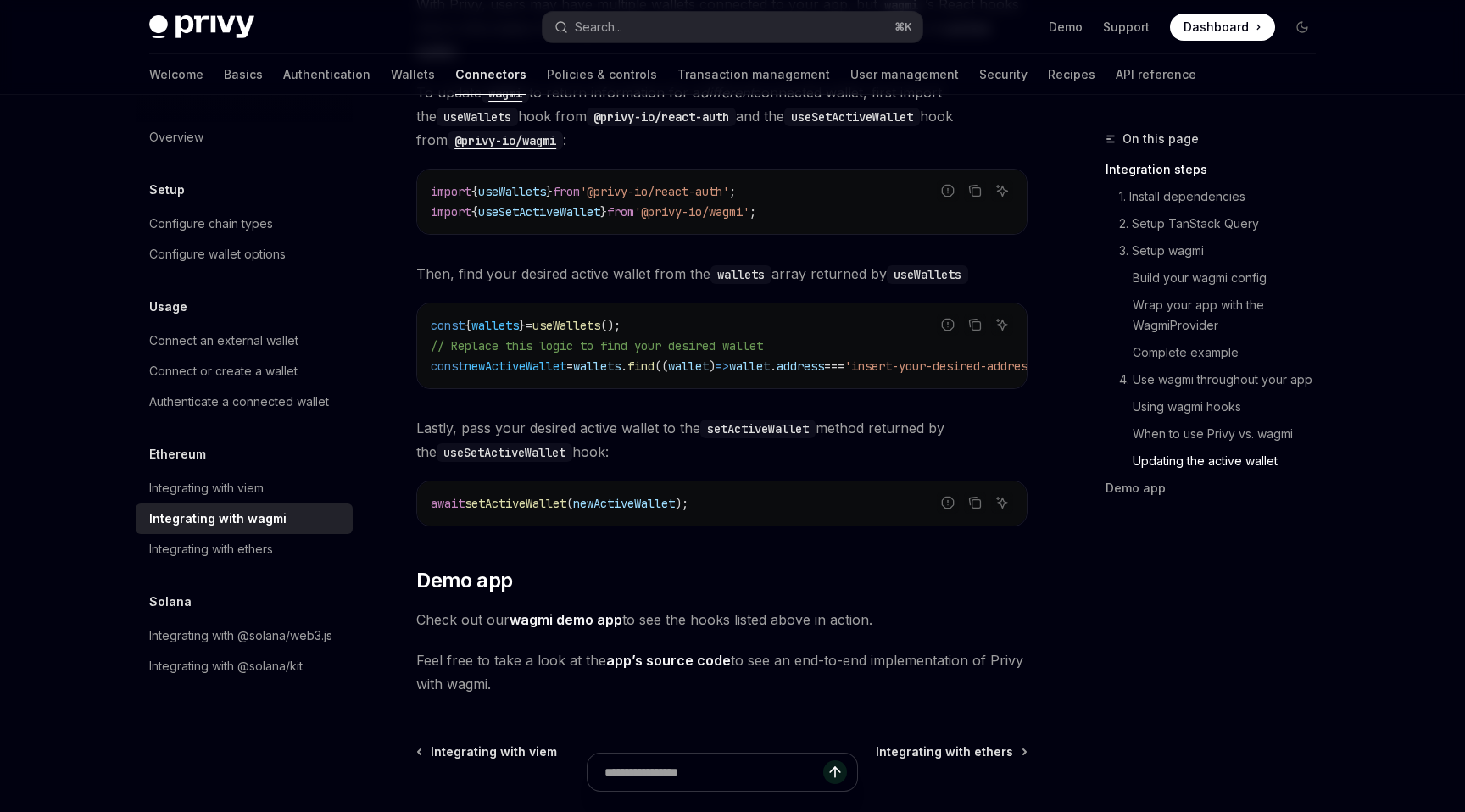
scroll to position [4668, 0]
click at [234, 517] on div "Integrating with wagmi" at bounding box center [217, 519] width 137 height 20
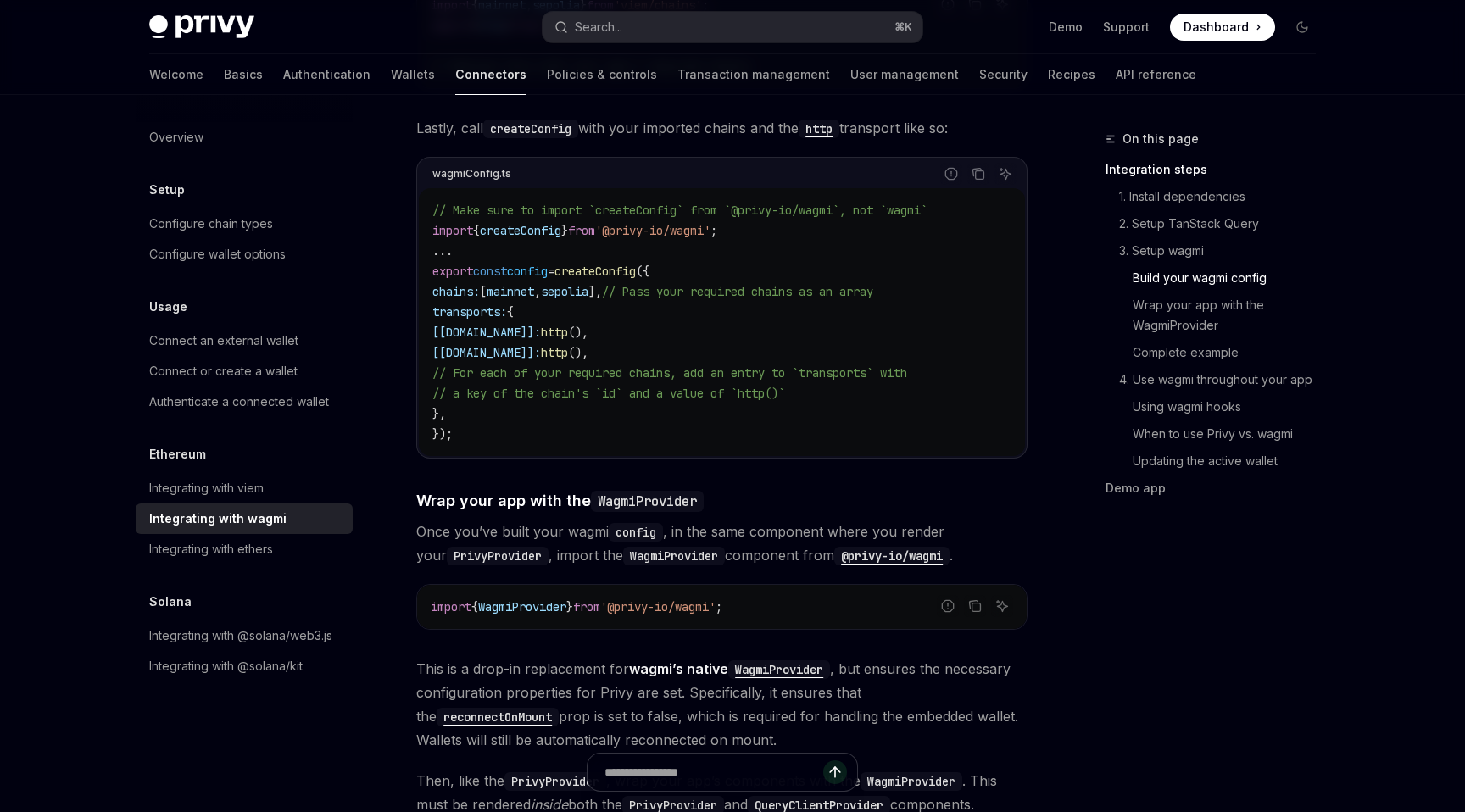
scroll to position [0, 0]
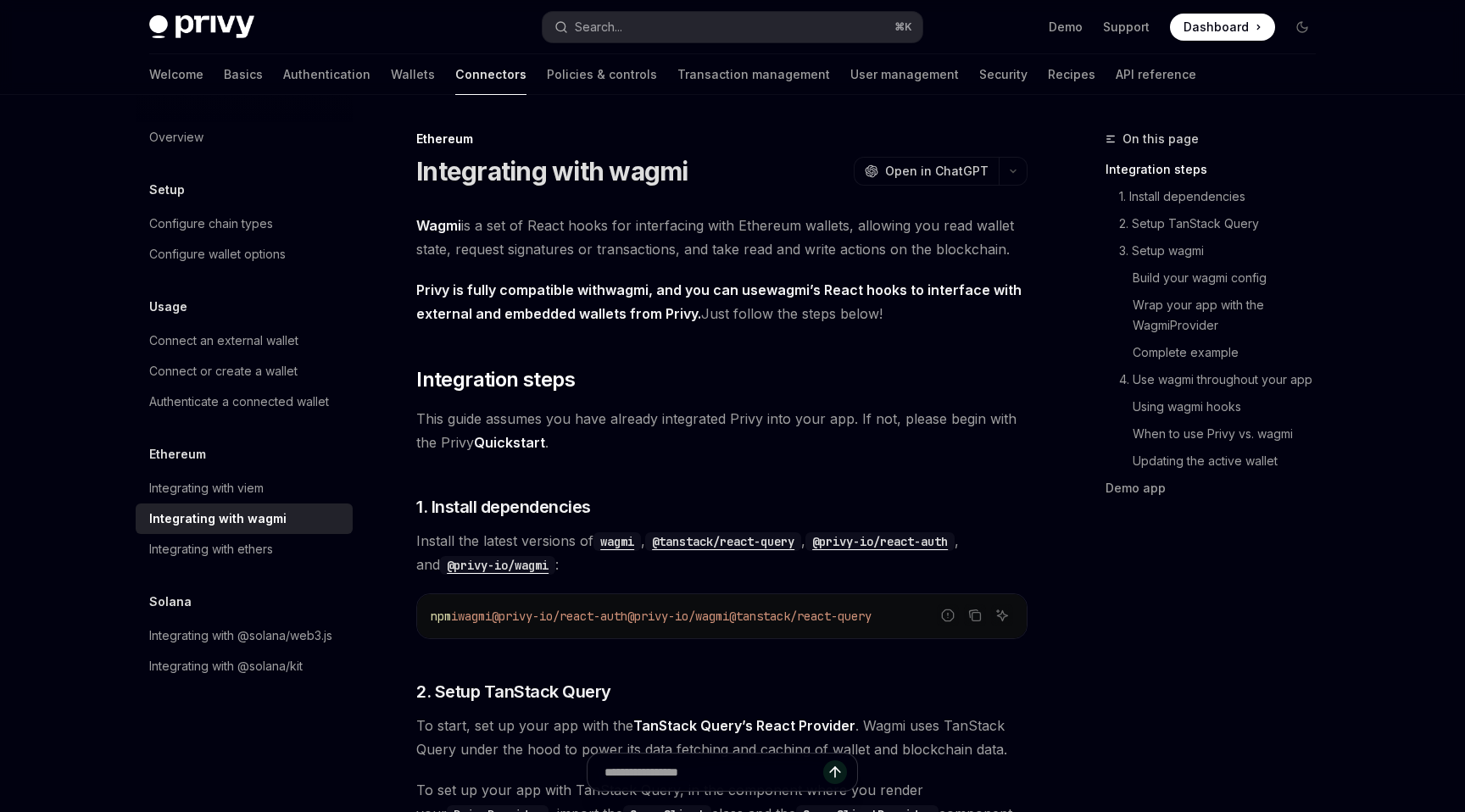
type textarea "*"
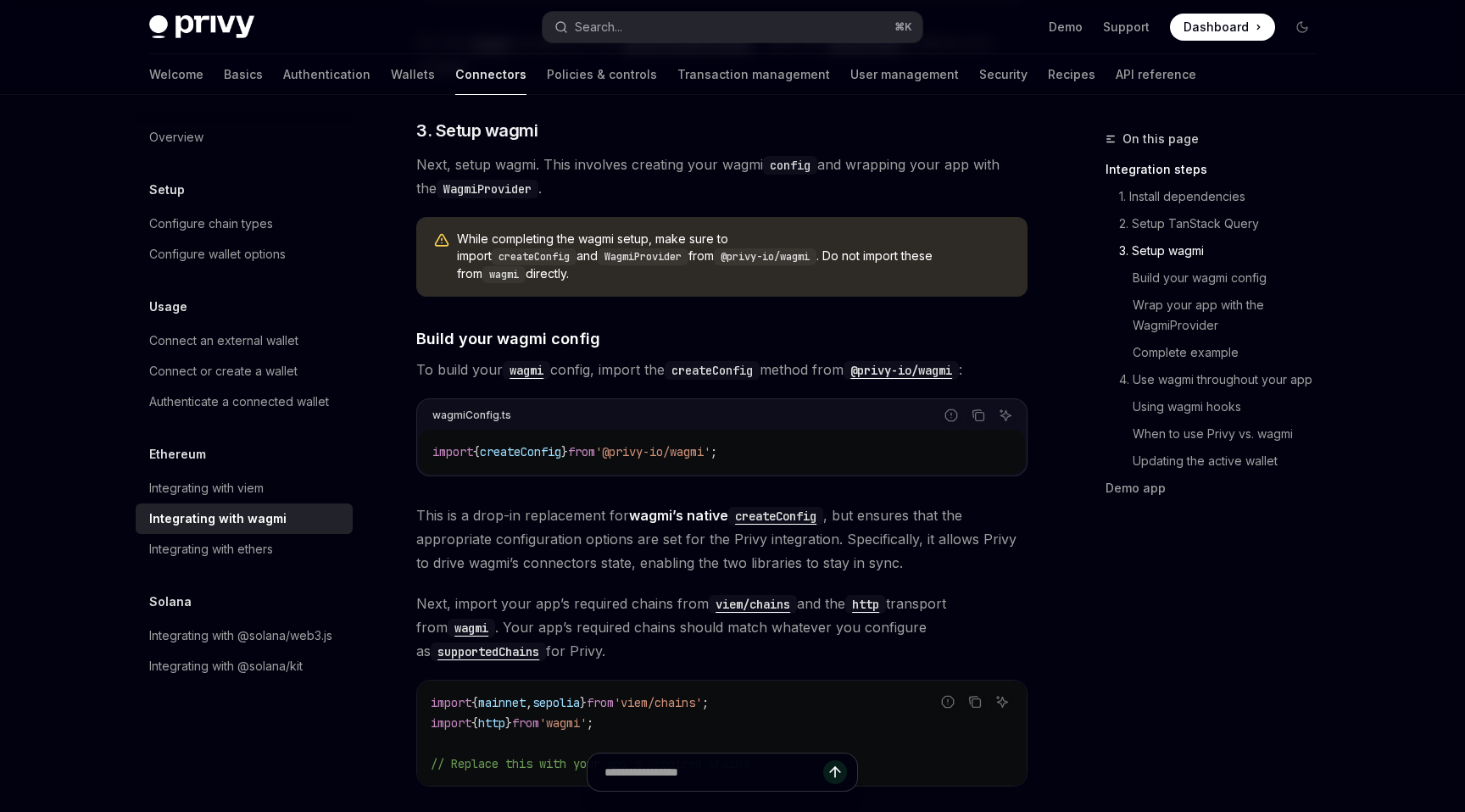
scroll to position [1276, 0]
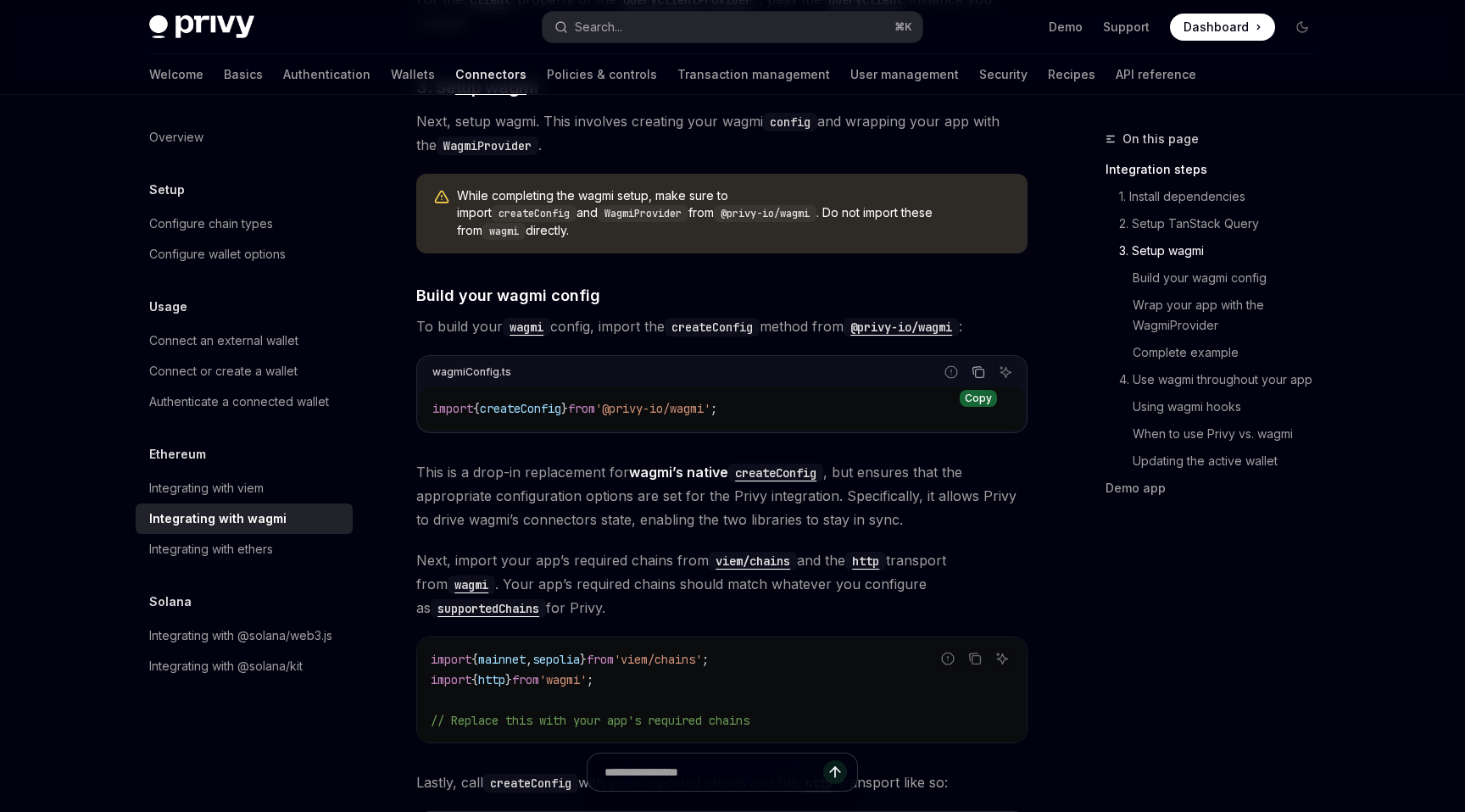
click at [979, 366] on icon "Copy the contents from the code block" at bounding box center [978, 372] width 14 height 14
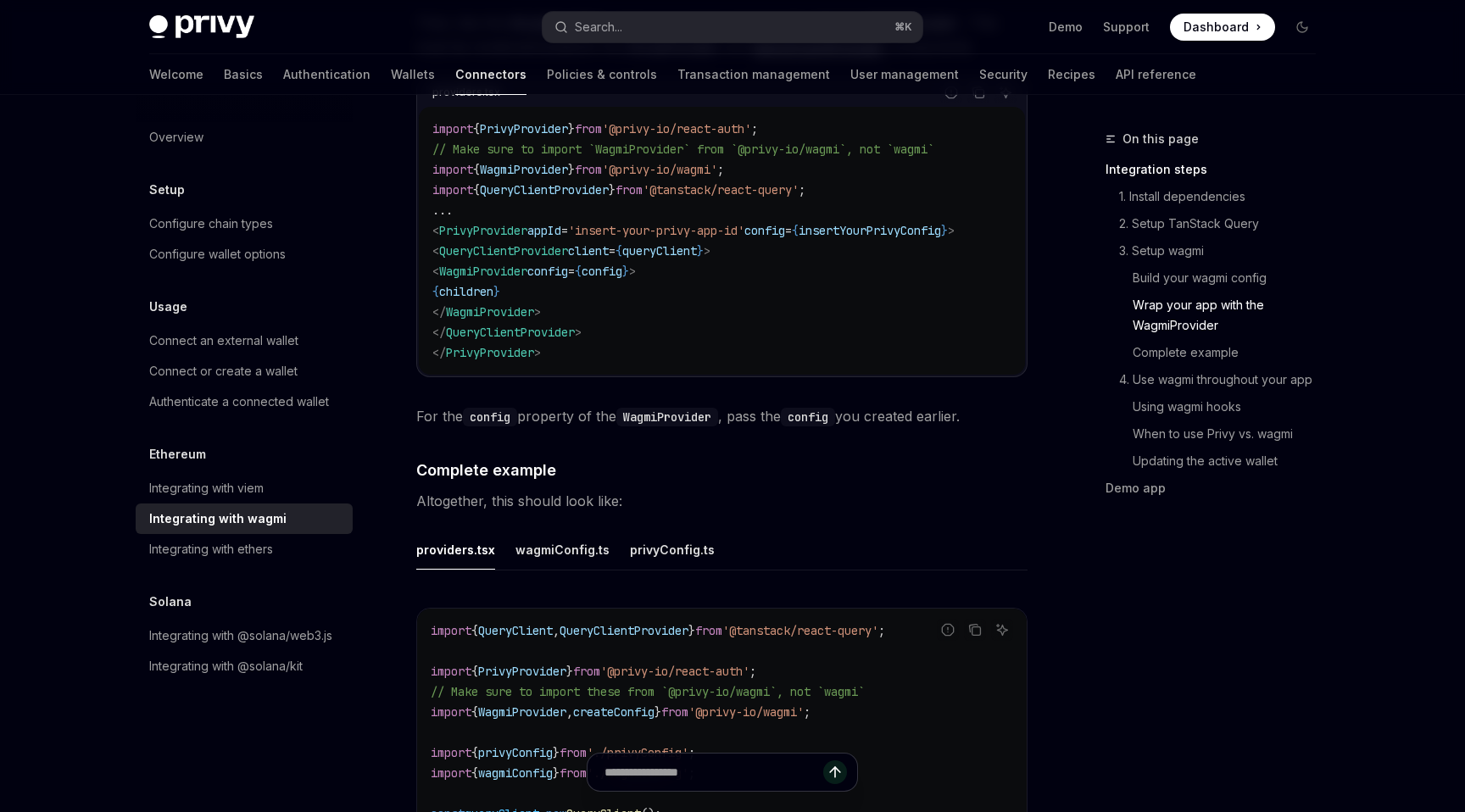
scroll to position [2687, 0]
click at [558, 537] on div "wagmiConfig.ts" at bounding box center [562, 550] width 94 height 40
type textarea "*"
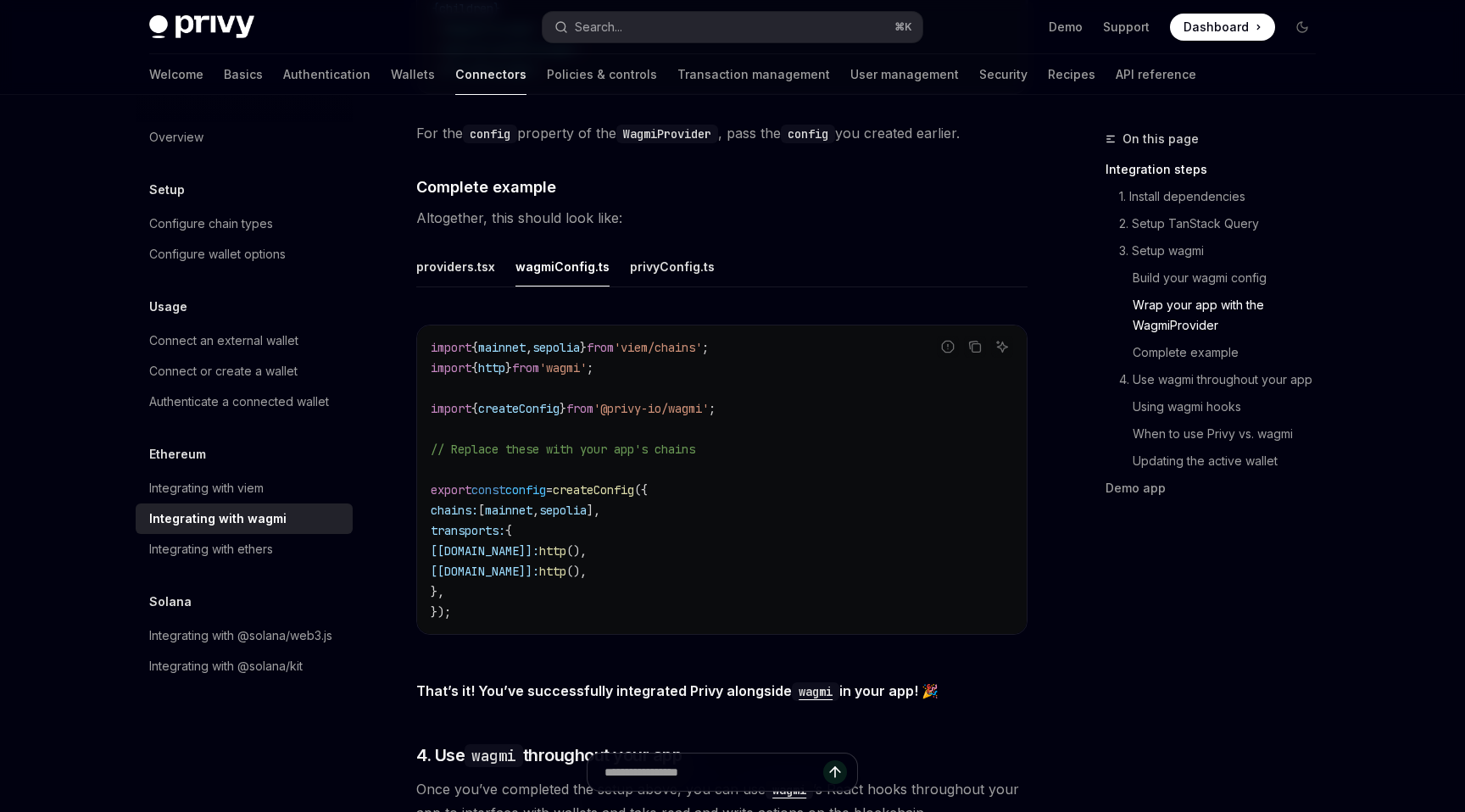
scroll to position [3032, 0]
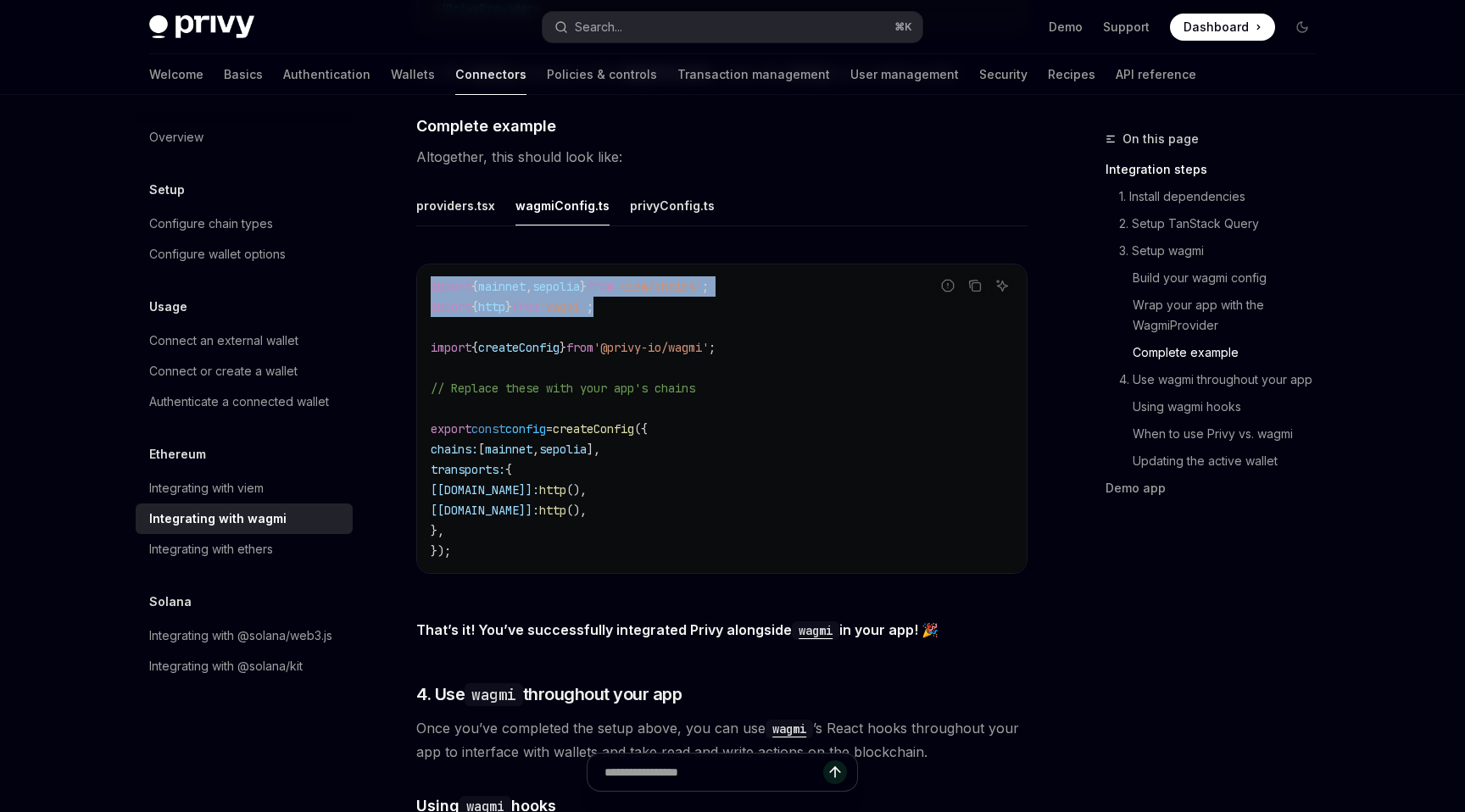
drag, startPoint x: 649, startPoint y: 302, endPoint x: 423, endPoint y: 279, distance: 227.2
click at [423, 279] on div "import { mainnet , sepolia } from 'viem/chains' ; import { http } from 'wagmi' …" at bounding box center [721, 418] width 609 height 308
copy code "import { mainnet , sepolia } from 'viem/chains' ; import { http } from 'wagmi' ;"
click at [482, 536] on code "import { mainnet , sepolia } from 'viem/chains' ; import { http } from 'wagmi' …" at bounding box center [721, 418] width 582 height 285
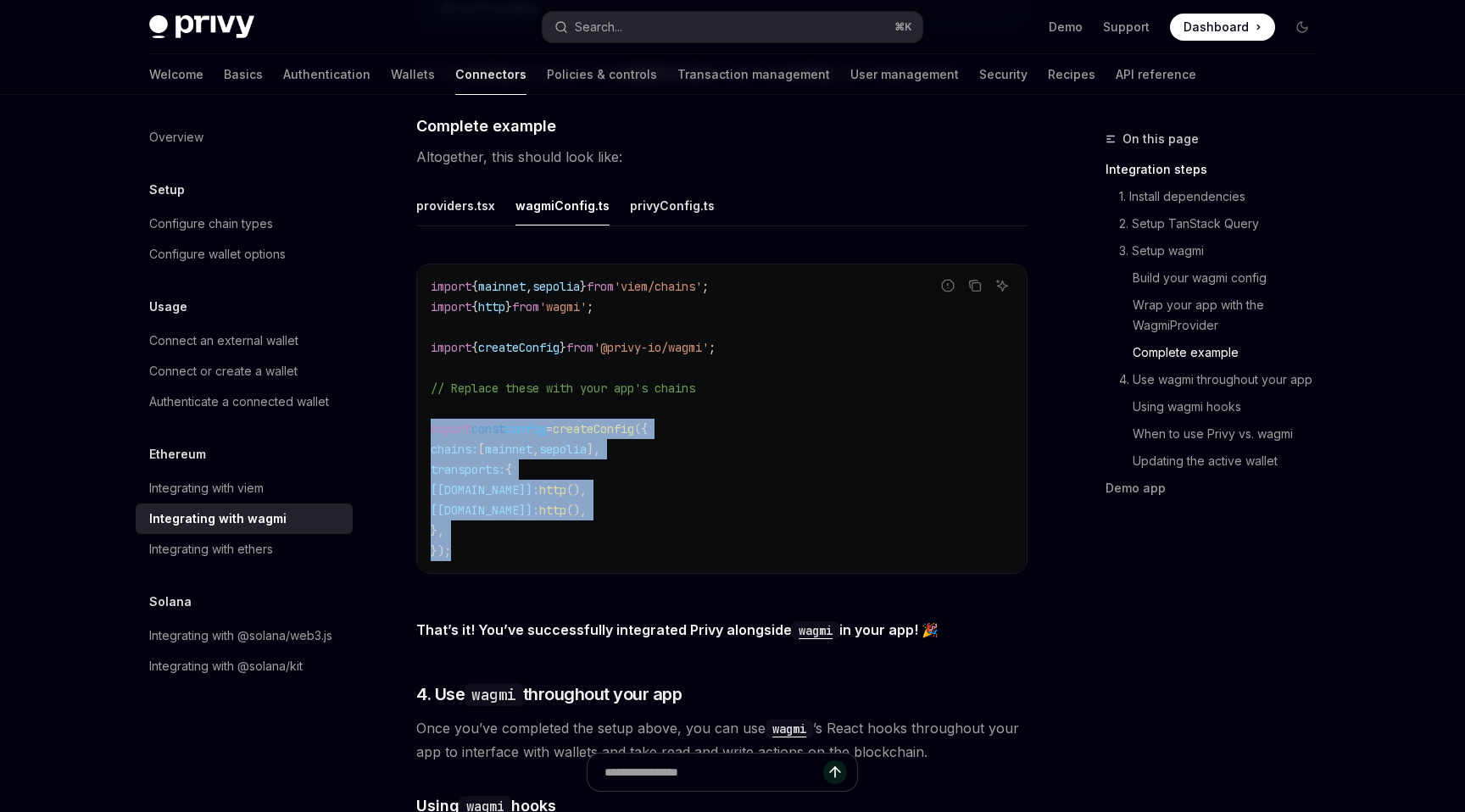
drag, startPoint x: 477, startPoint y: 546, endPoint x: 423, endPoint y: 414, distance: 142.6
click at [423, 414] on div "import { mainnet , sepolia } from 'viem/chains' ; import { http } from 'wagmi' …" at bounding box center [721, 418] width 609 height 308
copy code "export const config = createConfig ({ chains: [ mainnet , sepolia ], transports…"
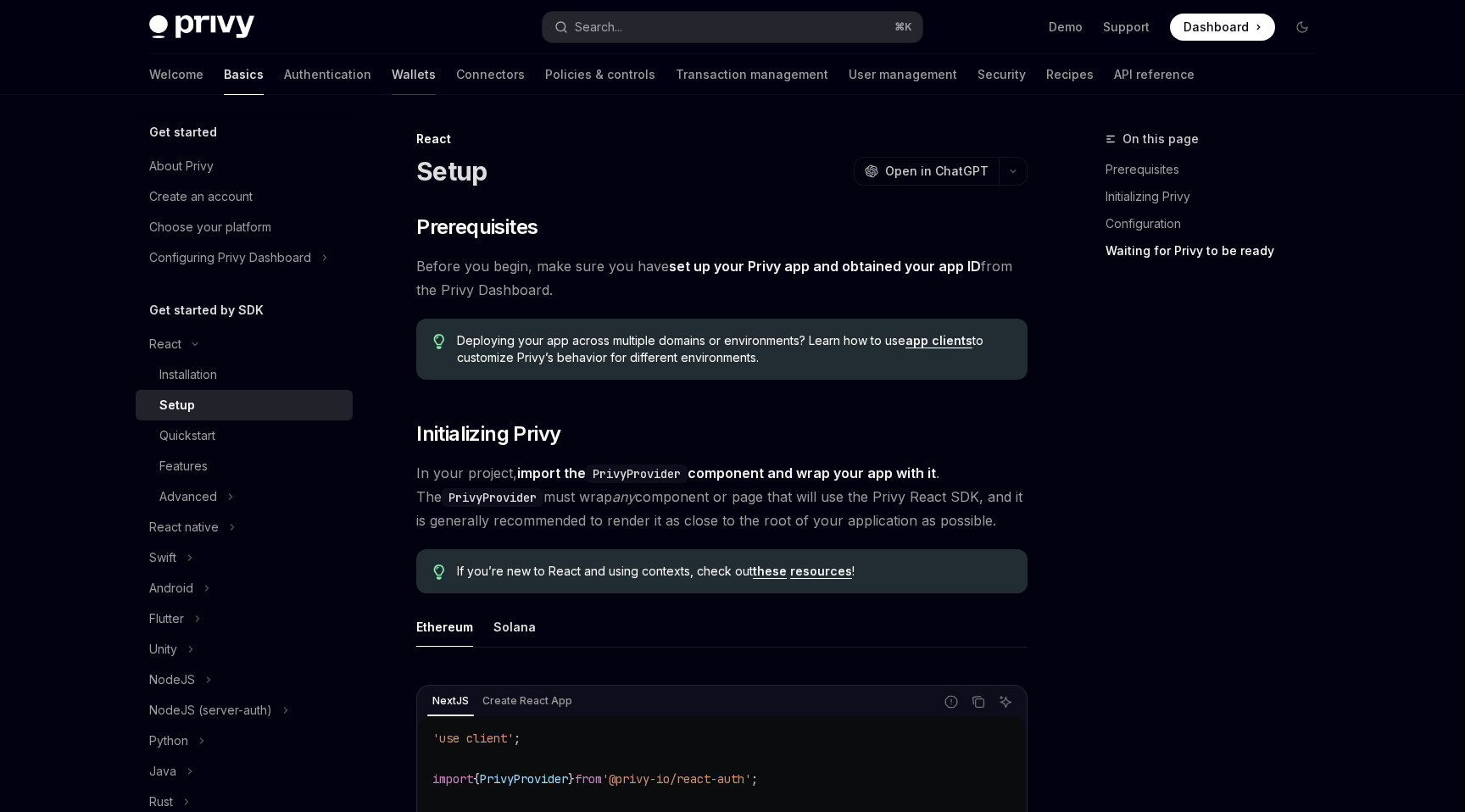
scroll to position [2080, 0]
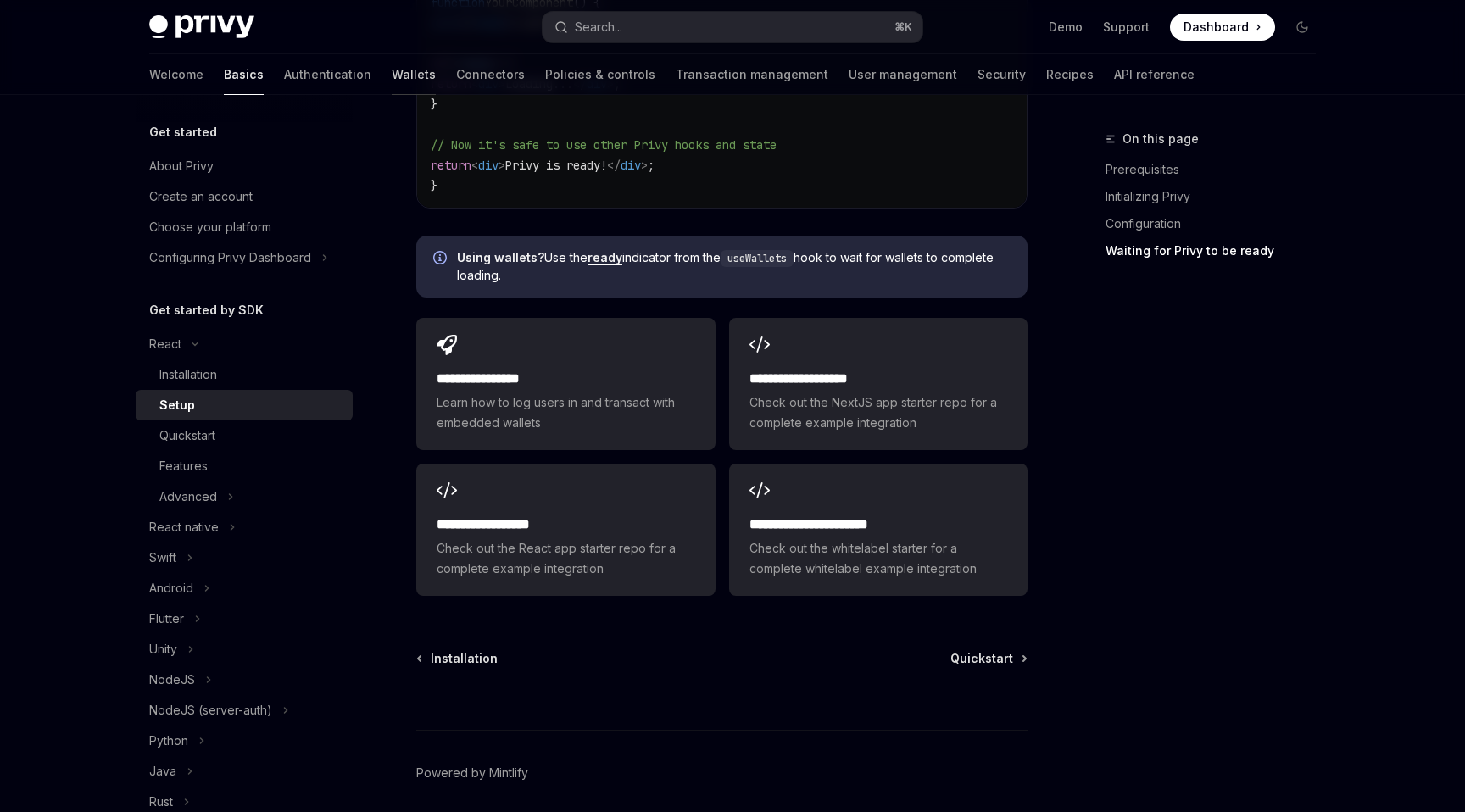
click at [392, 70] on link "Wallets" at bounding box center [414, 75] width 44 height 41
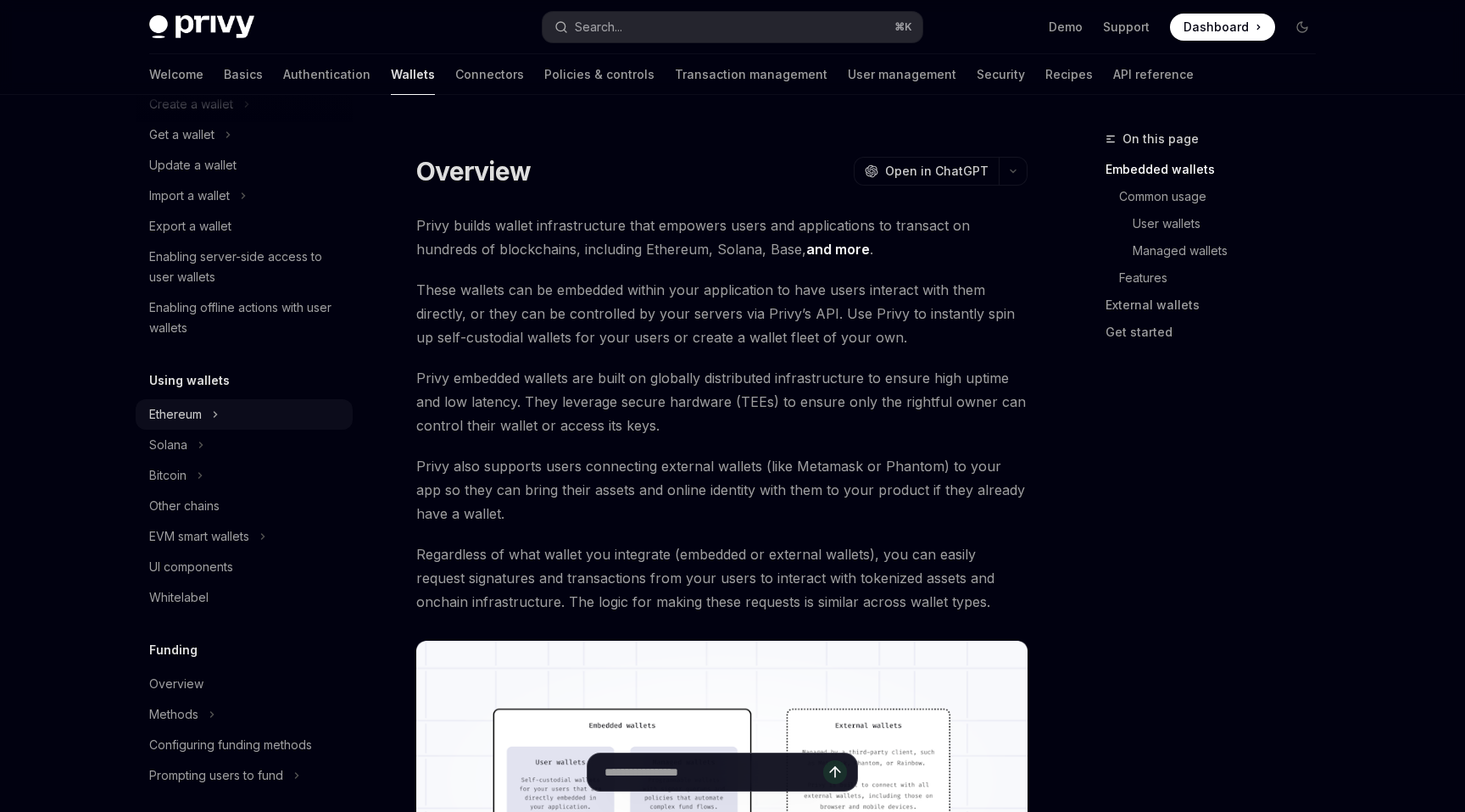
scroll to position [158, 0]
click at [214, 413] on icon "Toggle Ethereum section" at bounding box center [216, 416] width 7 height 20
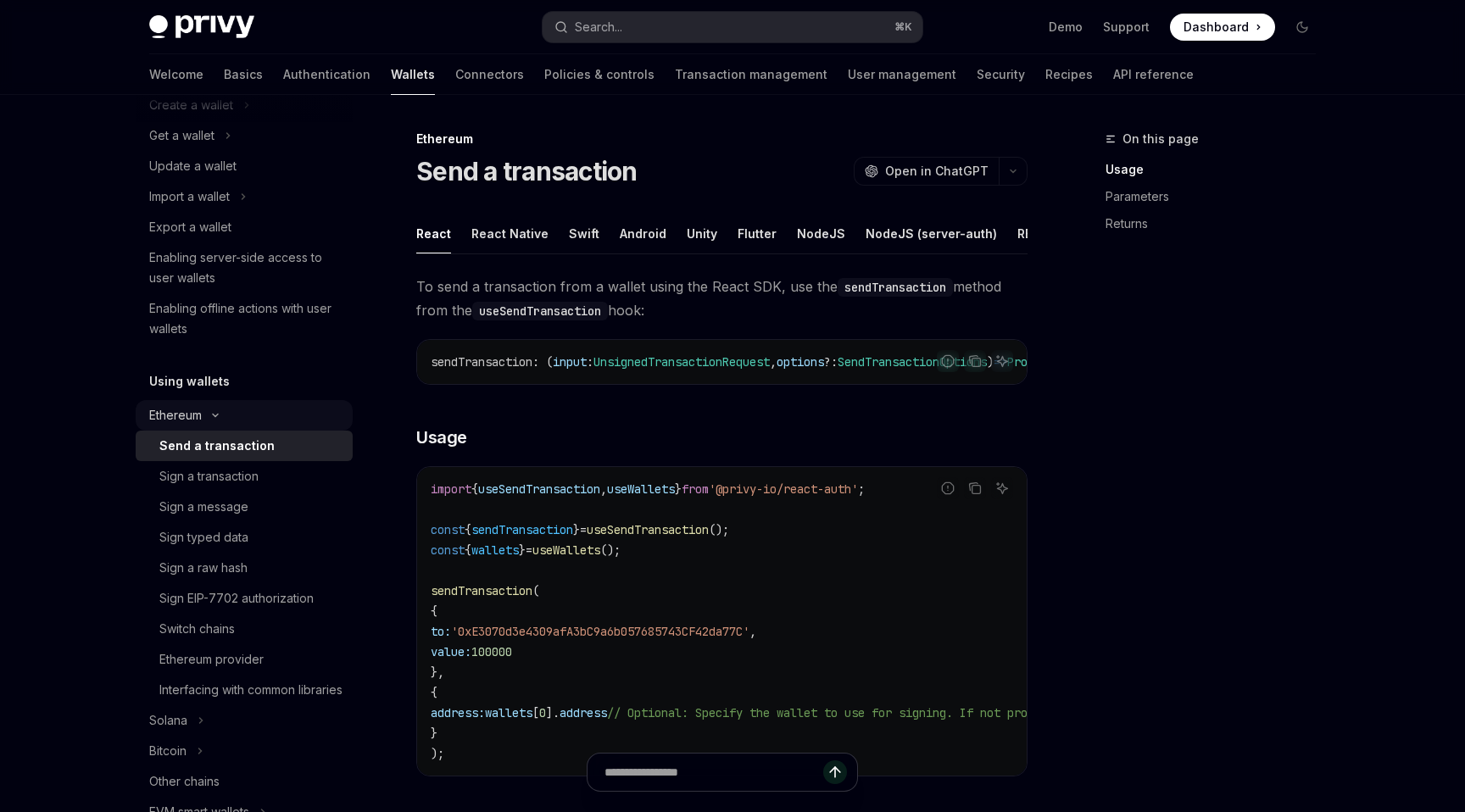
click at [232, 409] on button "Ethereum" at bounding box center [244, 416] width 217 height 31
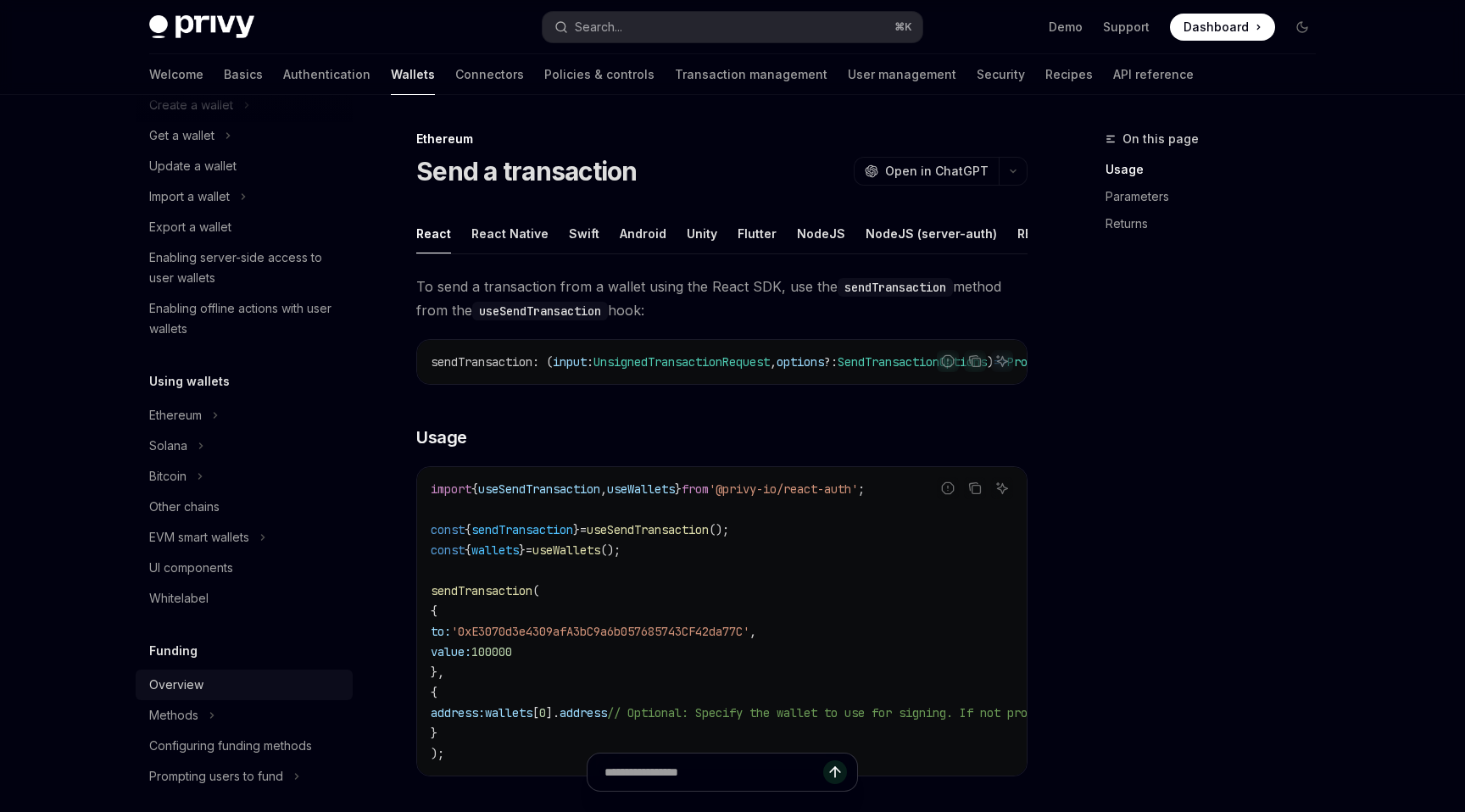
click at [205, 681] on div "Overview" at bounding box center [245, 685] width 193 height 20
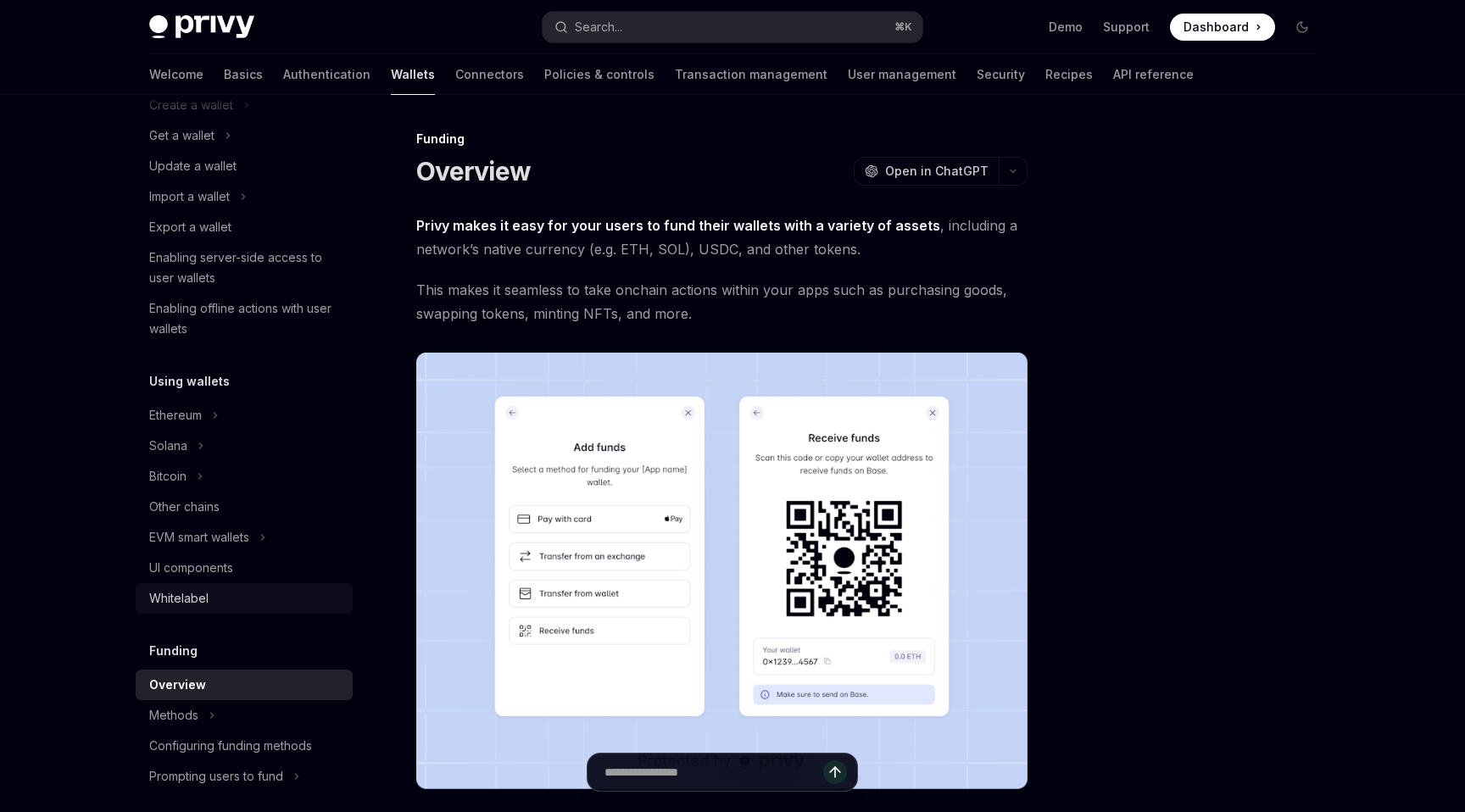
click at [212, 605] on div "Whitelabel" at bounding box center [245, 598] width 193 height 20
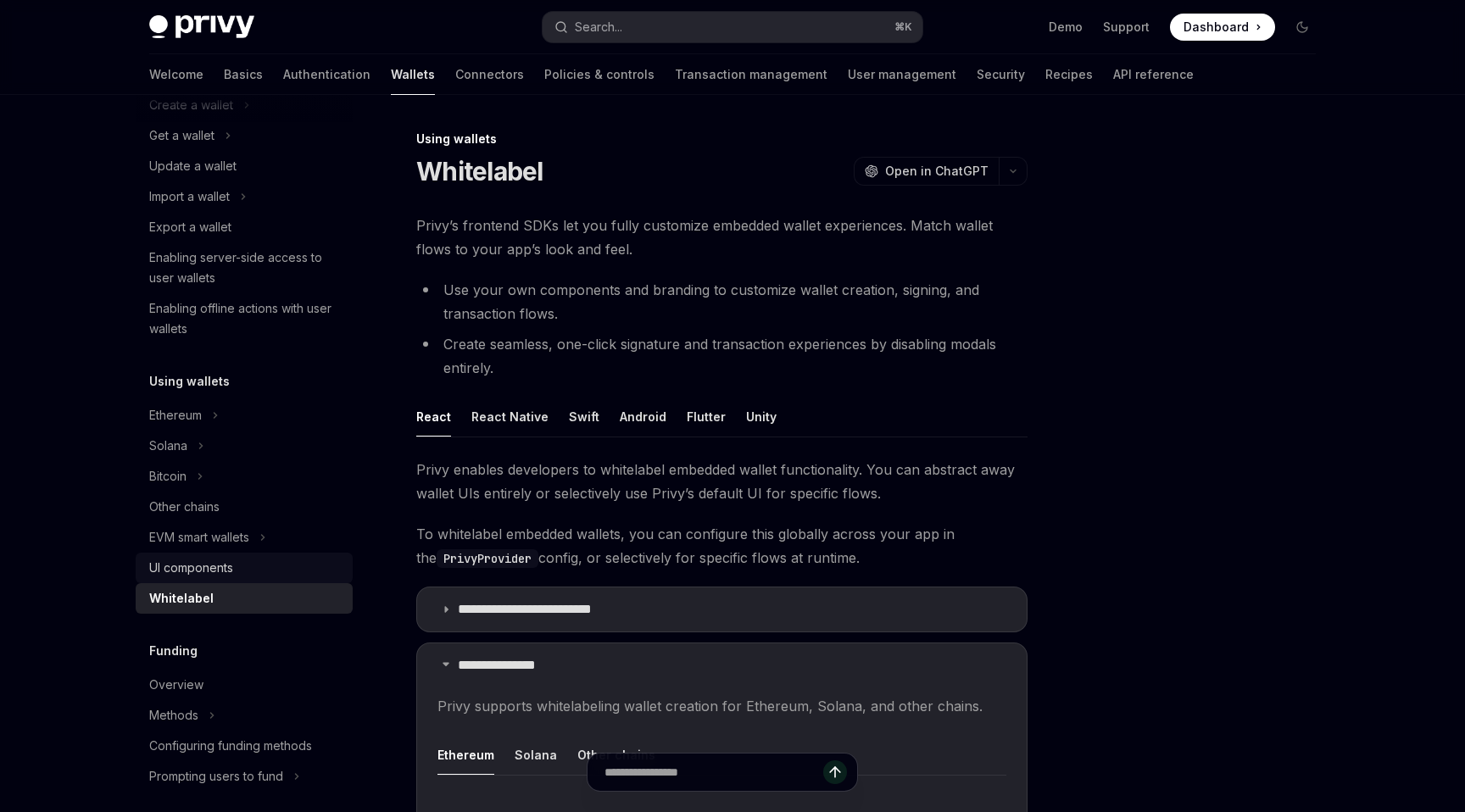
click at [220, 573] on div "UI components" at bounding box center [191, 568] width 84 height 20
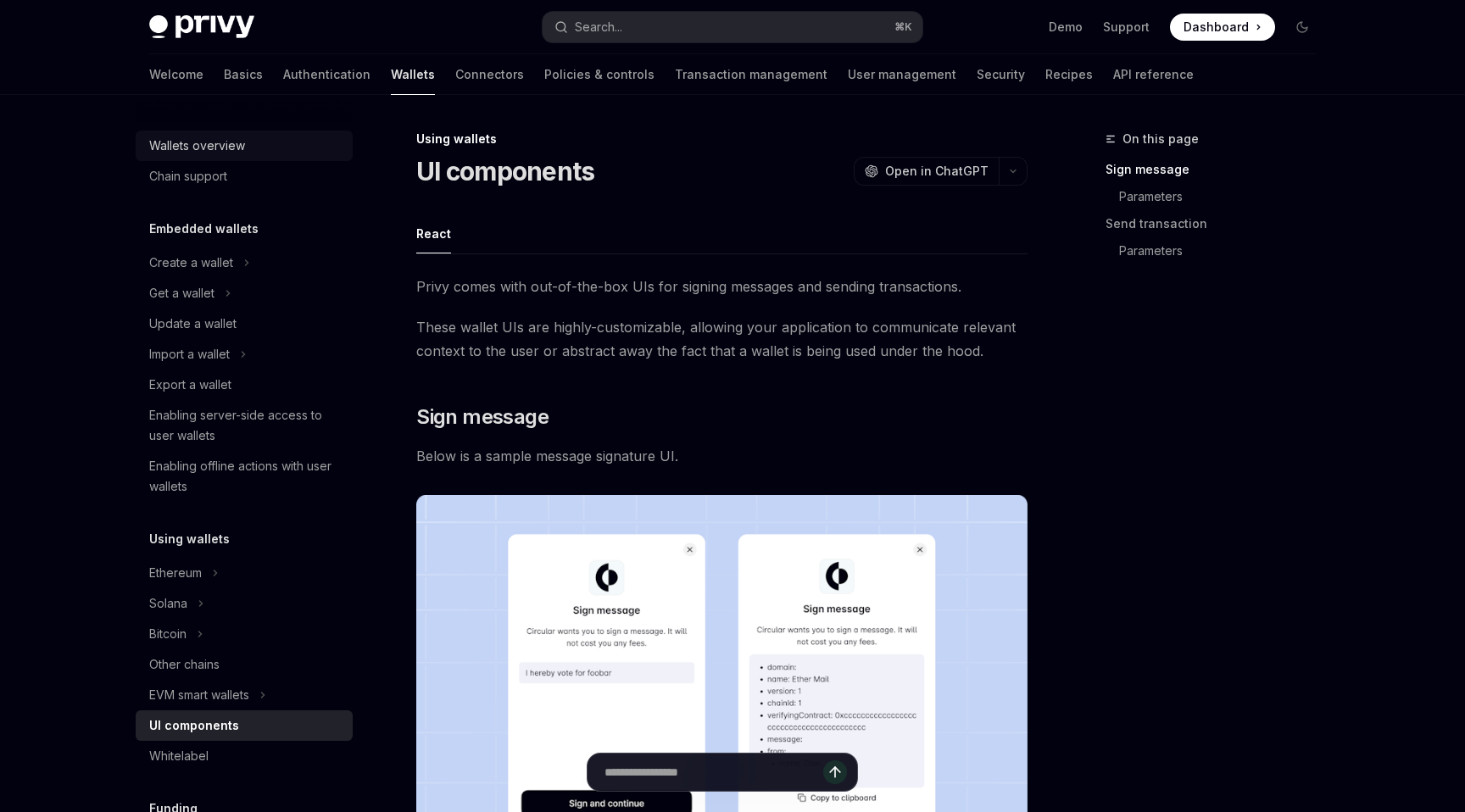
click at [244, 151] on div "Wallets overview" at bounding box center [245, 146] width 193 height 20
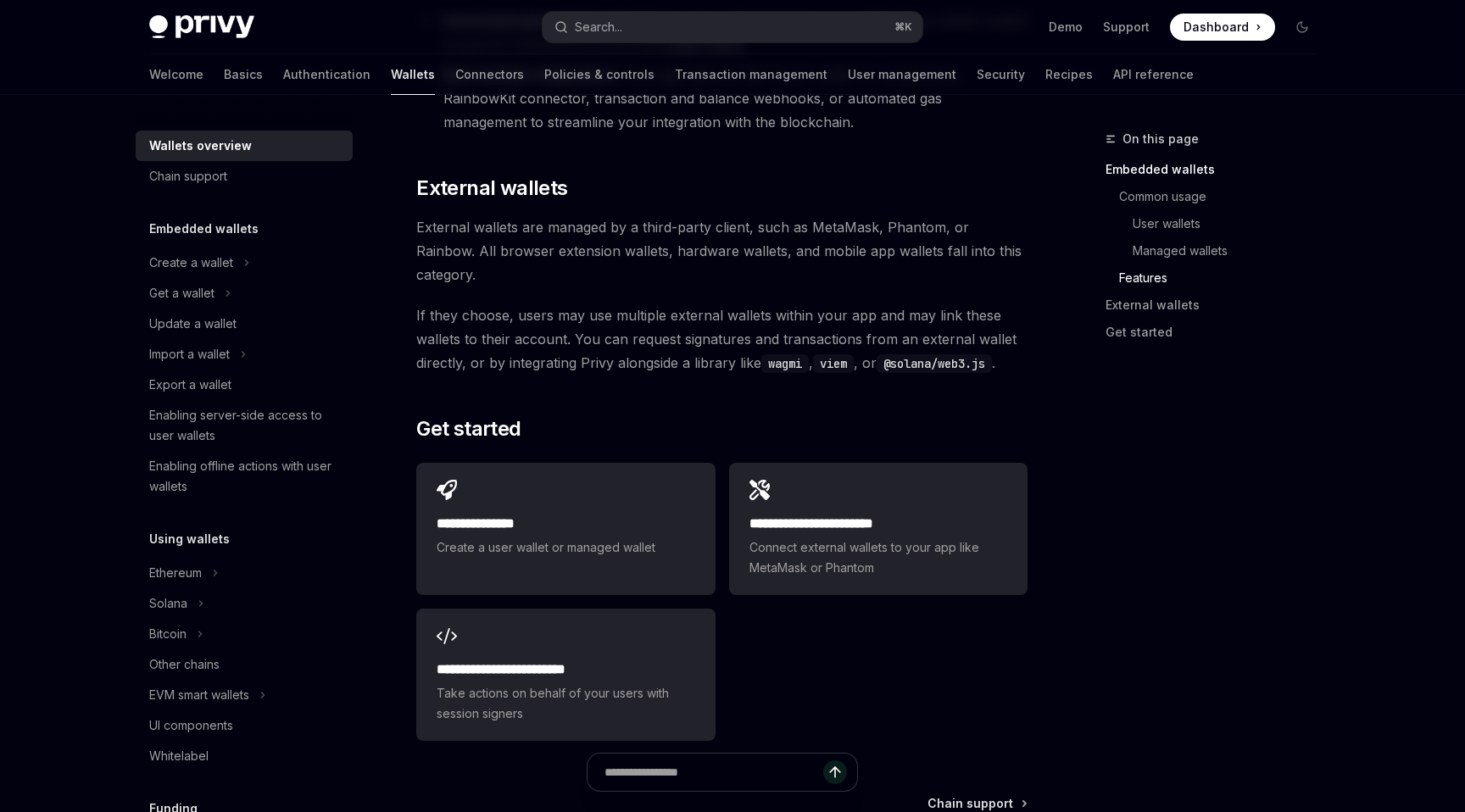
scroll to position [2584, 0]
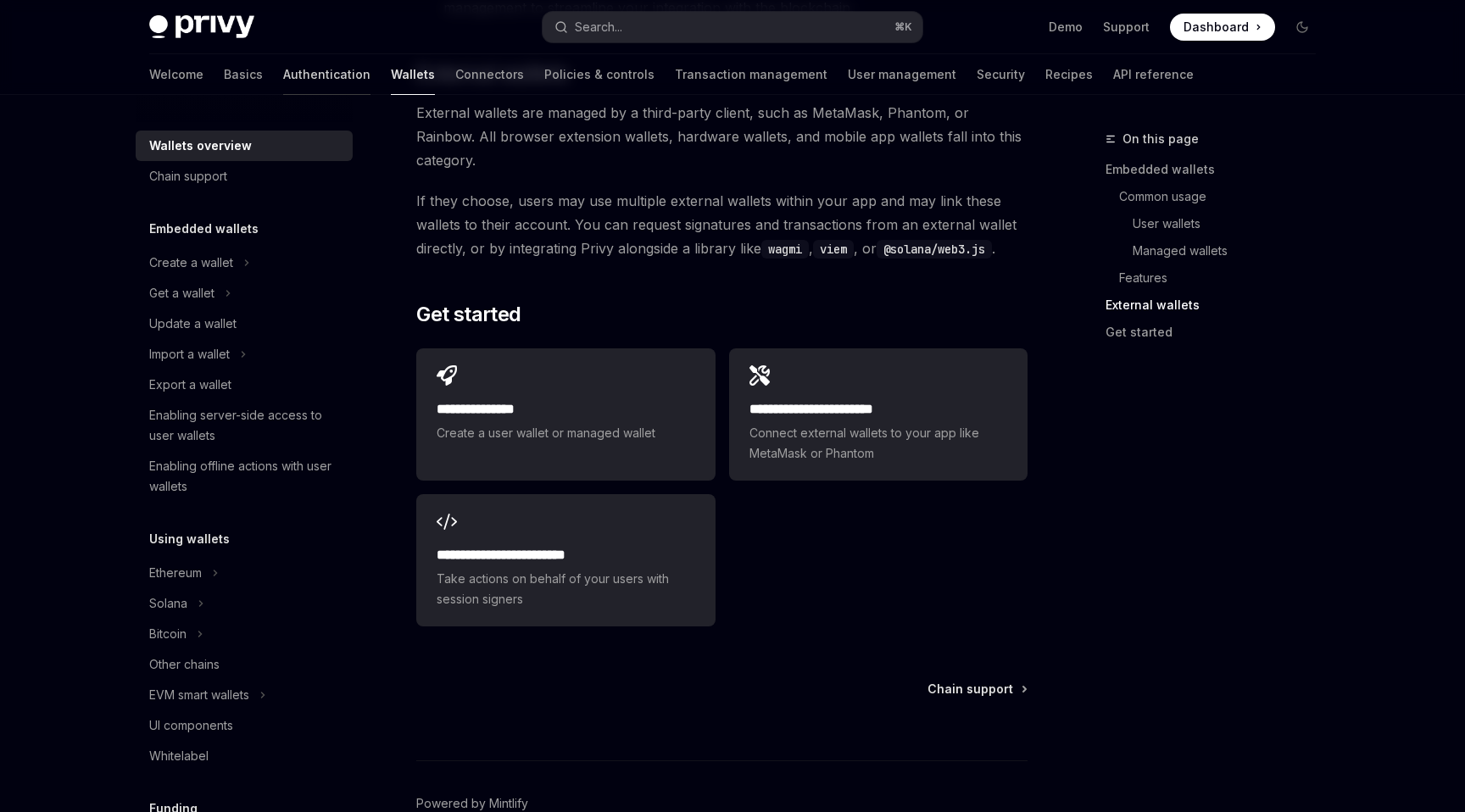
click at [283, 80] on link "Authentication" at bounding box center [326, 75] width 87 height 41
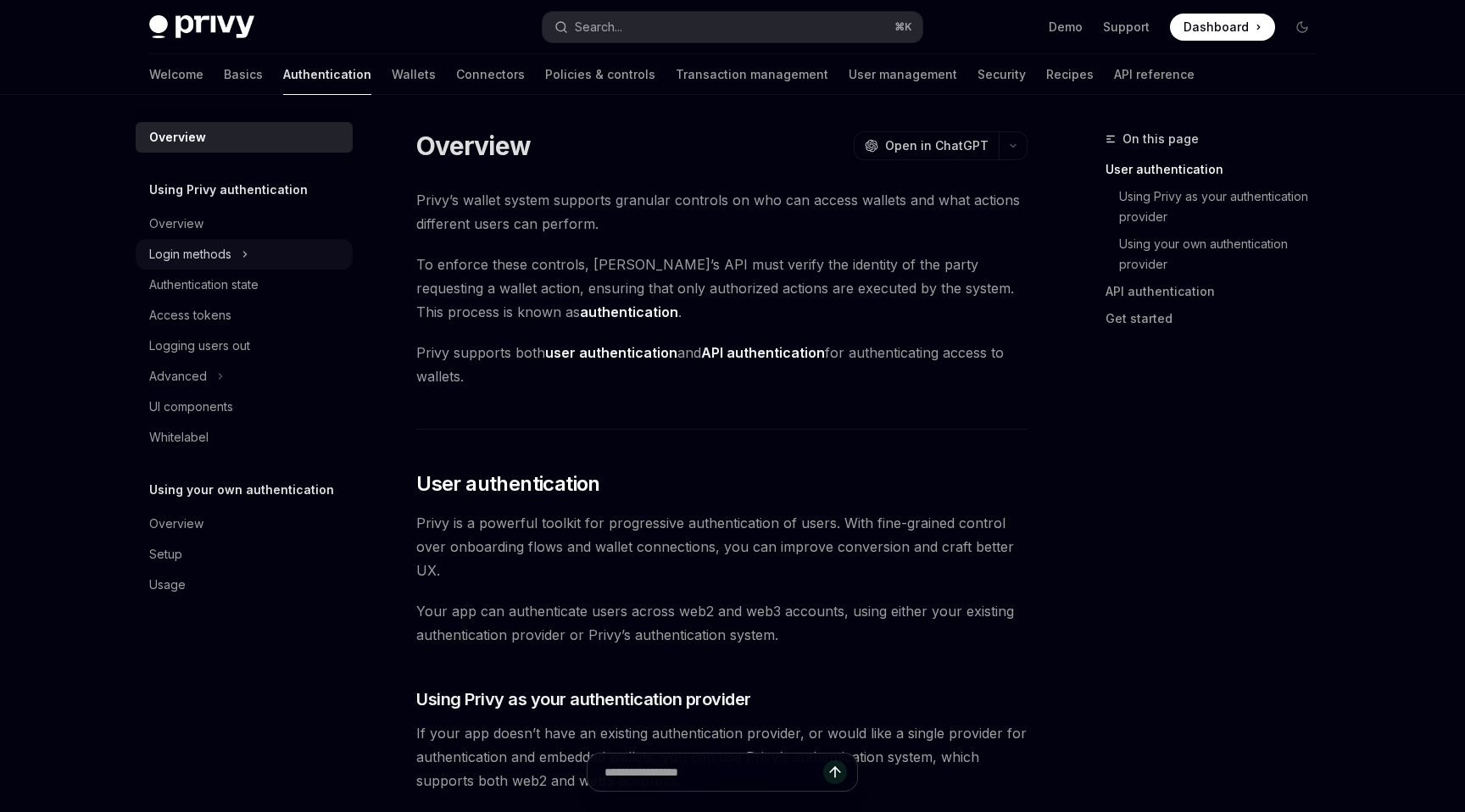
click at [202, 251] on div "Login methods" at bounding box center [190, 255] width 82 height 20
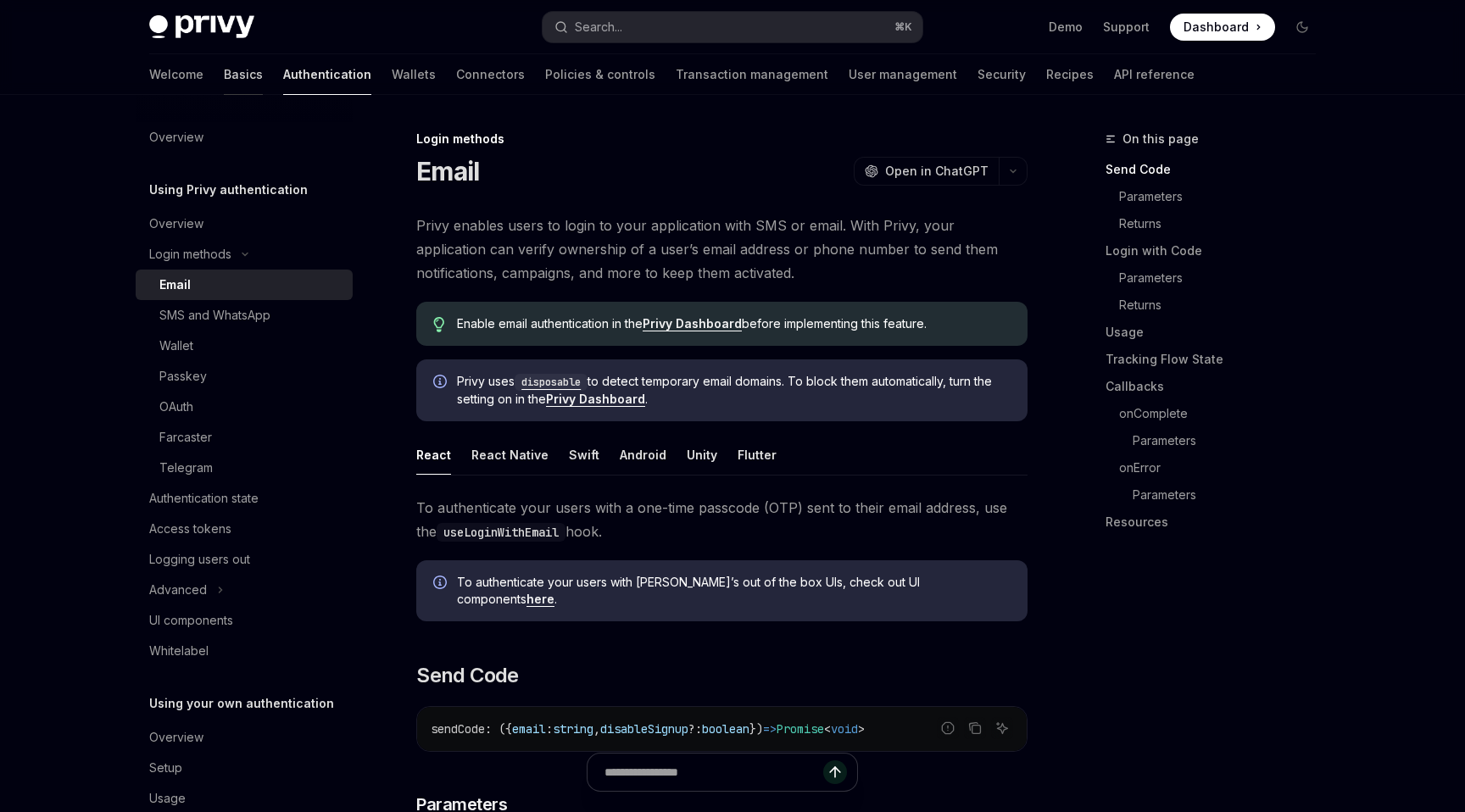
click at [224, 79] on link "Basics" at bounding box center [244, 75] width 39 height 41
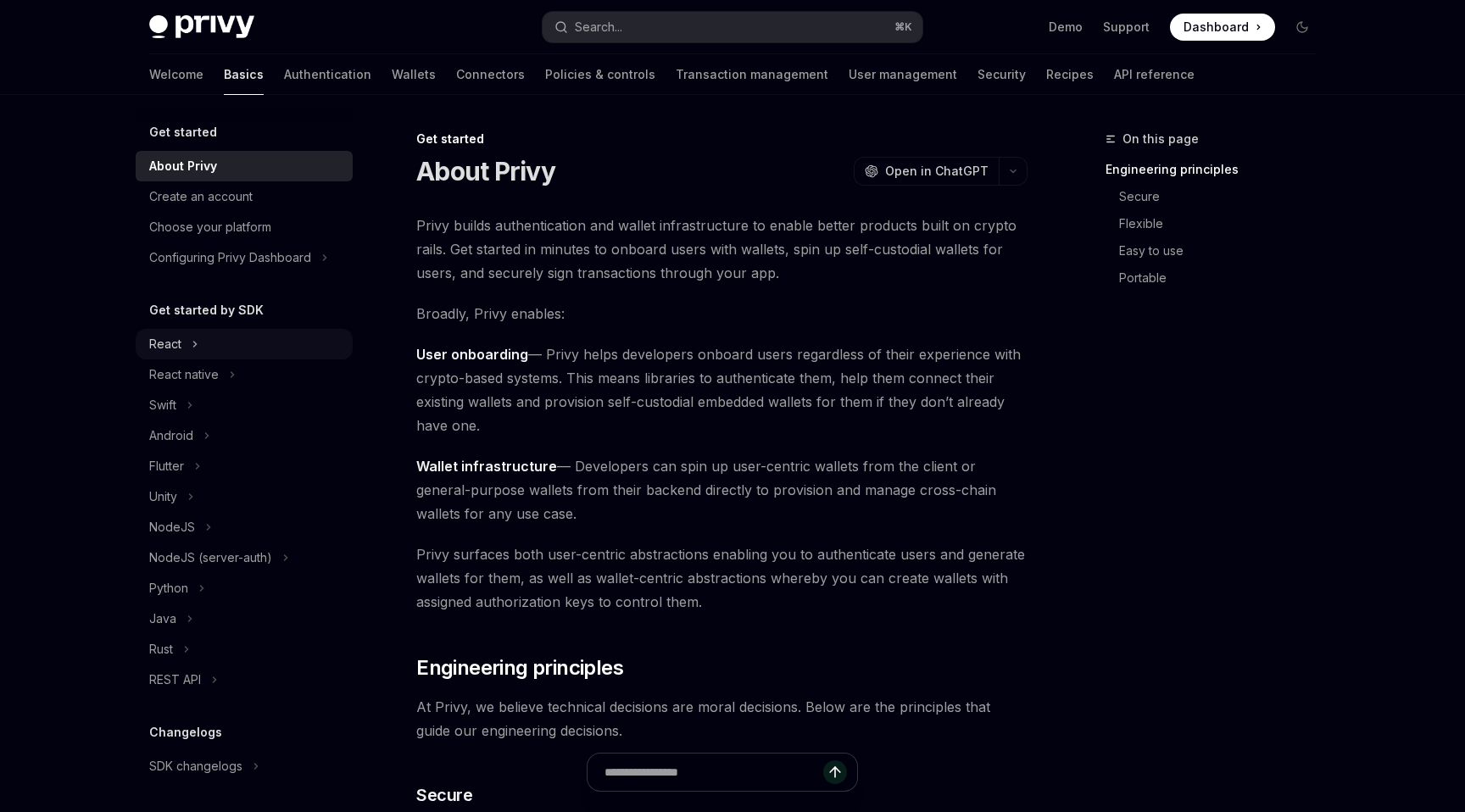
click at [216, 344] on button "React" at bounding box center [244, 344] width 217 height 31
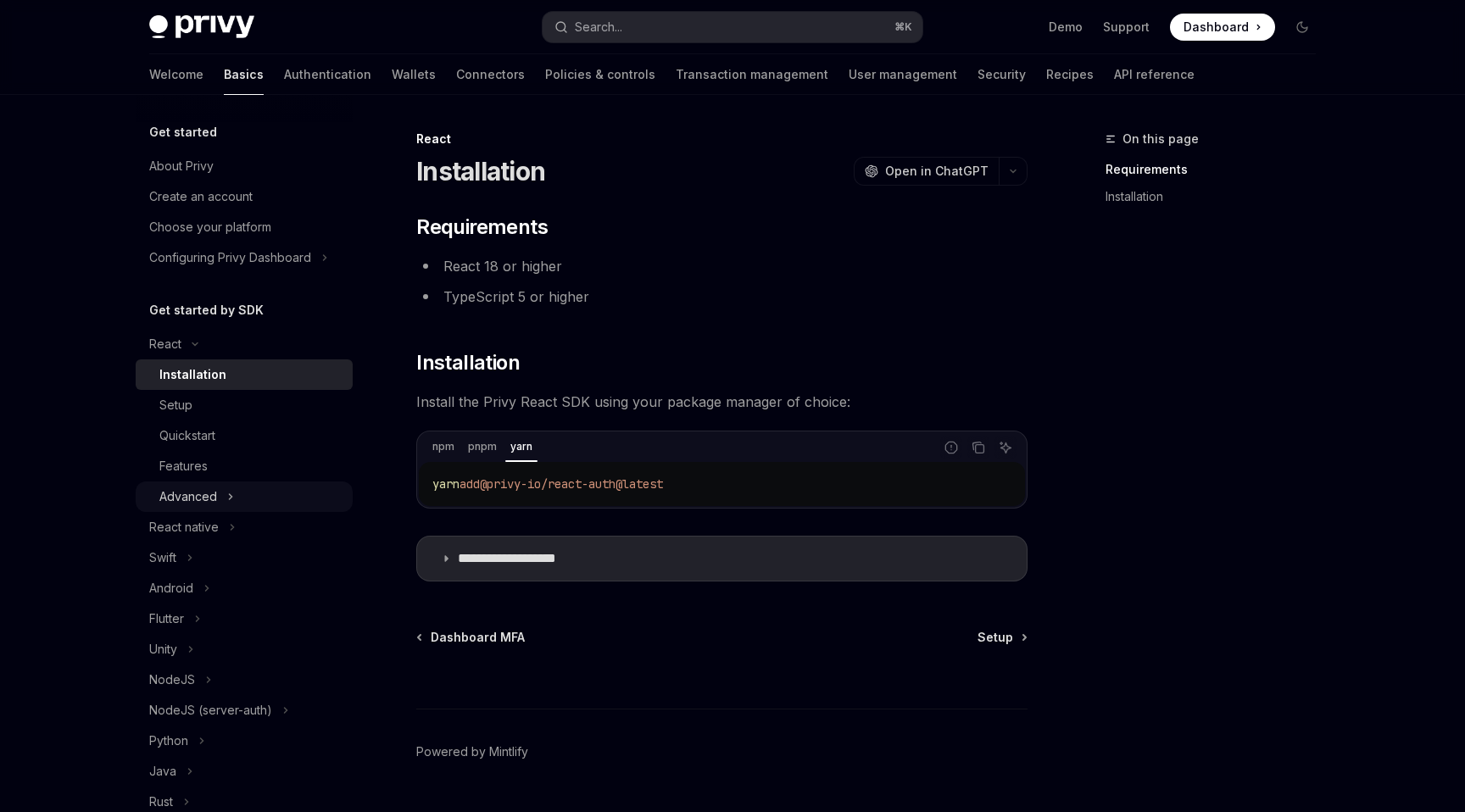
click at [205, 494] on div "Advanced" at bounding box center [188, 497] width 58 height 20
type textarea "*"
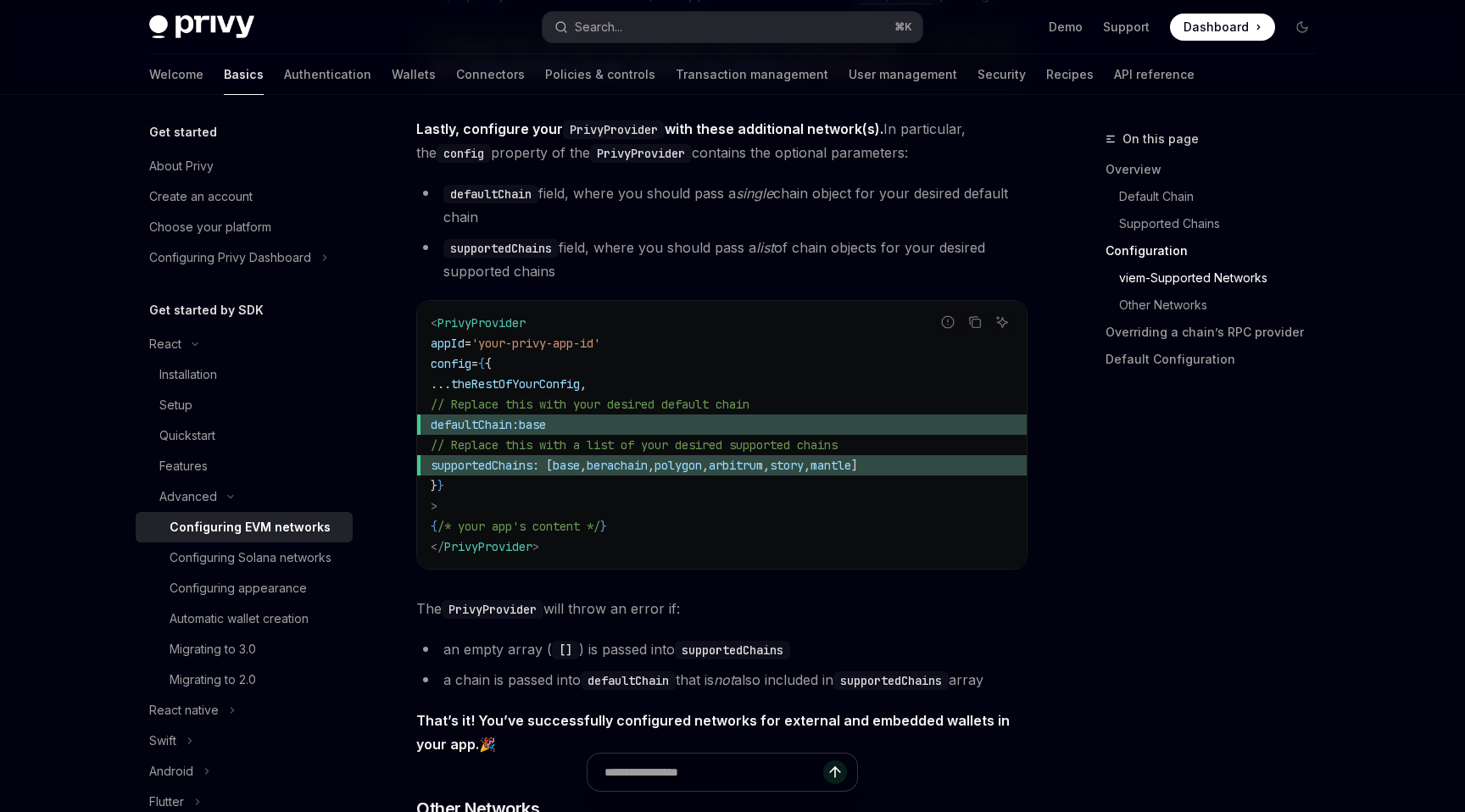
scroll to position [2116, 0]
click at [519, 432] on span "defaultChain:" at bounding box center [474, 426] width 88 height 15
copy span "defaultChain"
click at [533, 474] on span "supportedChains" at bounding box center [481, 467] width 101 height 15
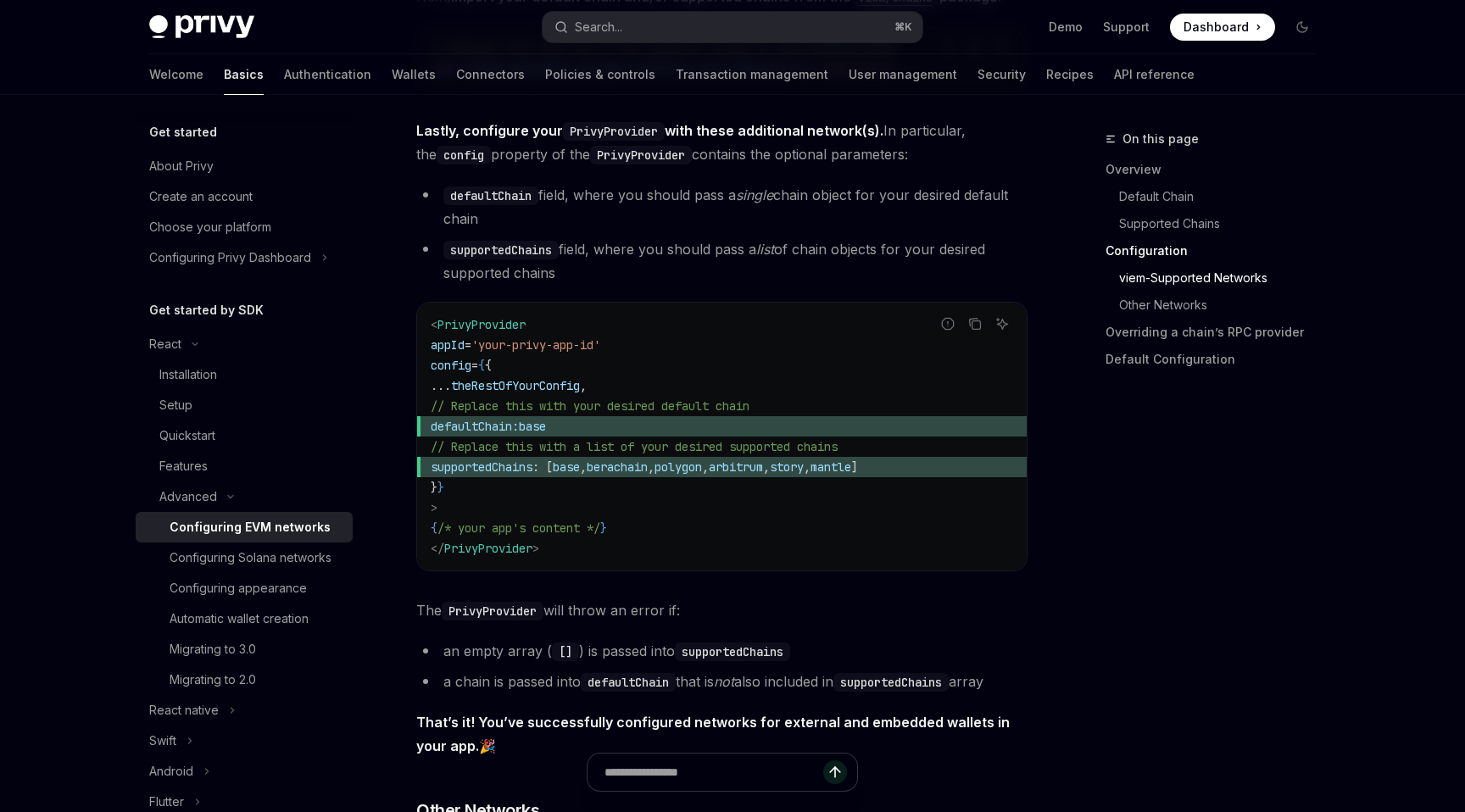
click at [533, 474] on span "supportedChains" at bounding box center [481, 467] width 101 height 15
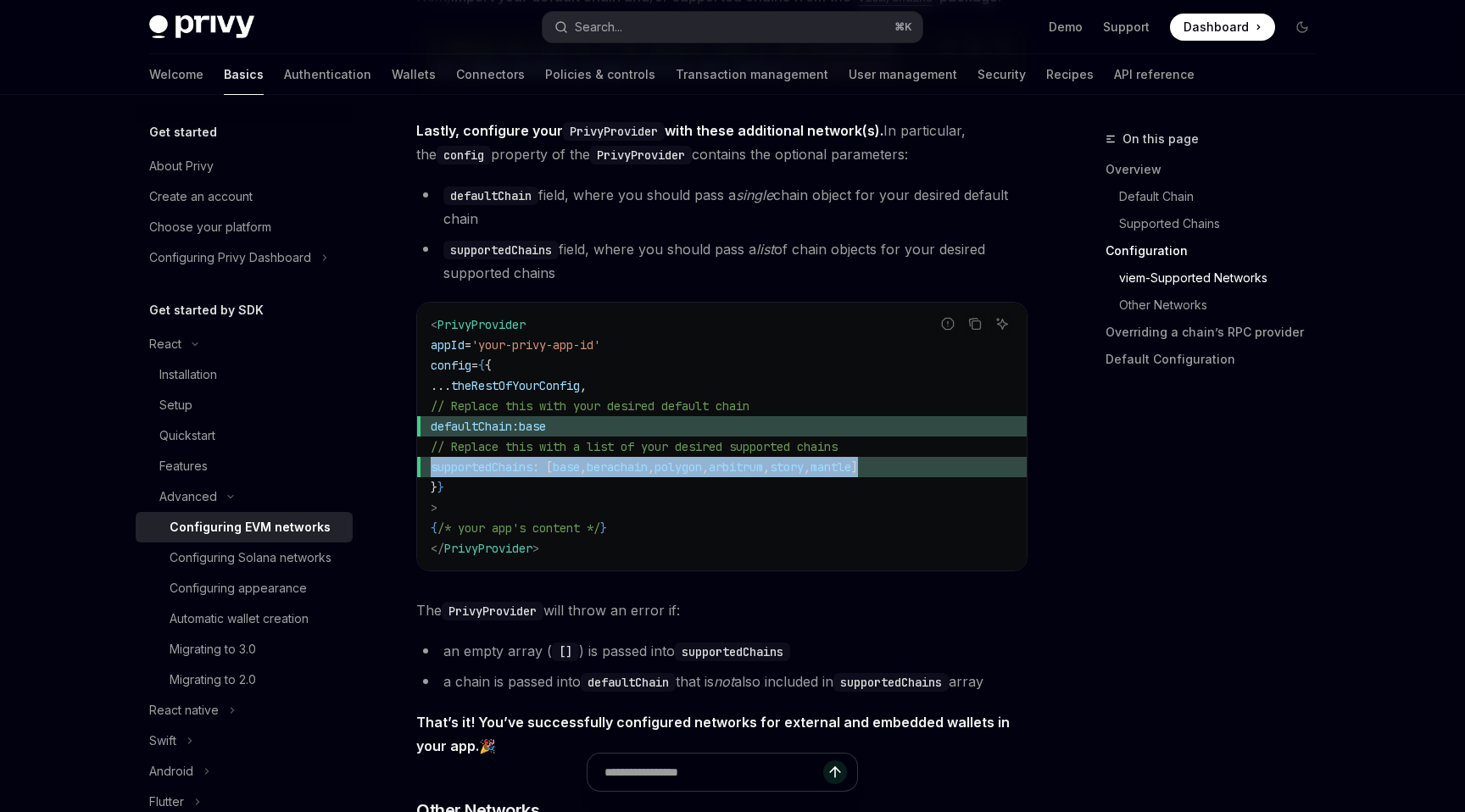
click at [533, 474] on span "supportedChains" at bounding box center [481, 467] width 101 height 15
copy code "supportedChains : [ base , berachain , polygon , arbitrum , story , mantle ]"
click at [261, 568] on link "Configuring Solana networks" at bounding box center [244, 558] width 217 height 31
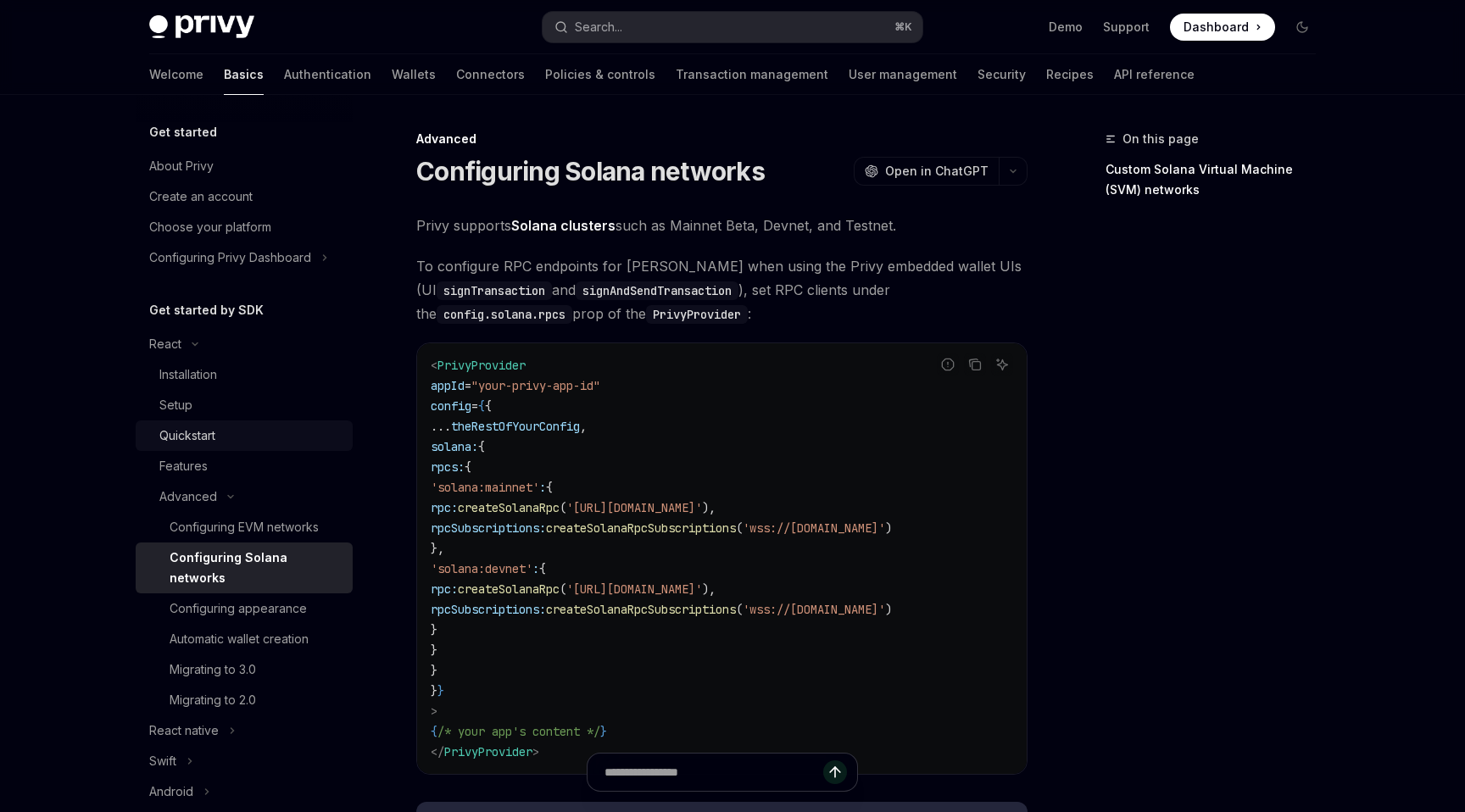
click at [225, 438] on div "Quickstart" at bounding box center [251, 435] width 183 height 20
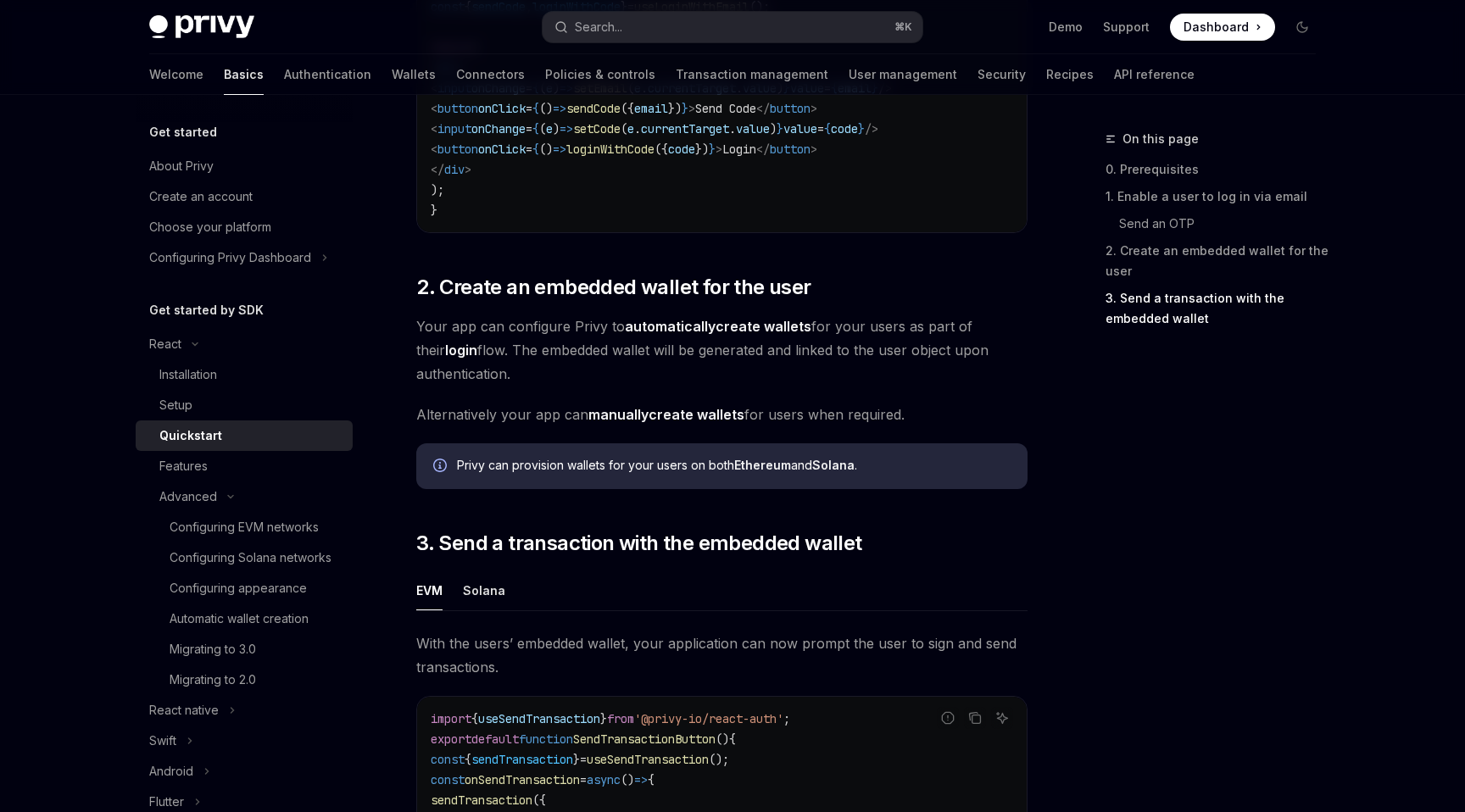
scroll to position [746, 0]
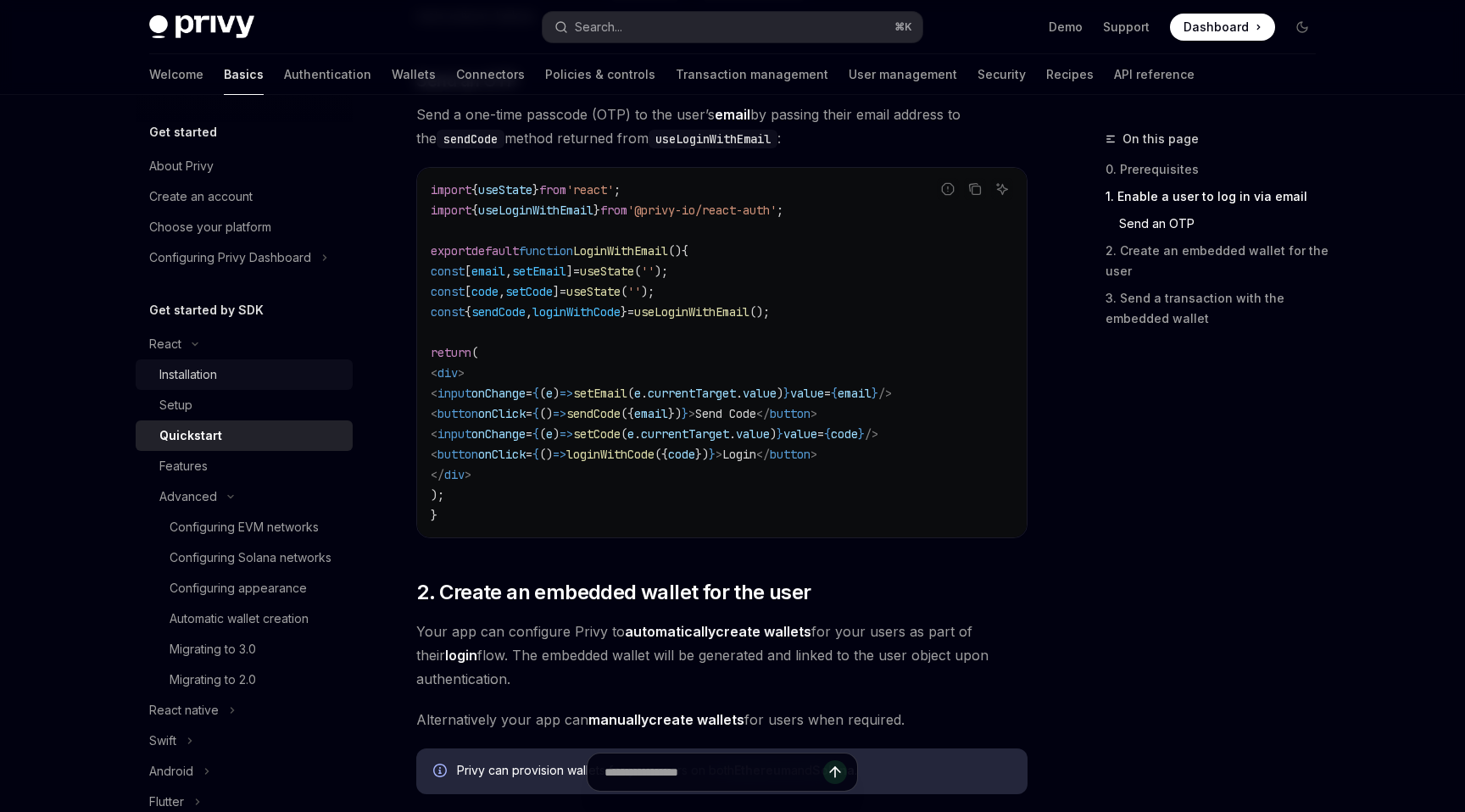
click at [222, 383] on div "Installation" at bounding box center [251, 375] width 183 height 20
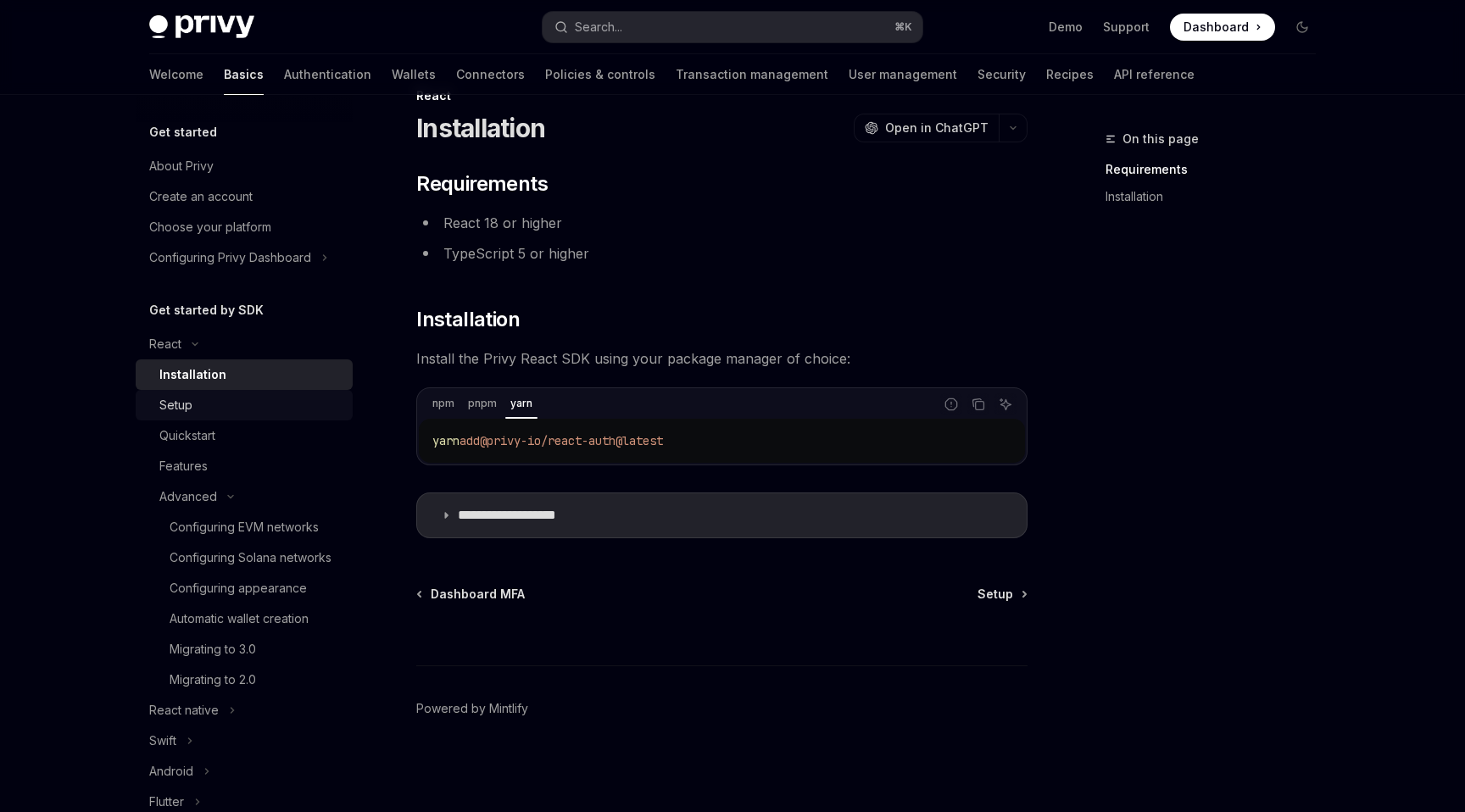
click at [203, 396] on div "Setup" at bounding box center [251, 406] width 183 height 20
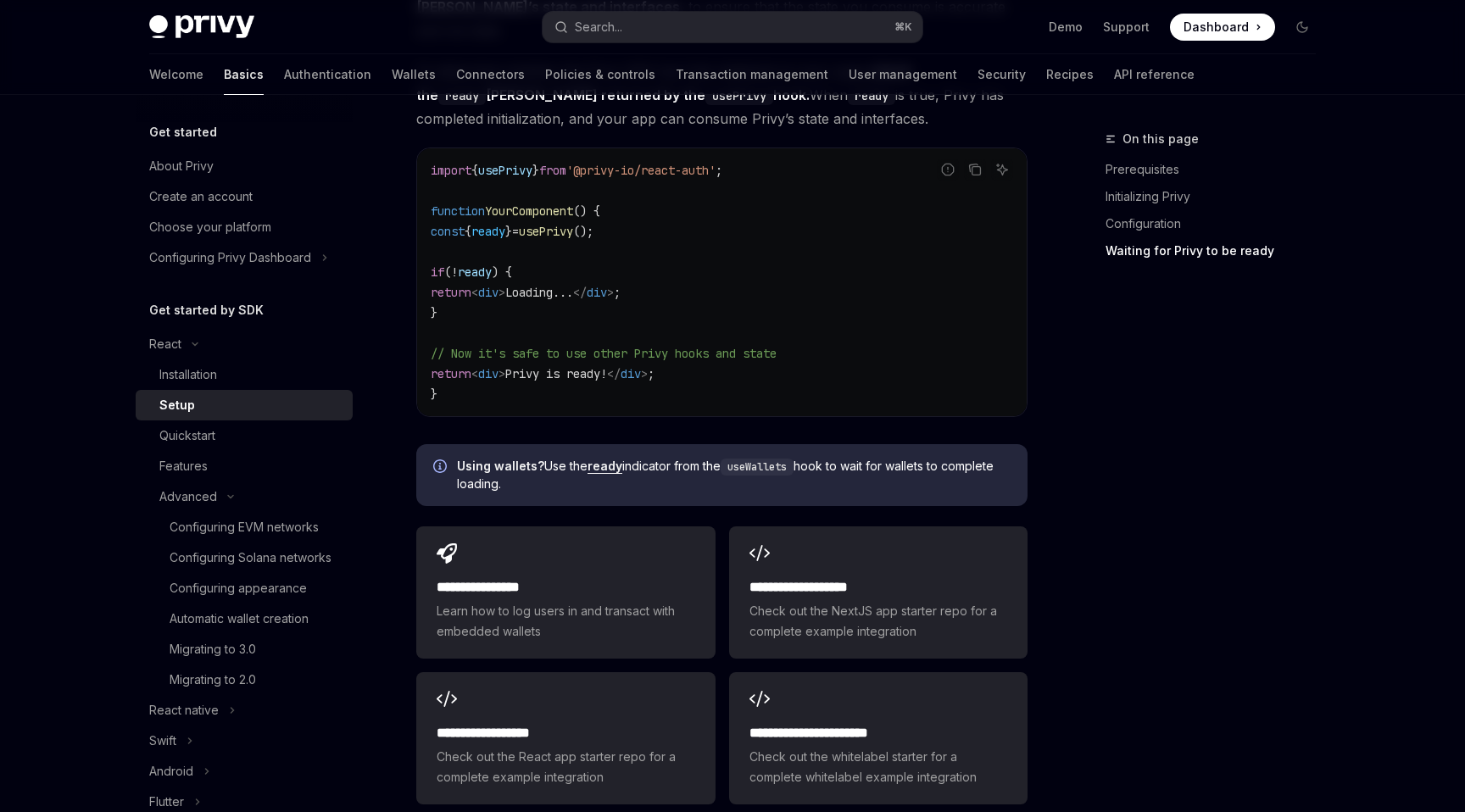
scroll to position [1782, 0]
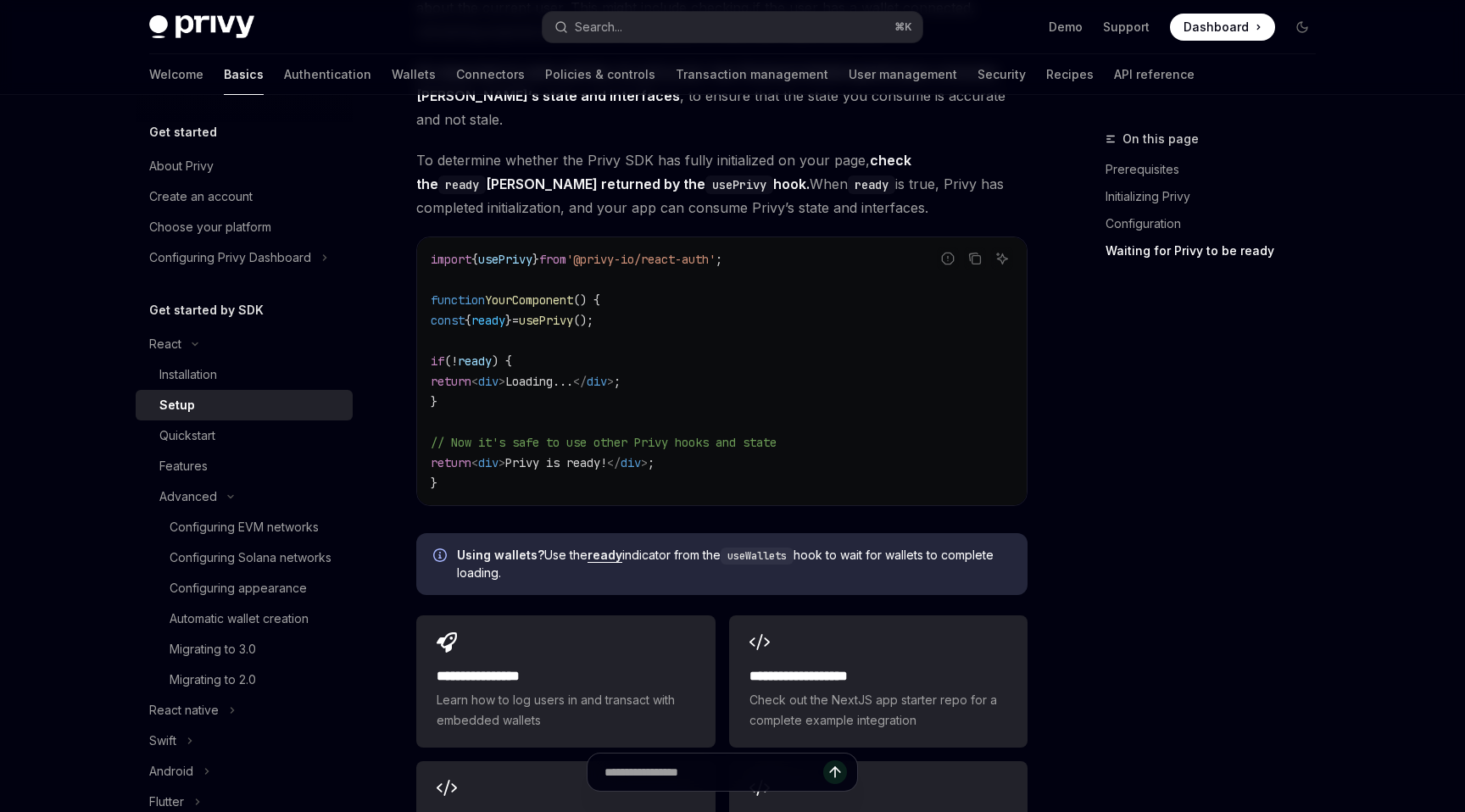
click at [573, 313] on span "usePrivy" at bounding box center [546, 320] width 55 height 15
click at [623, 344] on code "import { usePrivy } from '@privy-io/react-auth' ; function YourComponent () { c…" at bounding box center [721, 371] width 582 height 245
click at [225, 436] on div "Quickstart" at bounding box center [251, 435] width 183 height 20
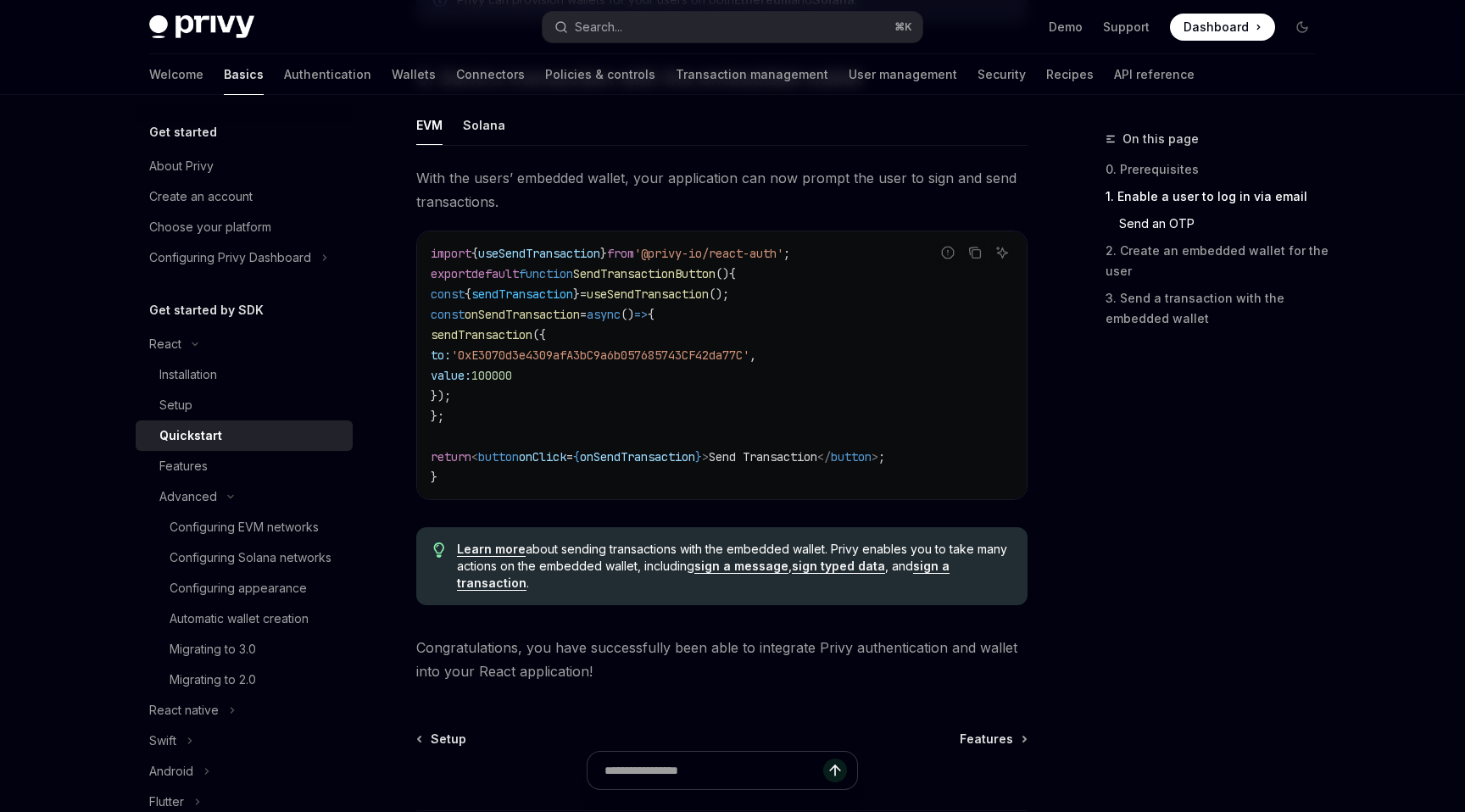
scroll to position [1669, 0]
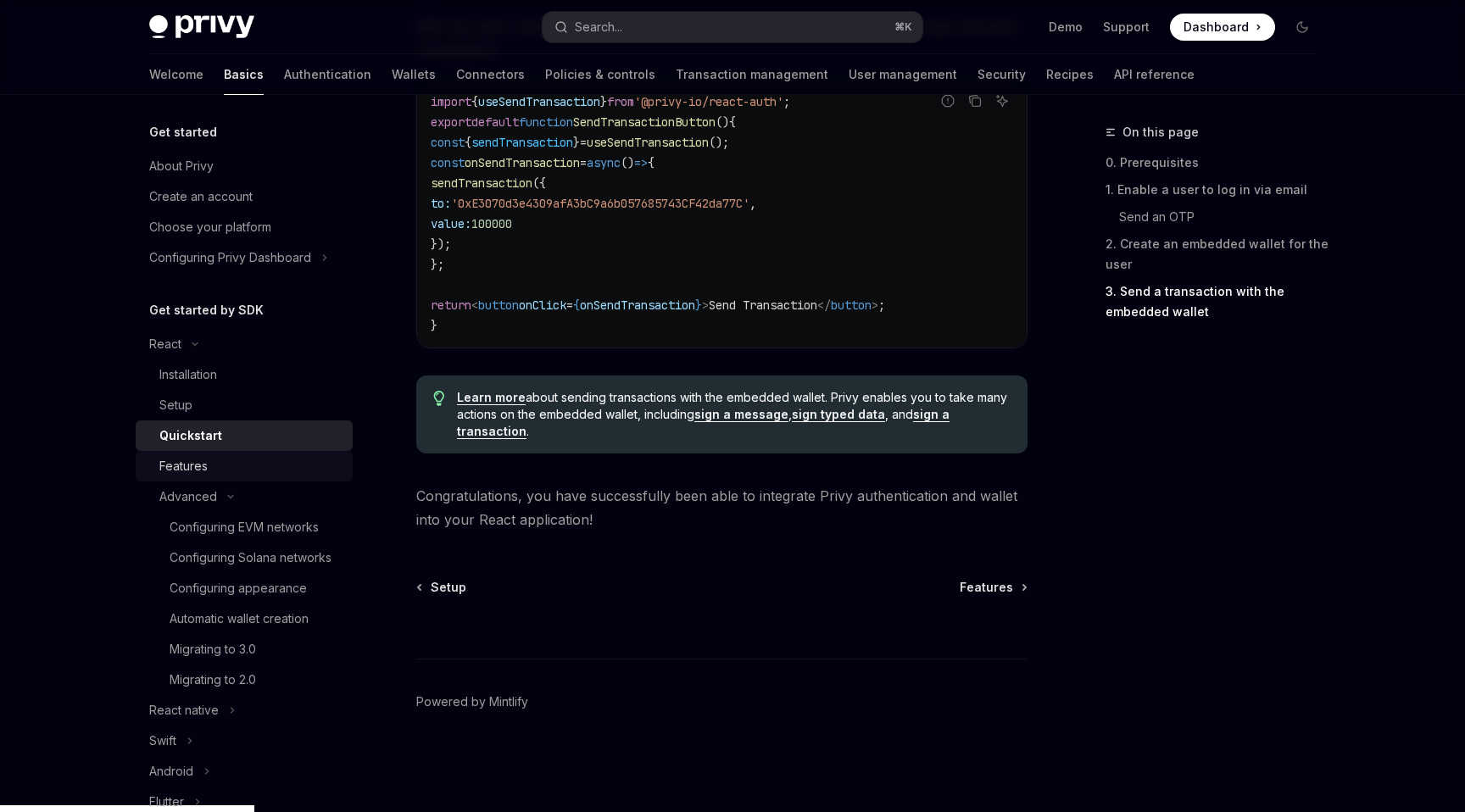
click at [193, 470] on div "Features" at bounding box center [183, 466] width 49 height 20
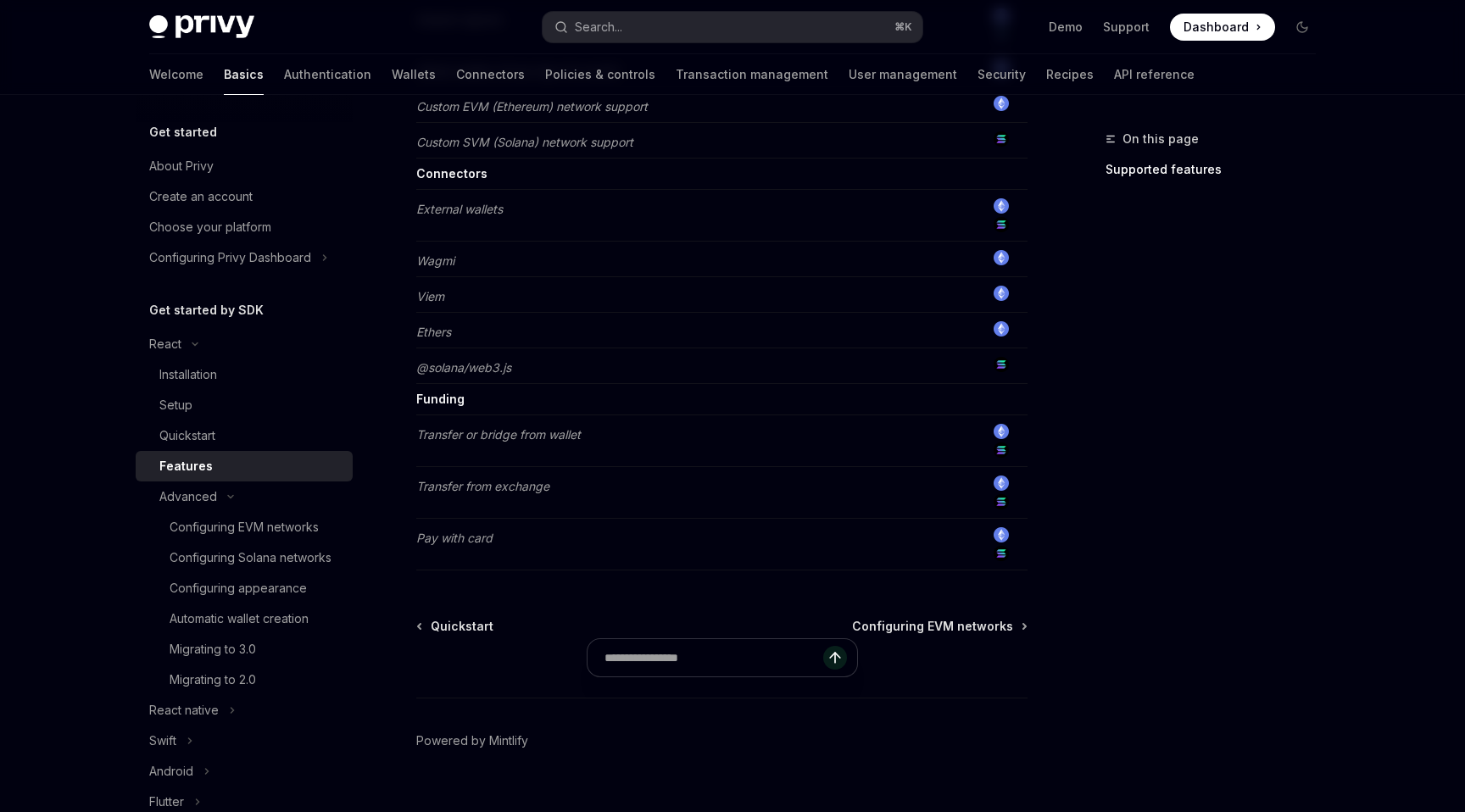
scroll to position [1329, 0]
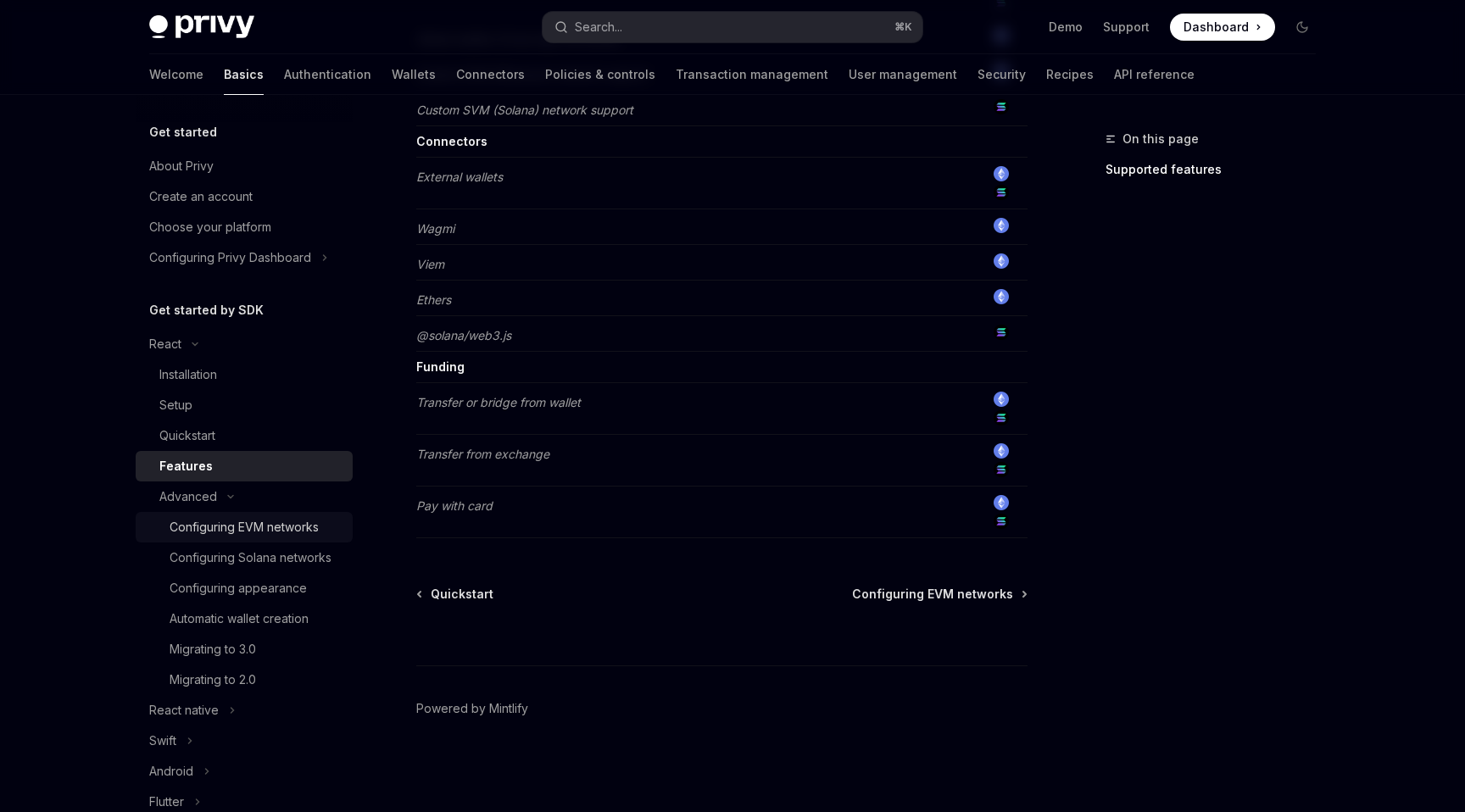
click at [245, 528] on div "Configuring EVM networks" at bounding box center [244, 527] width 149 height 20
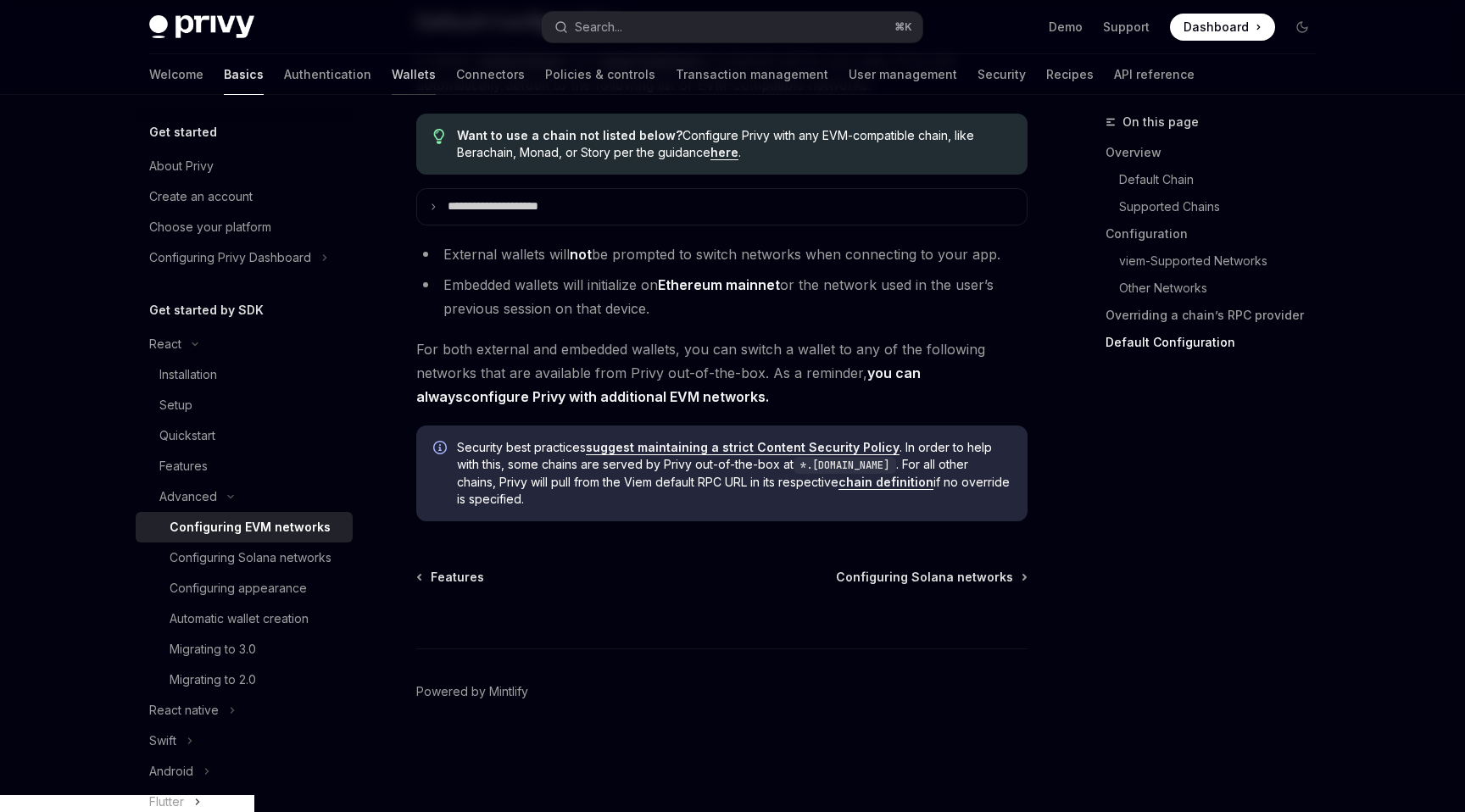
click at [392, 72] on link "Wallets" at bounding box center [414, 75] width 44 height 41
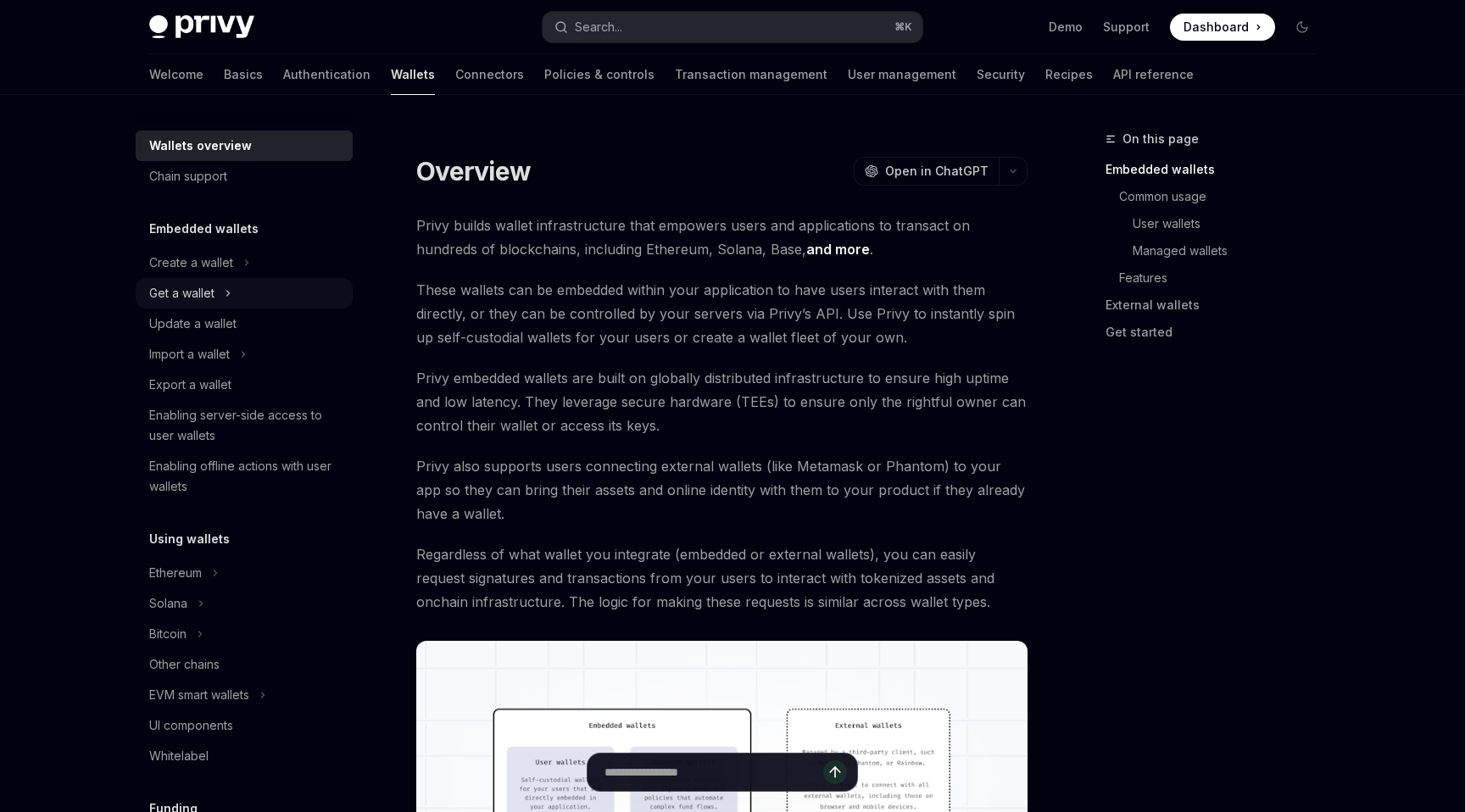
click at [228, 291] on icon "Toggle Get a wallet section" at bounding box center [228, 293] width 3 height 5
type textarea "*"
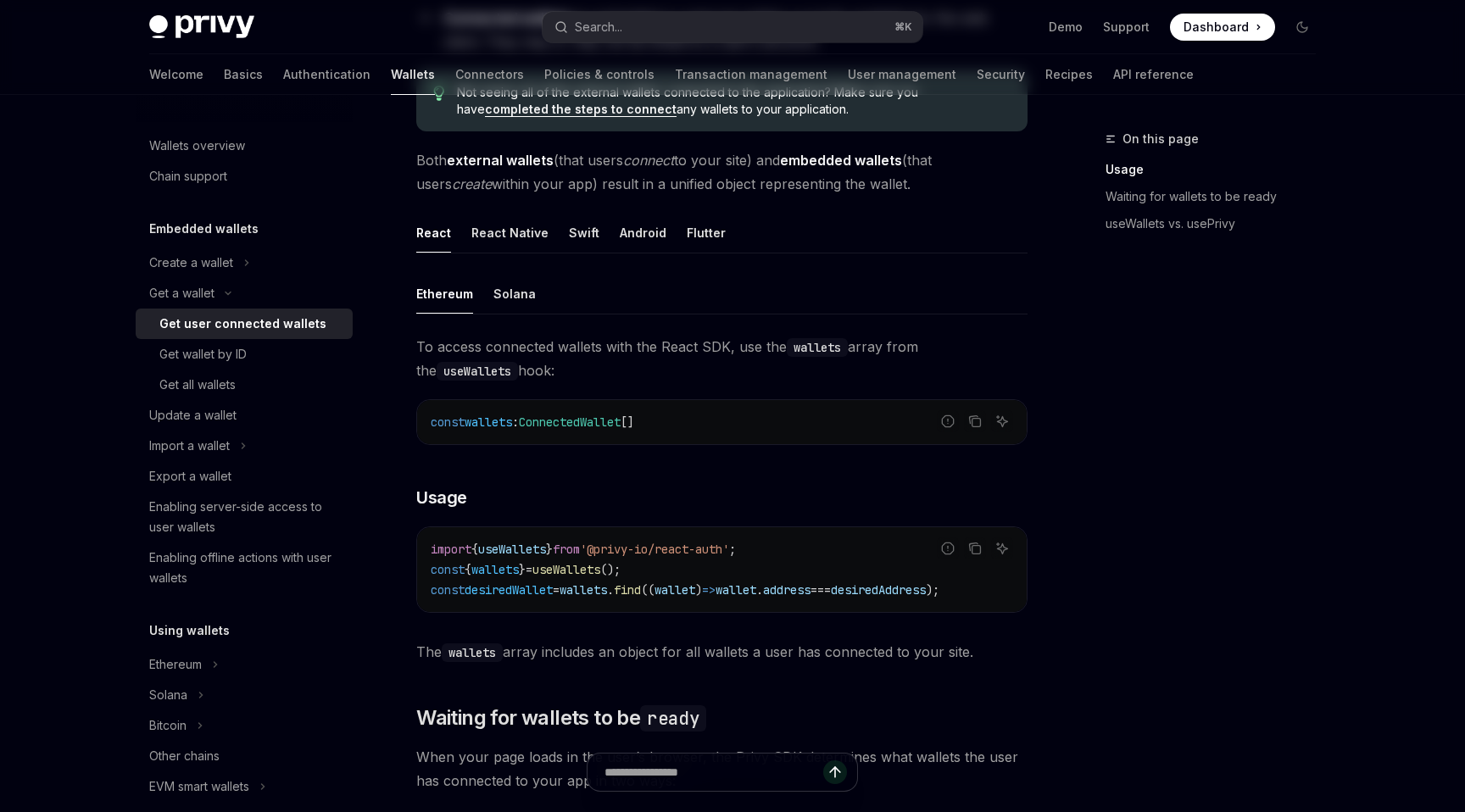
scroll to position [491, 0]
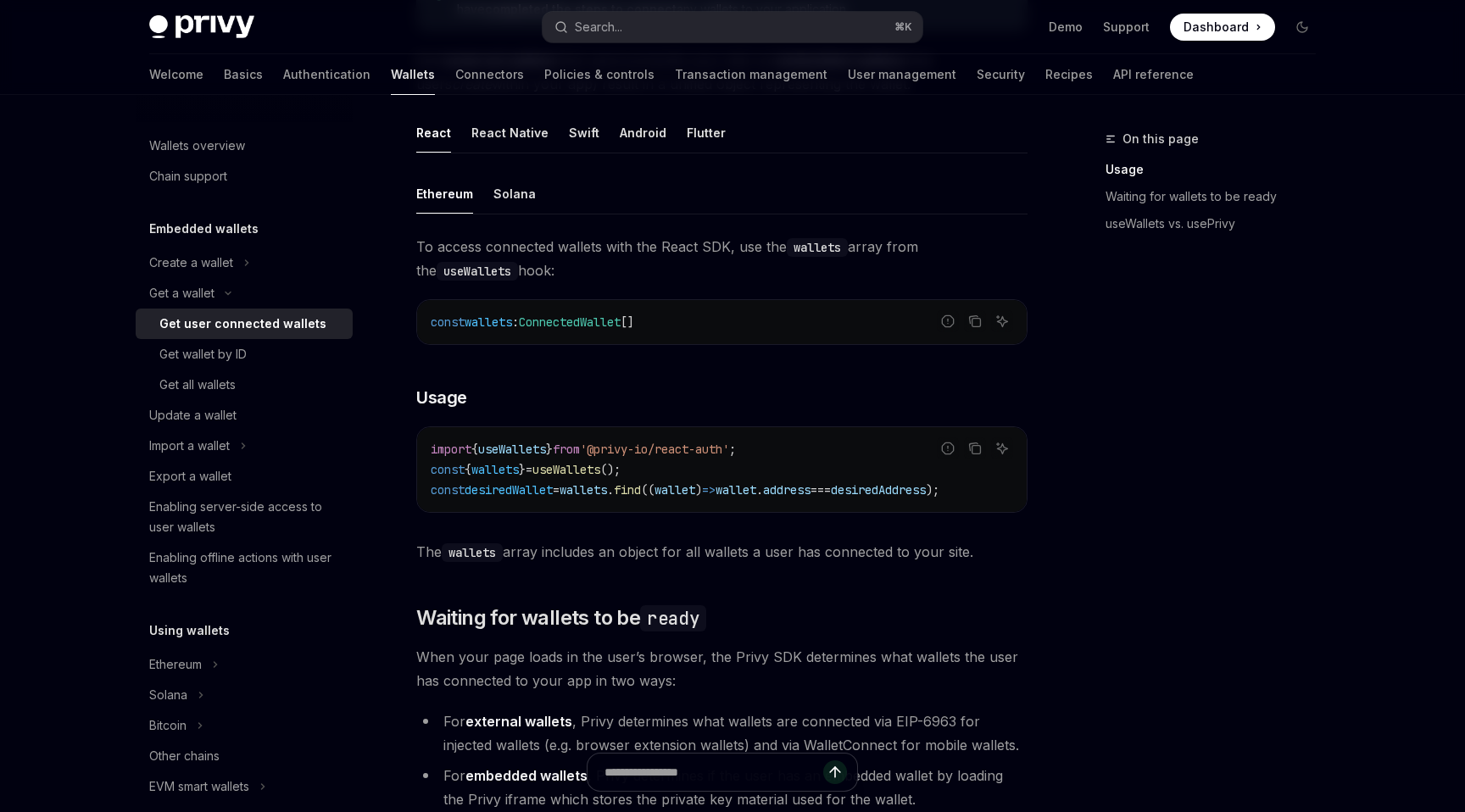
click at [685, 472] on code "import { useWallets } from '@privy-io/react-auth' ; const { wallets } = useWall…" at bounding box center [721, 469] width 582 height 61
copy code "const { wallets } = useWallets ();"
